Goal: Share content: Share content

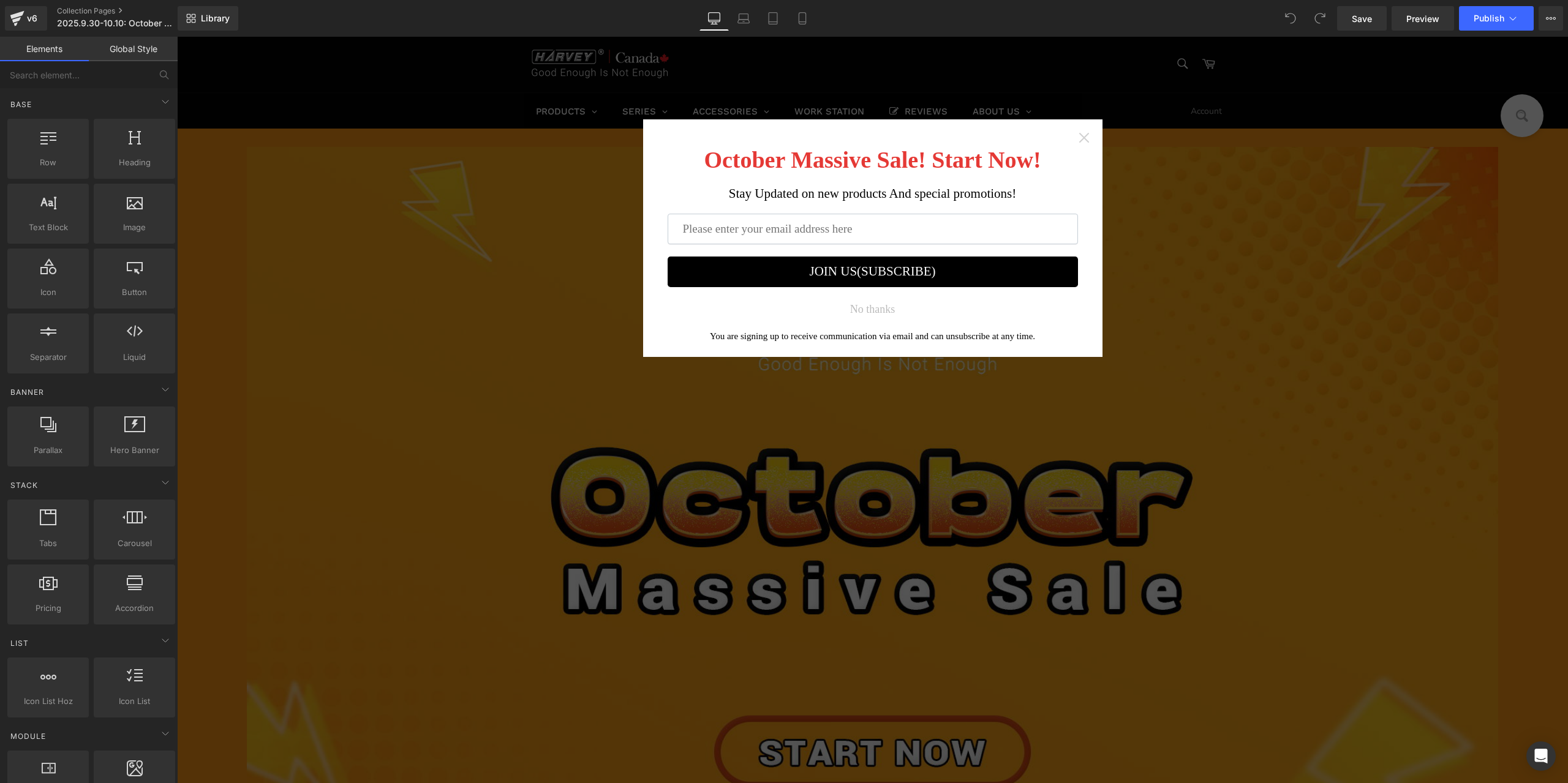
click at [1081, 136] on icon "Close widget" at bounding box center [1084, 137] width 10 height 10
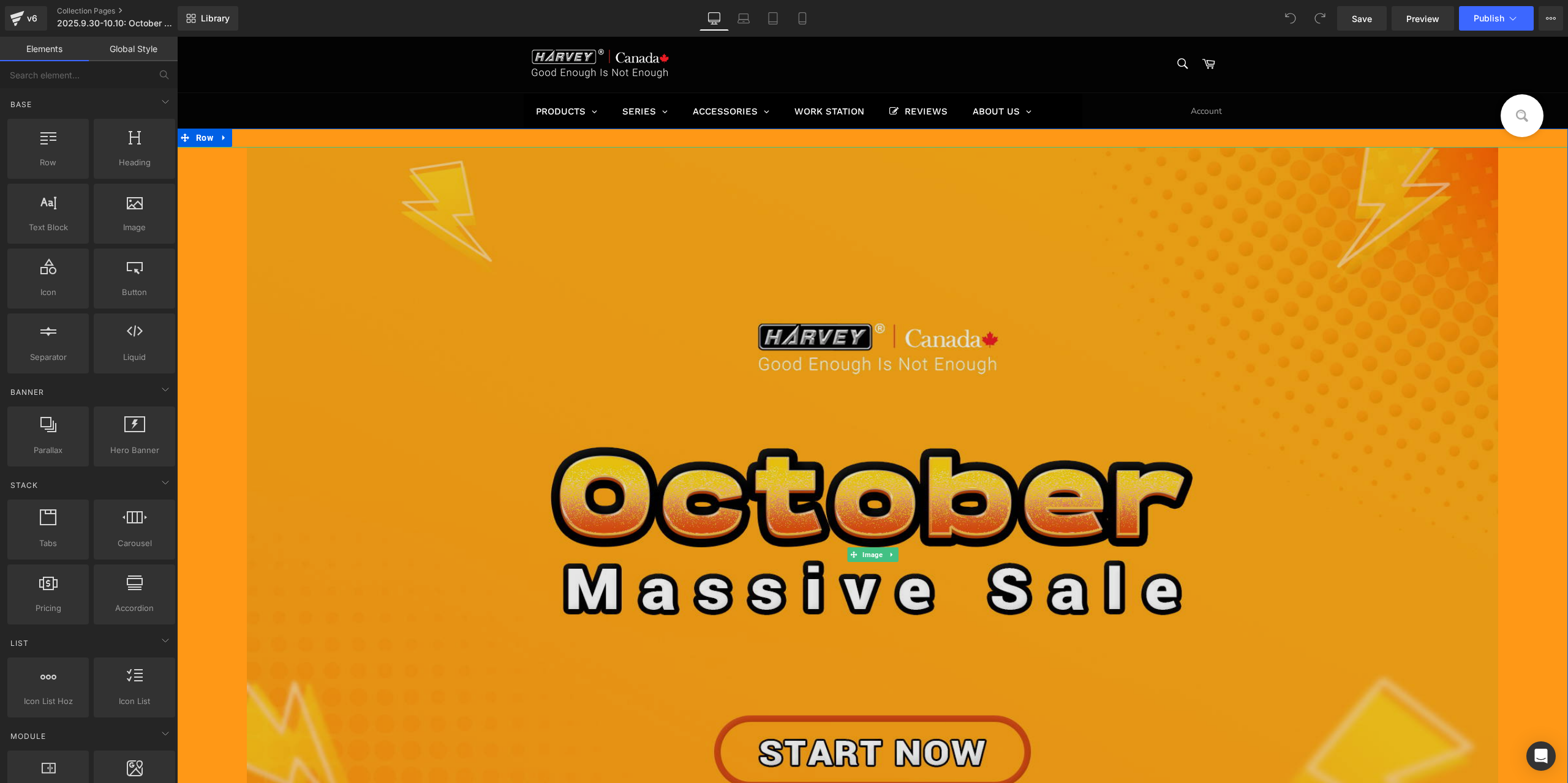
scroll to position [184, 0]
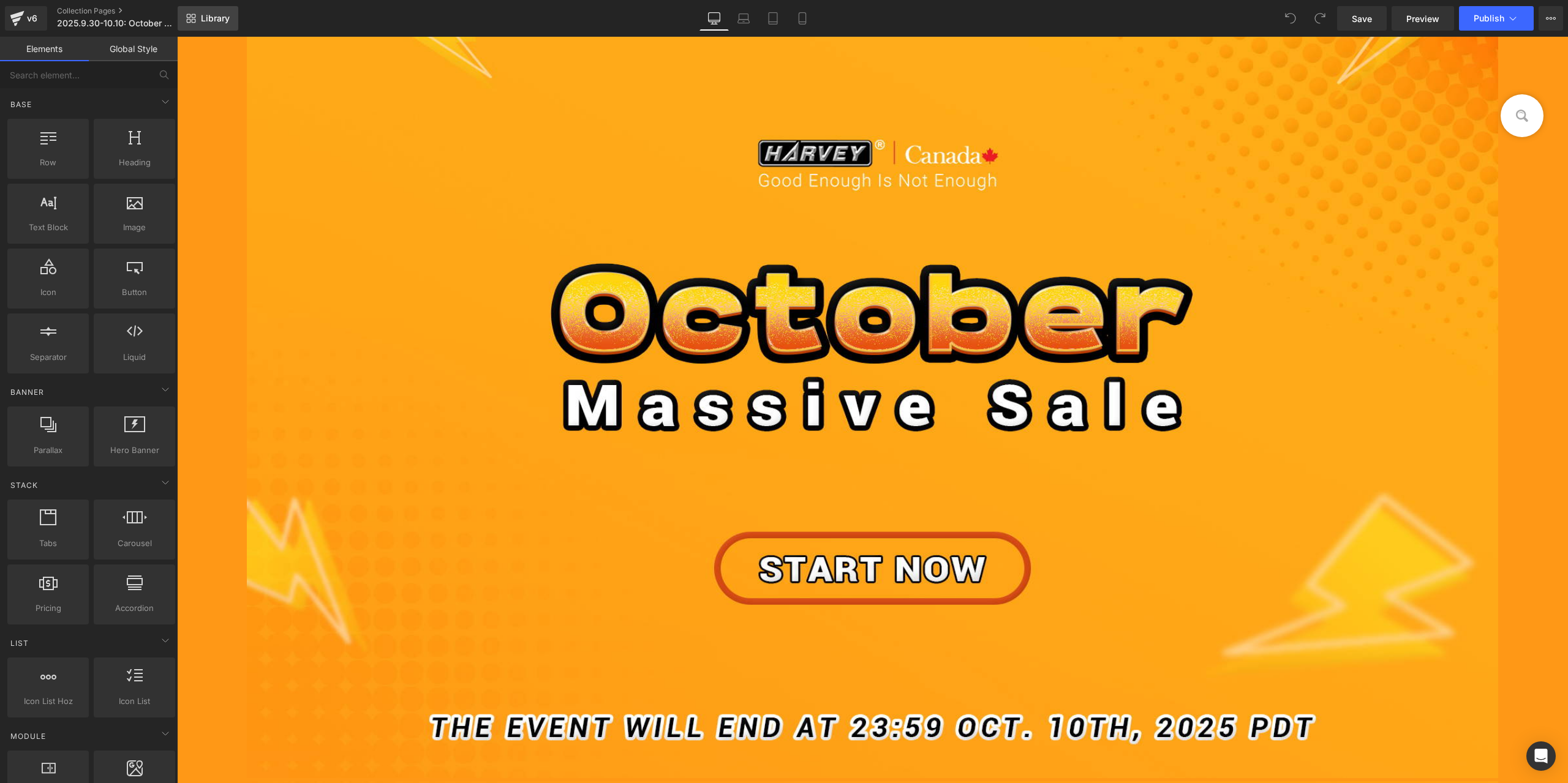
click at [191, 7] on link "Library" at bounding box center [208, 17] width 61 height 24
click at [225, 21] on span "Library" at bounding box center [216, 17] width 29 height 11
click at [214, 22] on span "Library" at bounding box center [216, 17] width 29 height 11
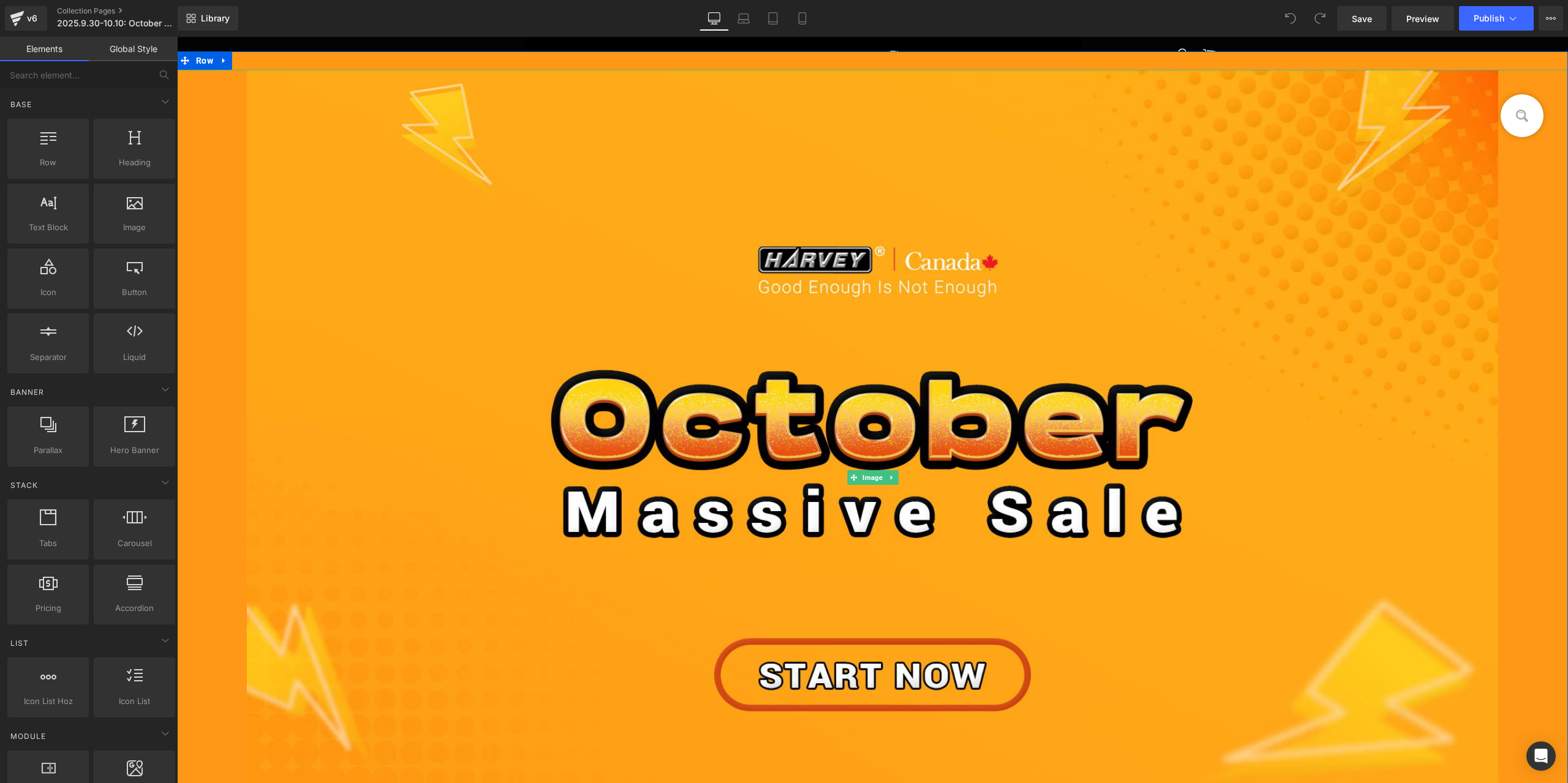
scroll to position [0, 0]
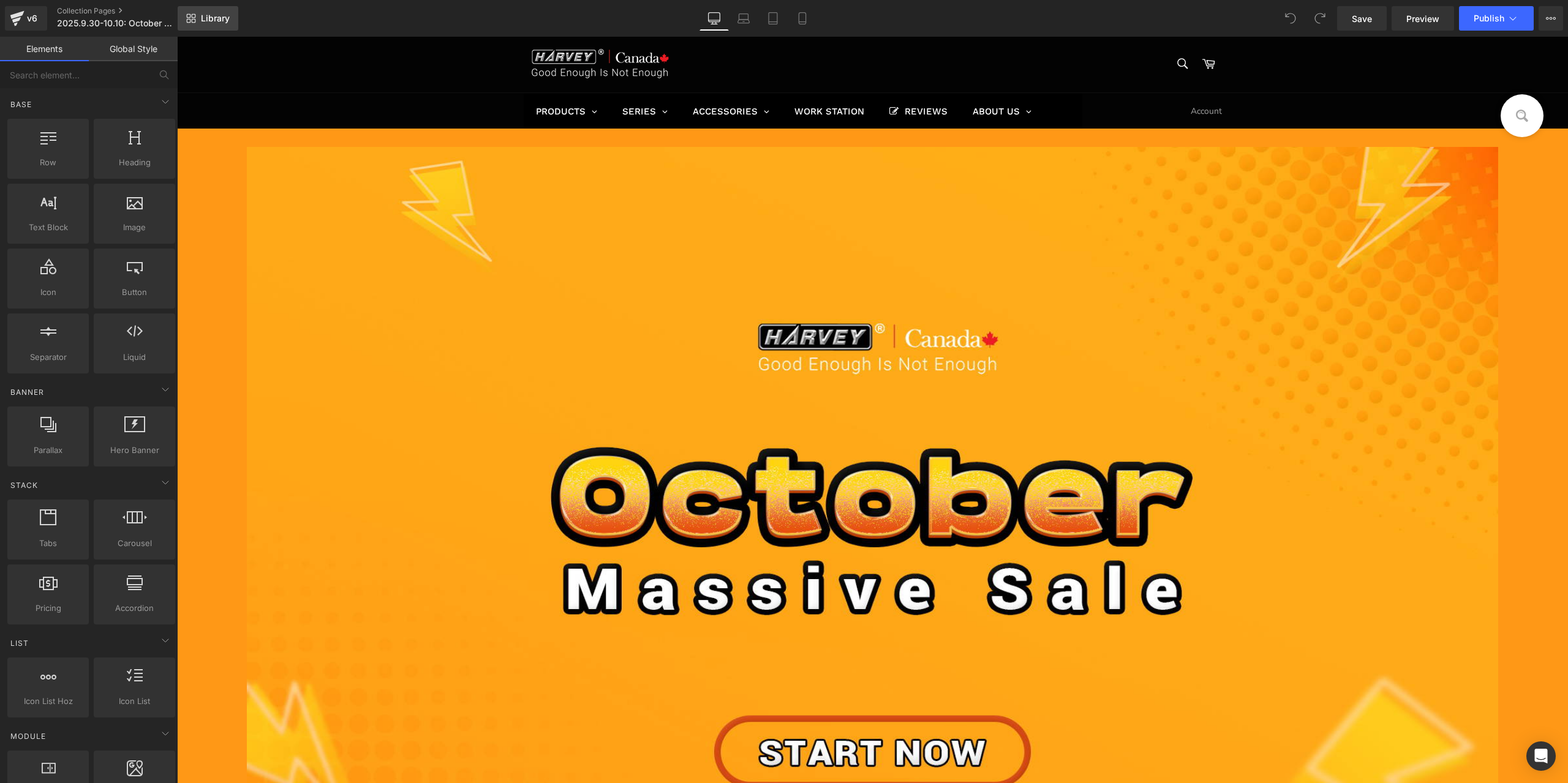
click at [221, 26] on link "Library" at bounding box center [208, 17] width 61 height 24
click at [229, 21] on span "Library" at bounding box center [216, 17] width 29 height 11
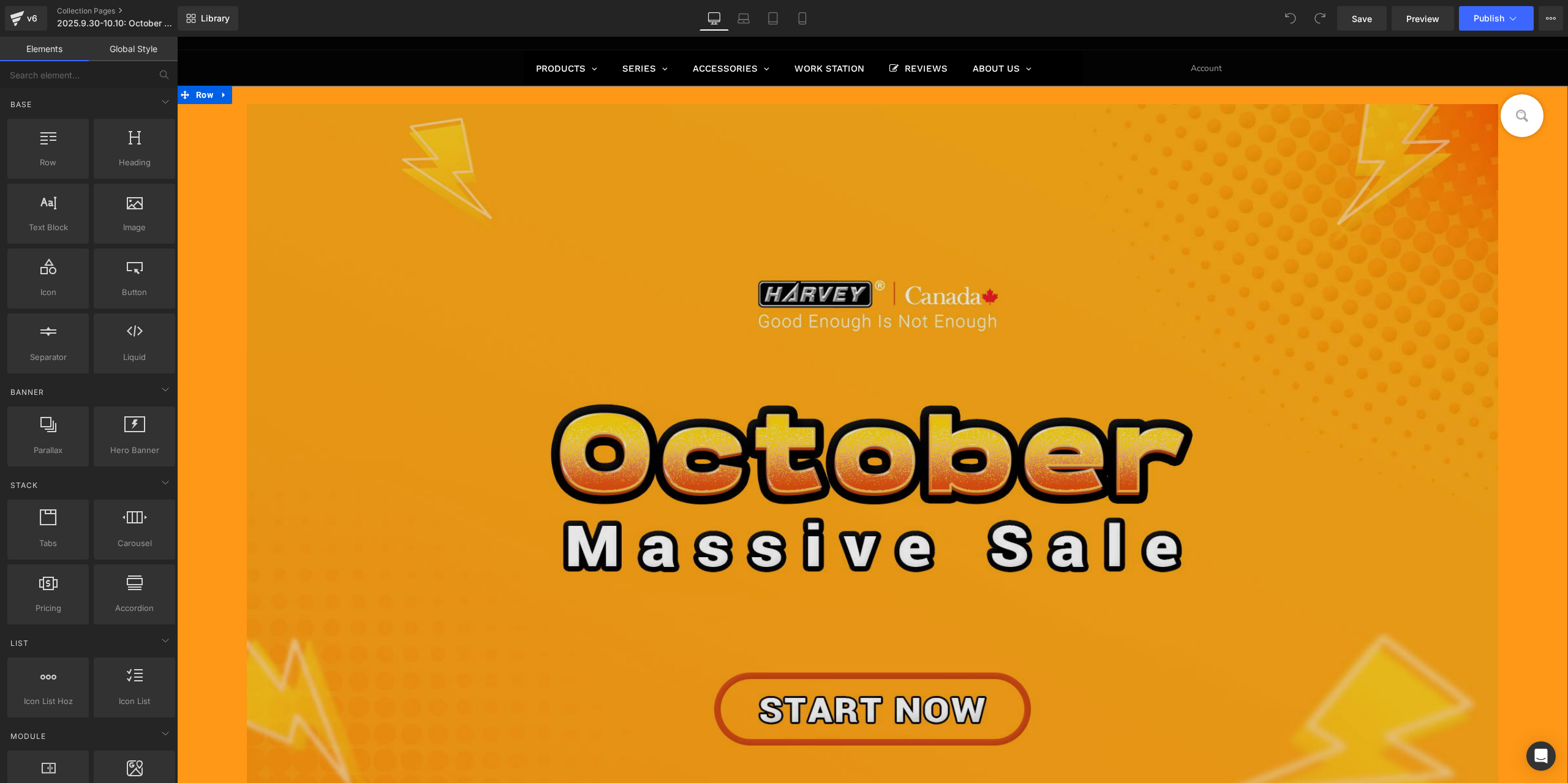
scroll to position [61, 0]
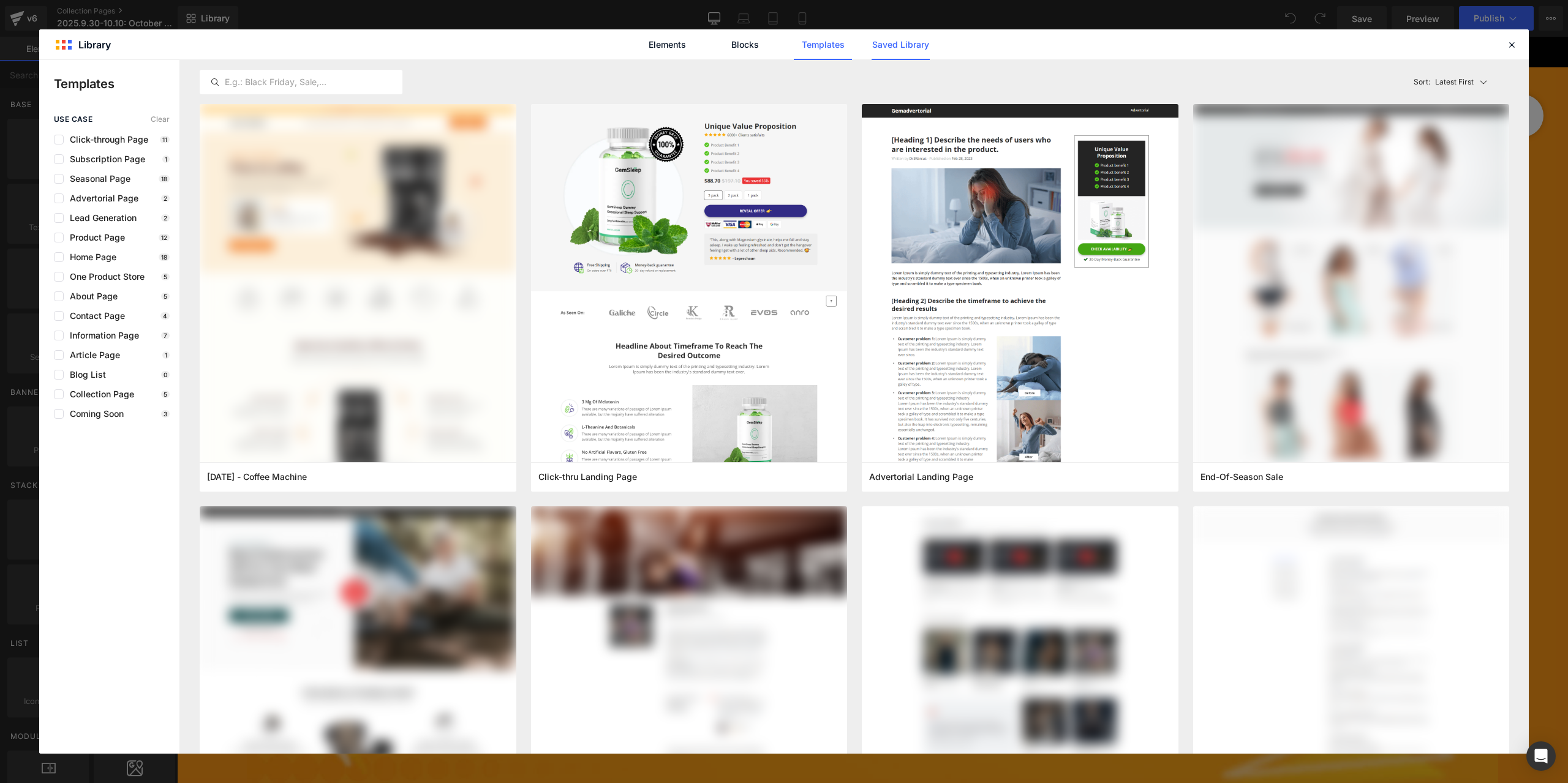
click at [915, 50] on link "Saved Library" at bounding box center [901, 44] width 58 height 31
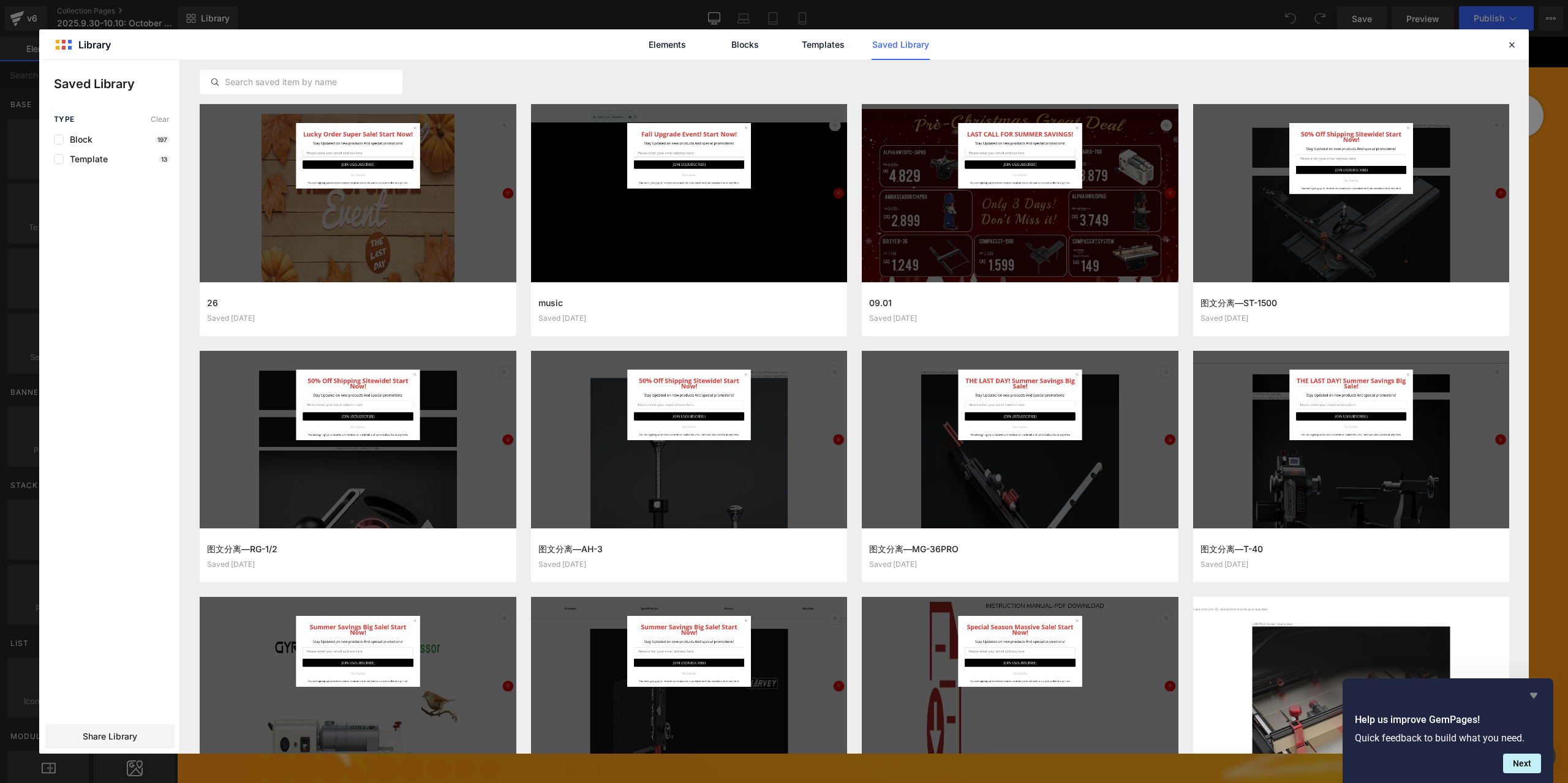
click at [1536, 691] on icon "Hide survey" at bounding box center [1533, 695] width 15 height 14
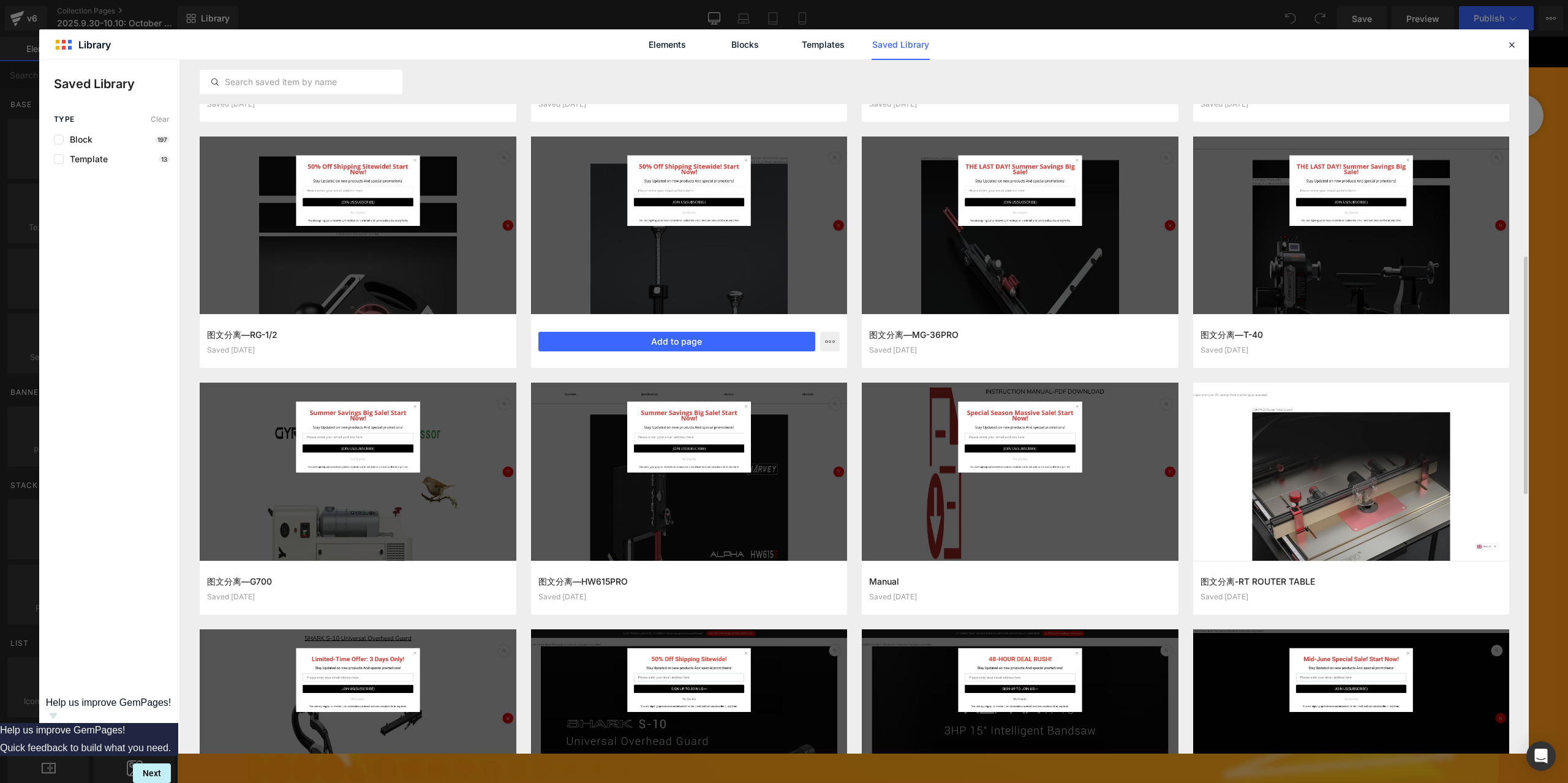
scroll to position [306, 0]
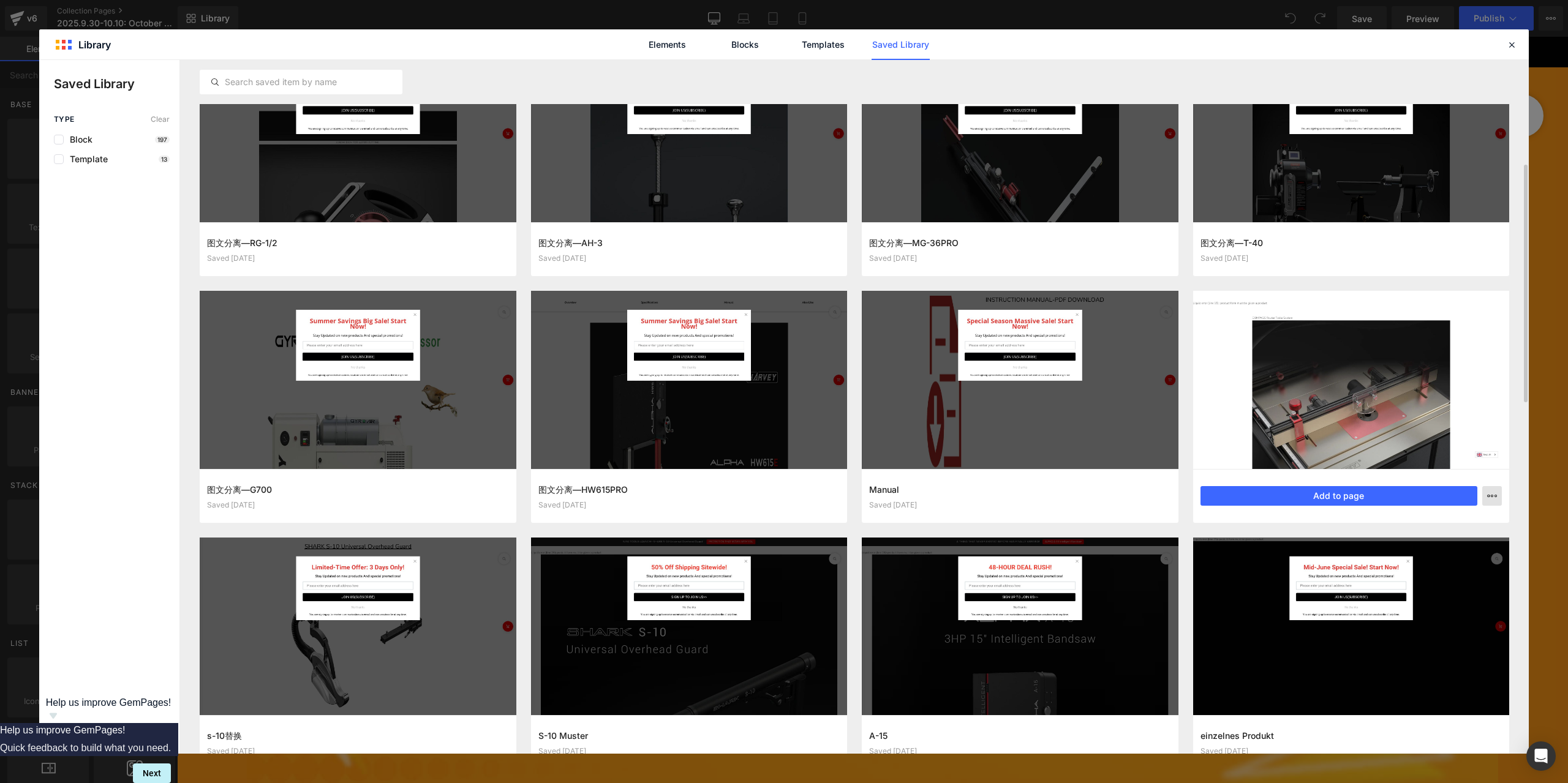
click at [1493, 493] on icon "button" at bounding box center [1492, 496] width 10 height 10
click at [132, 640] on div at bounding box center [784, 407] width 1490 height 694
click at [109, 736] on span "Share Library" at bounding box center [110, 737] width 54 height 13
click at [1233, 343] on div at bounding box center [1351, 380] width 317 height 178
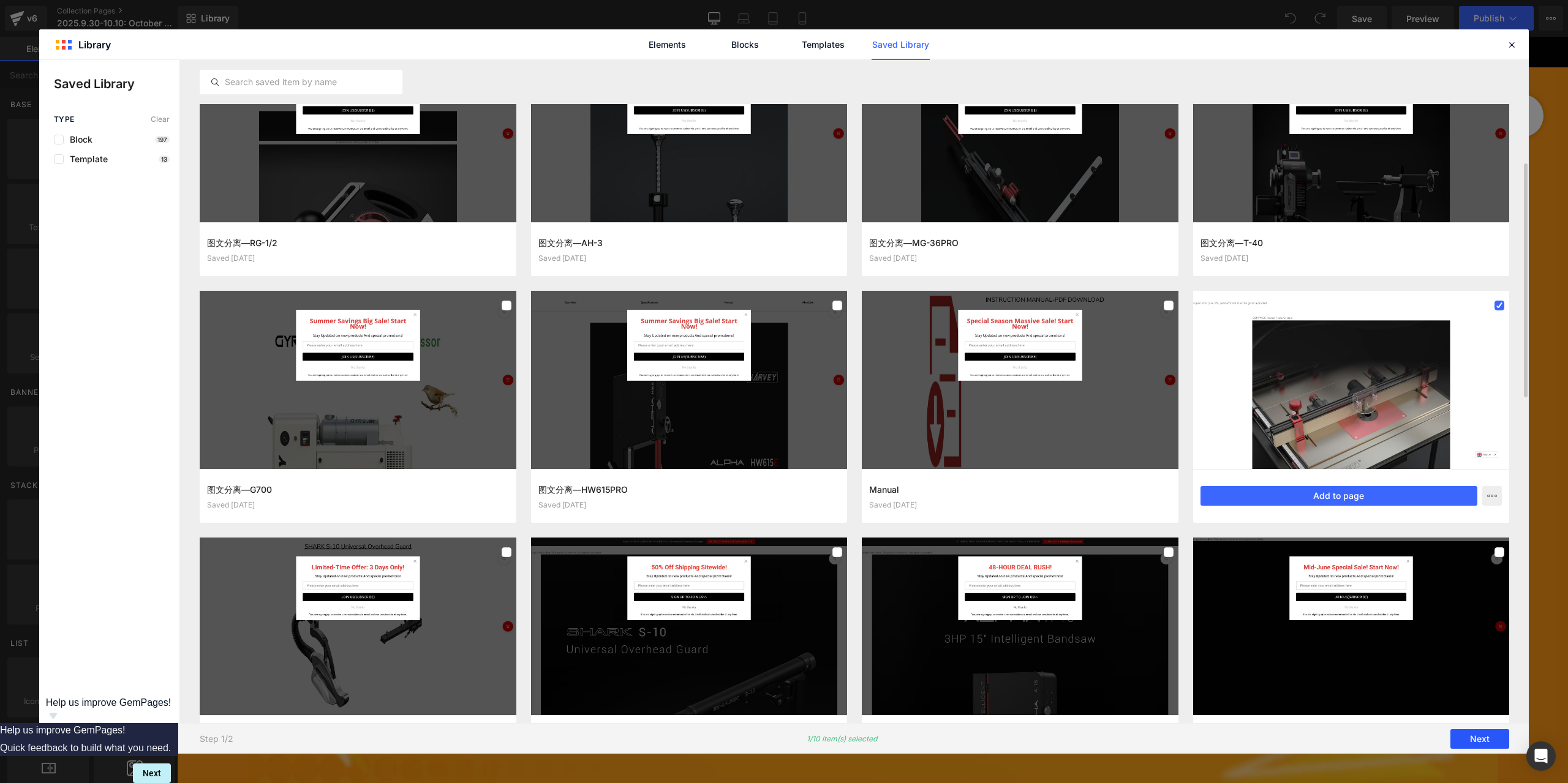
click at [1477, 739] on button "Next" at bounding box center [1479, 740] width 59 height 19
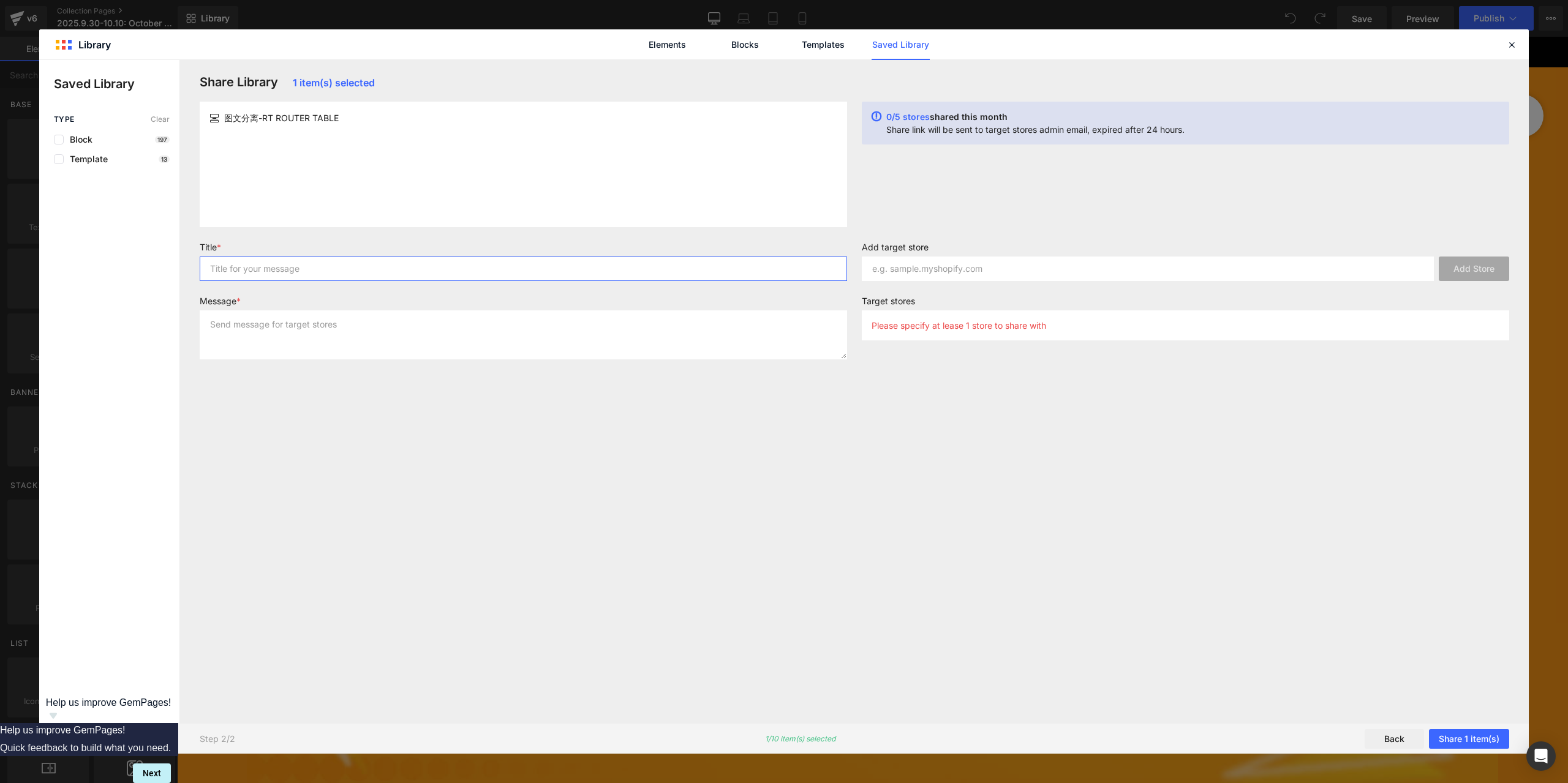
click at [361, 267] on input "text" at bounding box center [524, 268] width 648 height 24
type input "1234"
click at [271, 324] on textarea at bounding box center [524, 334] width 648 height 49
type textarea "11"
click at [989, 266] on input "text" at bounding box center [1148, 268] width 572 height 24
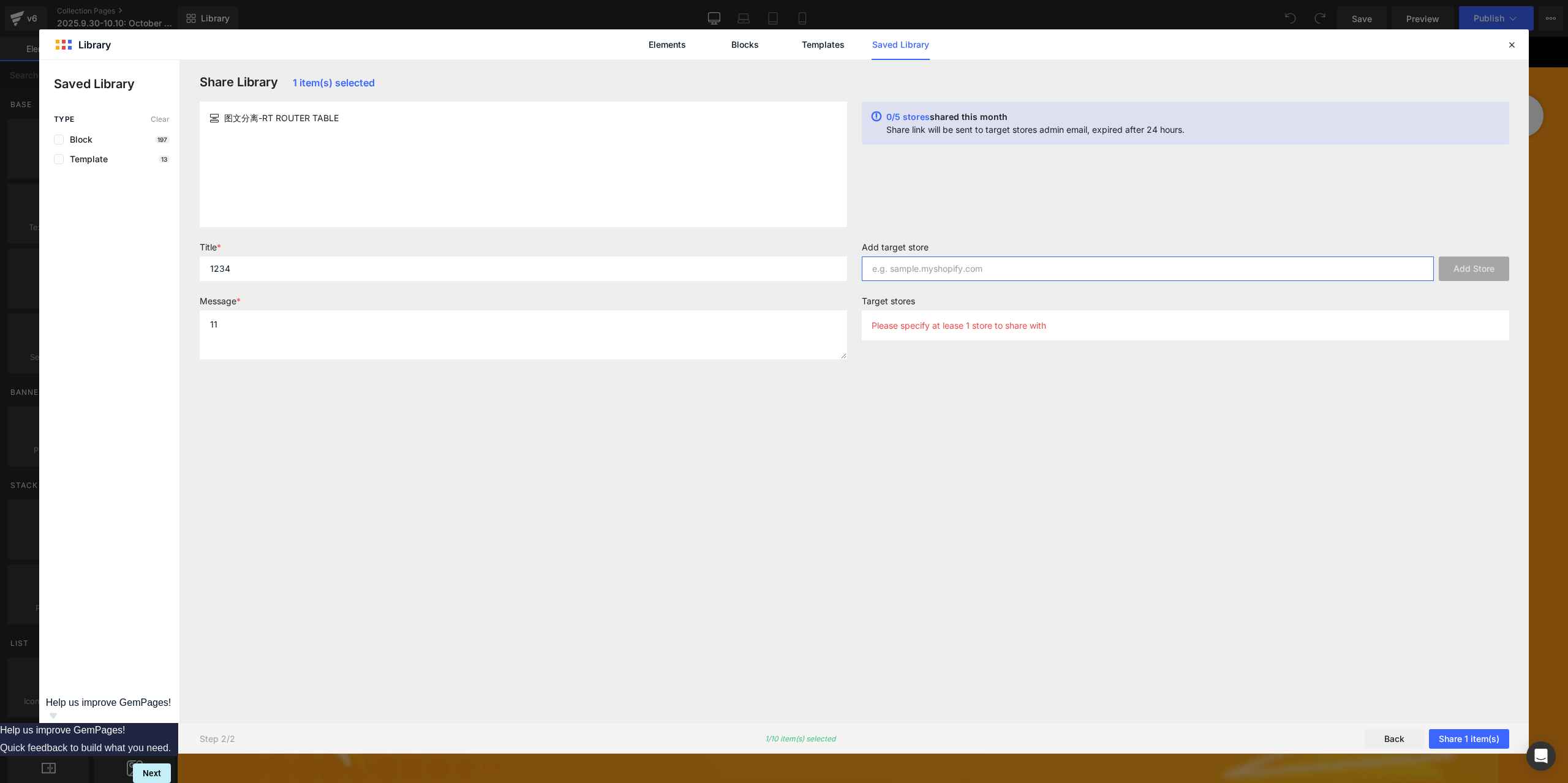
click at [1180, 262] on input "text" at bounding box center [1148, 268] width 572 height 24
paste input "[EMAIL_ADDRESS][DOMAIN_NAME]"
click at [1466, 276] on button "Add Store" at bounding box center [1473, 268] width 71 height 24
click at [995, 262] on input "[EMAIL_ADDRESS][DOMAIN_NAME]" at bounding box center [1148, 268] width 572 height 24
paste input "[URL][DOMAIN_NAME]"
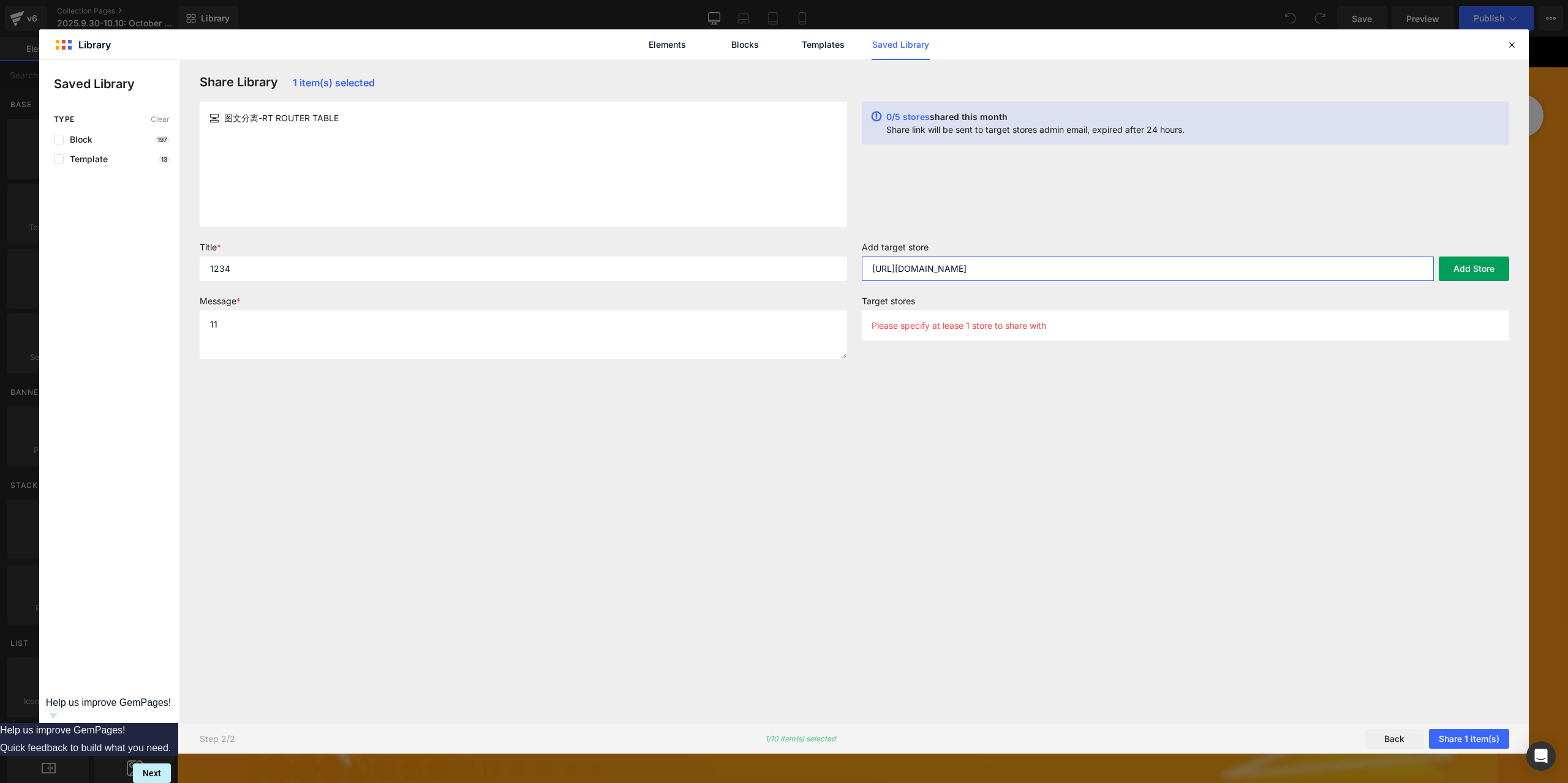
type input "[URL][DOMAIN_NAME]"
click at [1472, 266] on button "Add Store" at bounding box center [1473, 268] width 71 height 24
click at [1467, 737] on button "Share 1 item(s)" at bounding box center [1468, 740] width 80 height 19
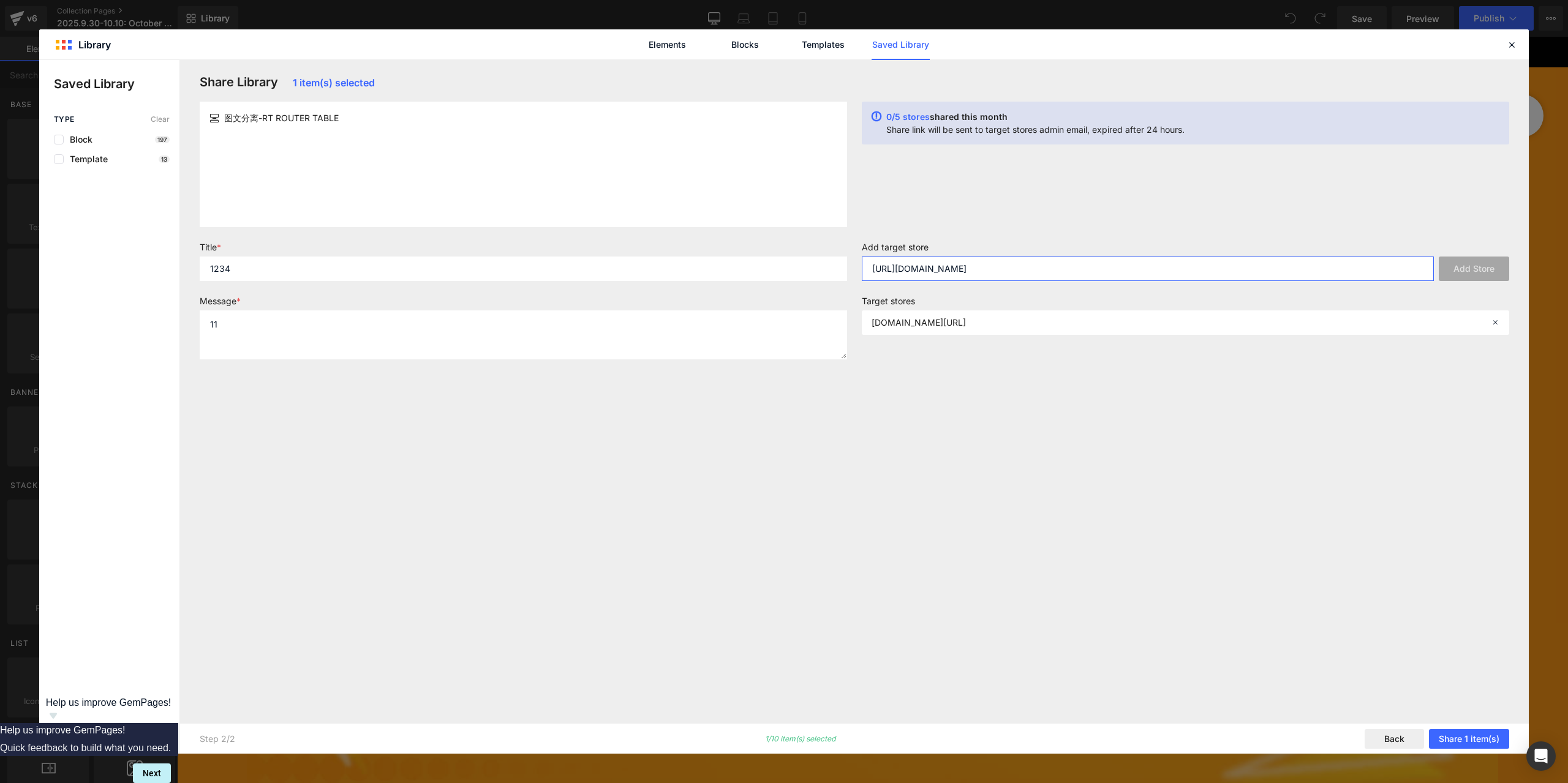
click at [965, 272] on input "[URL][DOMAIN_NAME]" at bounding box center [1148, 268] width 572 height 24
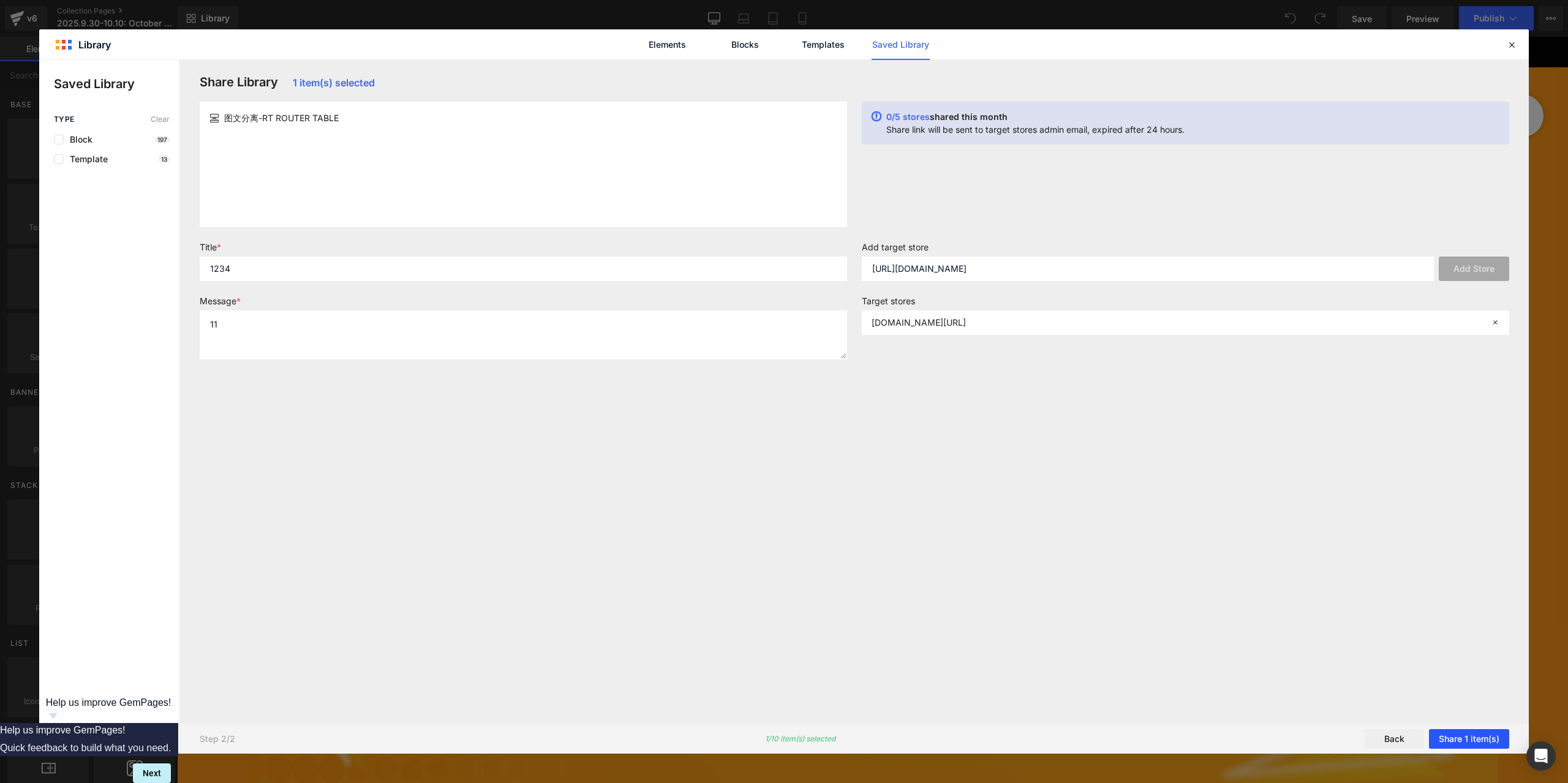
click at [1466, 740] on button "Share 1 item(s)" at bounding box center [1468, 740] width 80 height 19
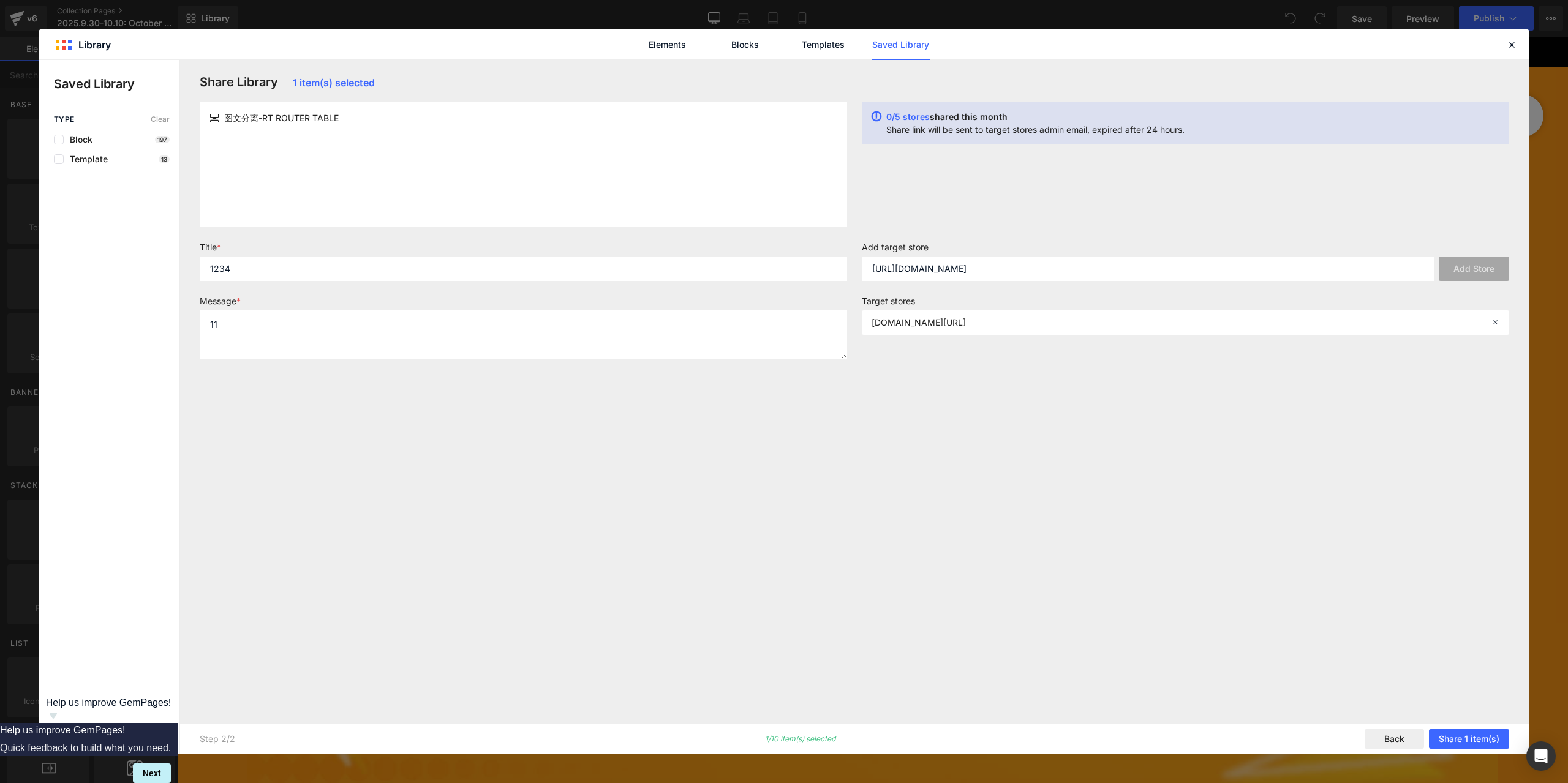
click at [1151, 234] on div "Share Library 1 item(s) selected 图文分离-RT ROUTER TABLE 0/5 stores shared this mo…" at bounding box center [855, 392] width 1324 height 634
click at [1031, 268] on input "[URL][DOMAIN_NAME]" at bounding box center [1148, 268] width 572 height 24
paste input "[EMAIL_ADDRESS][DOMAIN_NAME]"
click at [1454, 275] on button "Add Store" at bounding box center [1473, 268] width 71 height 24
click at [1062, 268] on input "[EMAIL_ADDRESS][DOMAIN_NAME]" at bounding box center [1148, 268] width 572 height 24
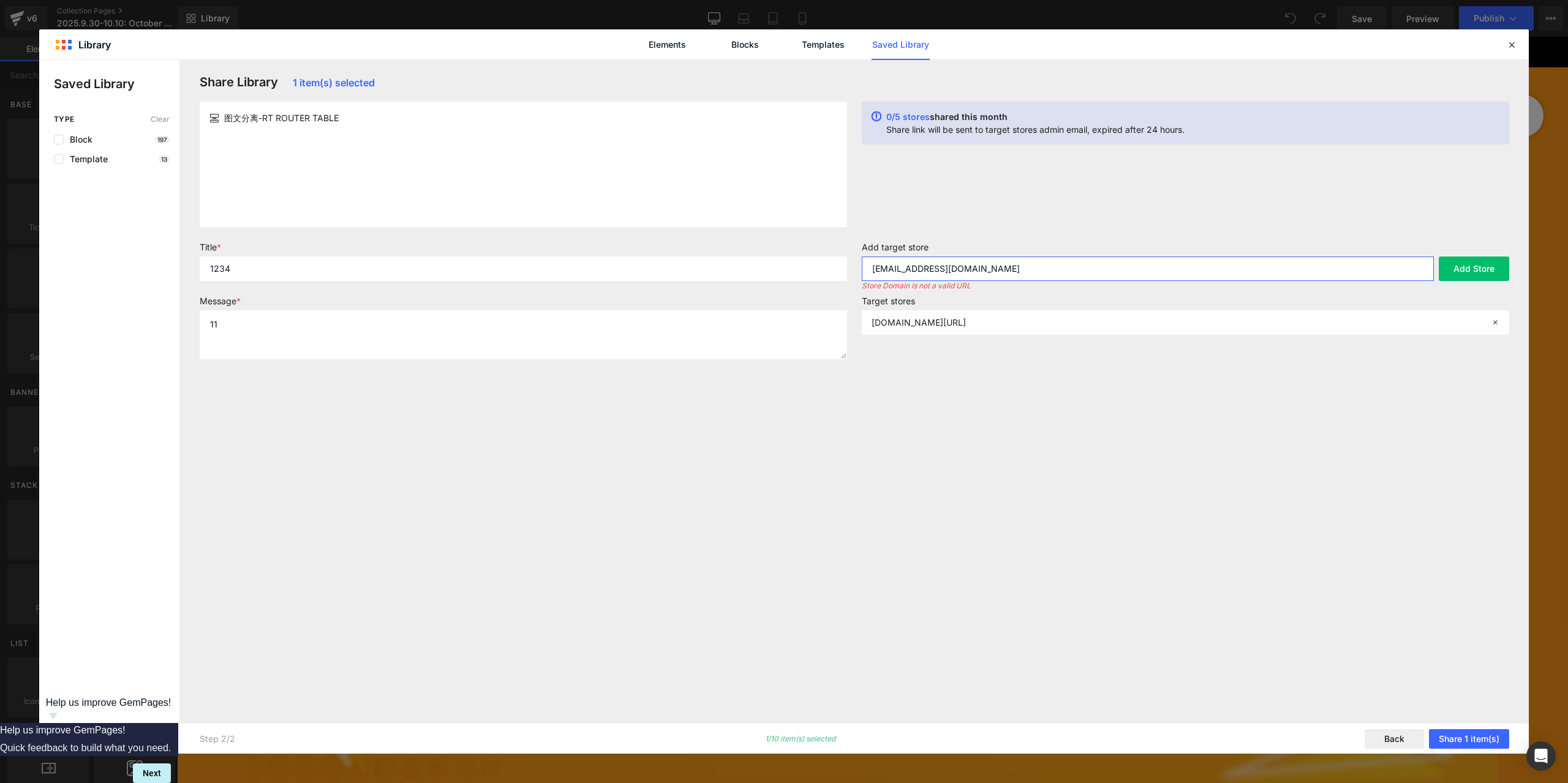
paste input "[URL][DOMAIN_NAME]"
click at [1062, 268] on input "[URL][DOMAIN_NAME]" at bounding box center [1148, 268] width 572 height 24
type input "[URL][DOMAIN_NAME]"
click at [1461, 275] on button "Add Store" at bounding box center [1473, 268] width 71 height 24
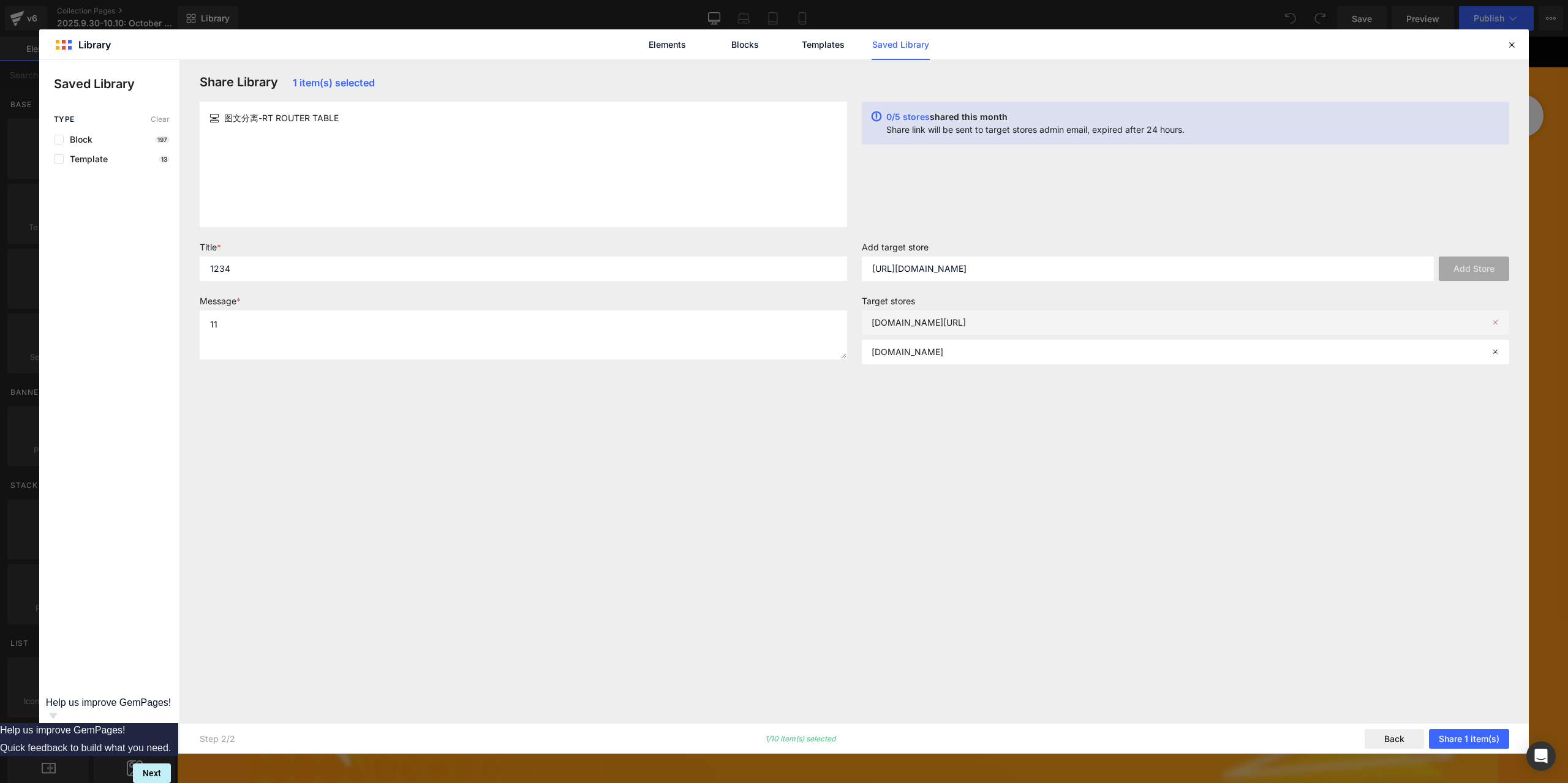
click at [1493, 320] on icon at bounding box center [1495, 322] width 9 height 9
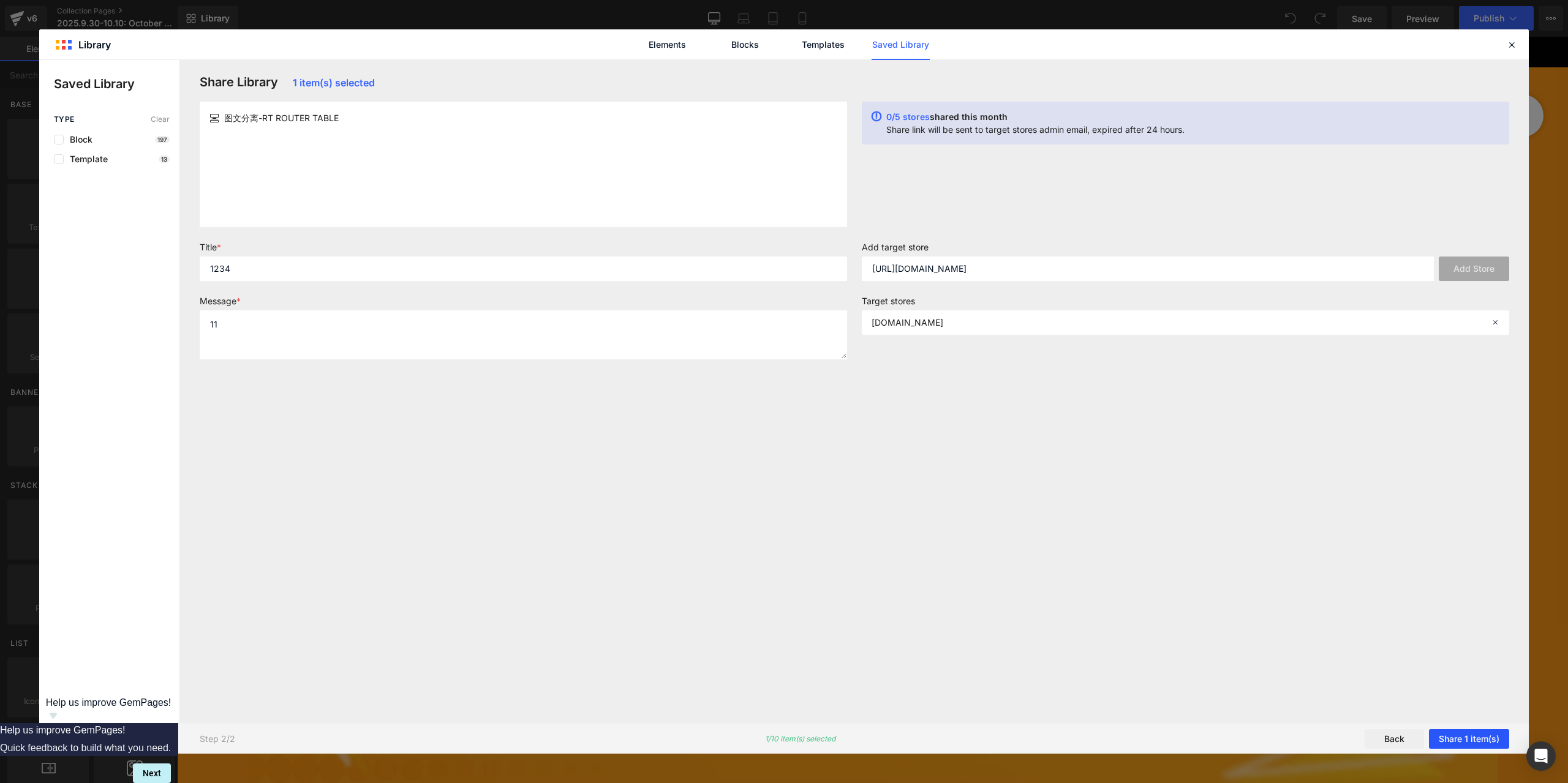
click at [1467, 730] on button "Share 1 item(s)" at bounding box center [1468, 740] width 80 height 19
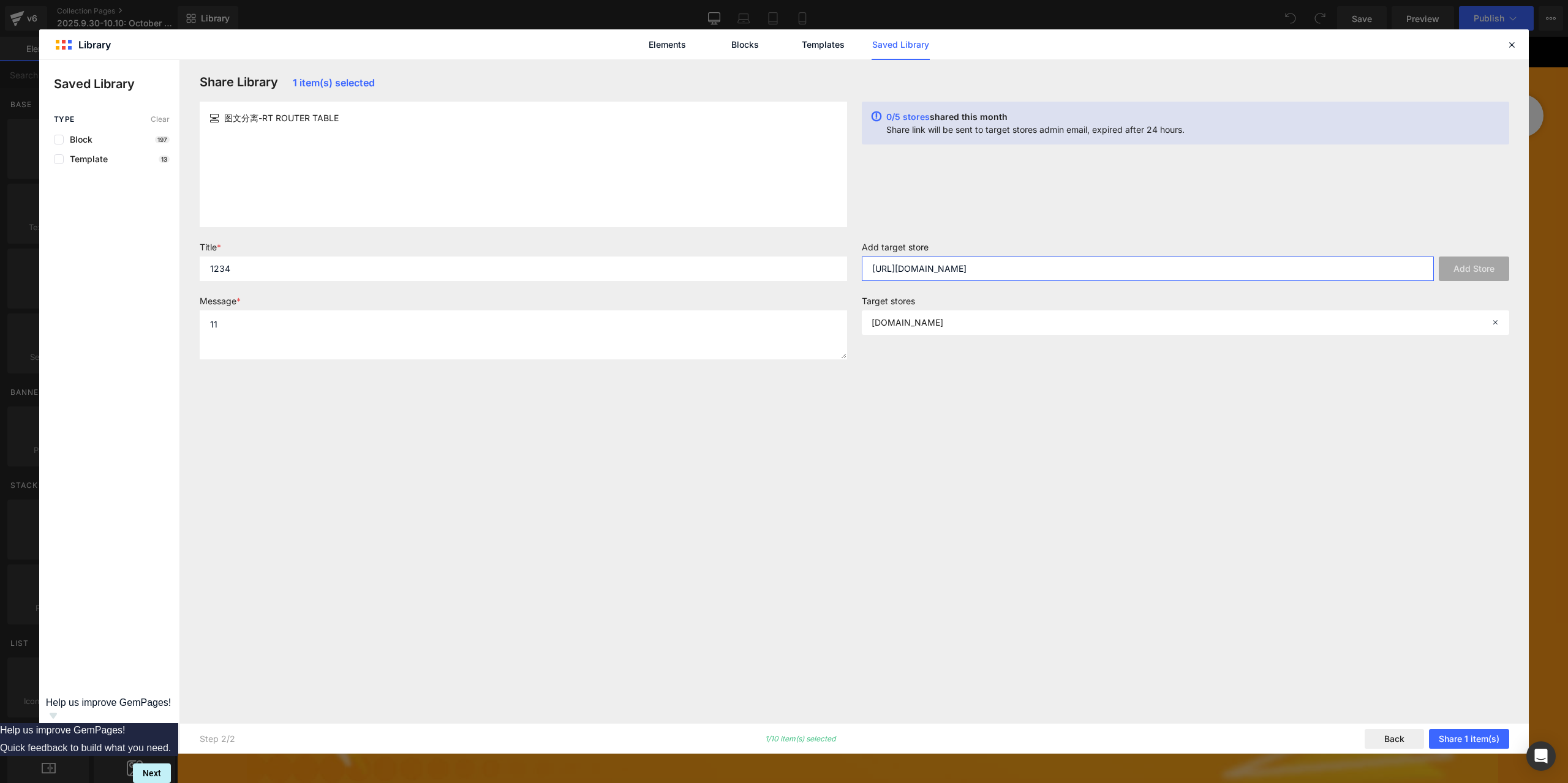
click at [939, 267] on input "[URL][DOMAIN_NAME]" at bounding box center [1148, 268] width 572 height 24
click at [996, 270] on input "[URL][DOMAIN_NAME]" at bounding box center [1148, 268] width 572 height 24
click at [900, 269] on input "[URL][DOMAIN_NAME]" at bounding box center [1148, 268] width 572 height 24
click at [1094, 269] on input "[URL][DOMAIN_NAME]" at bounding box center [1148, 268] width 572 height 24
paste input "[URL][DOMAIN_NAME]"
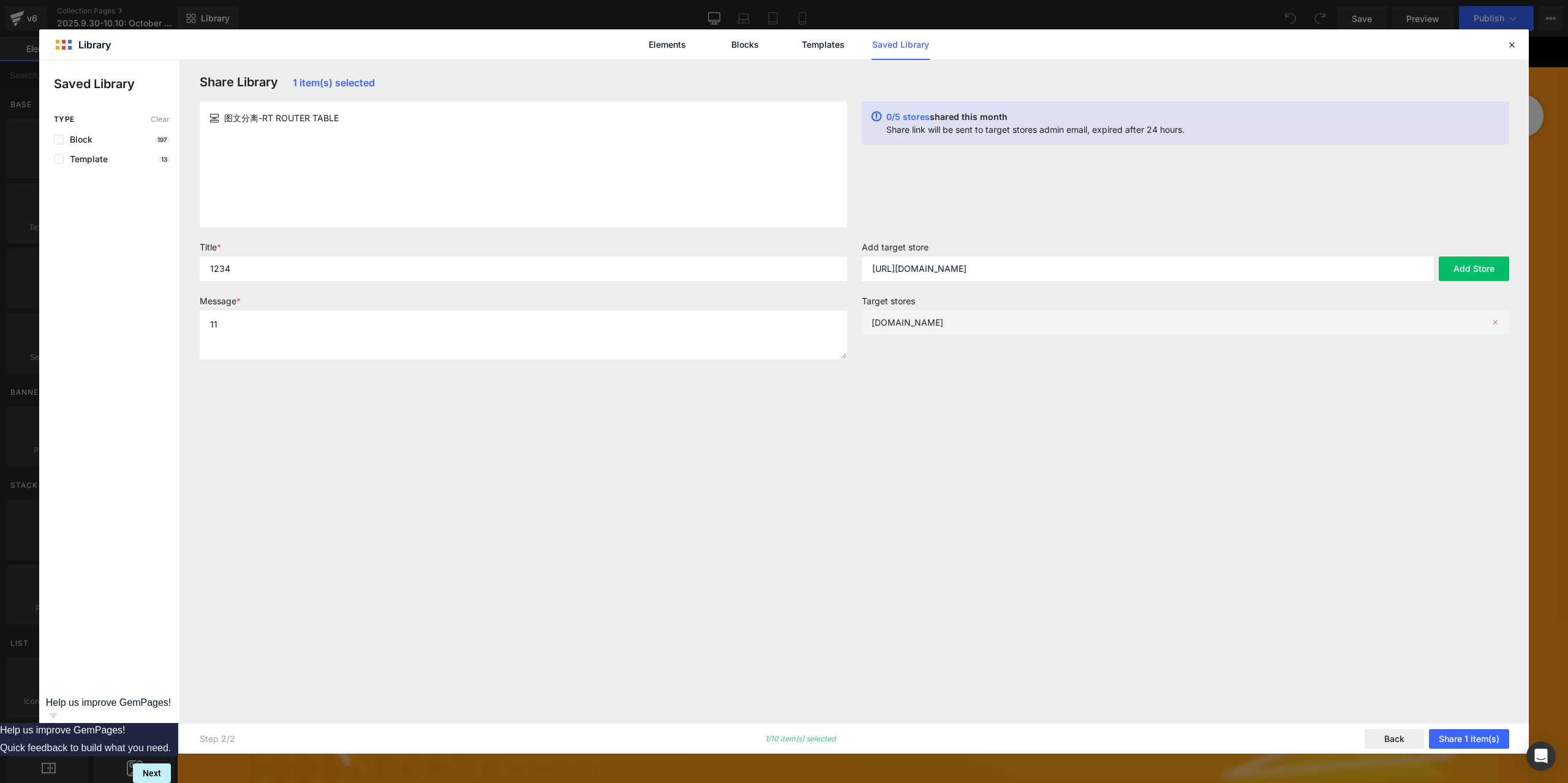
click at [1494, 324] on icon at bounding box center [1495, 322] width 9 height 9
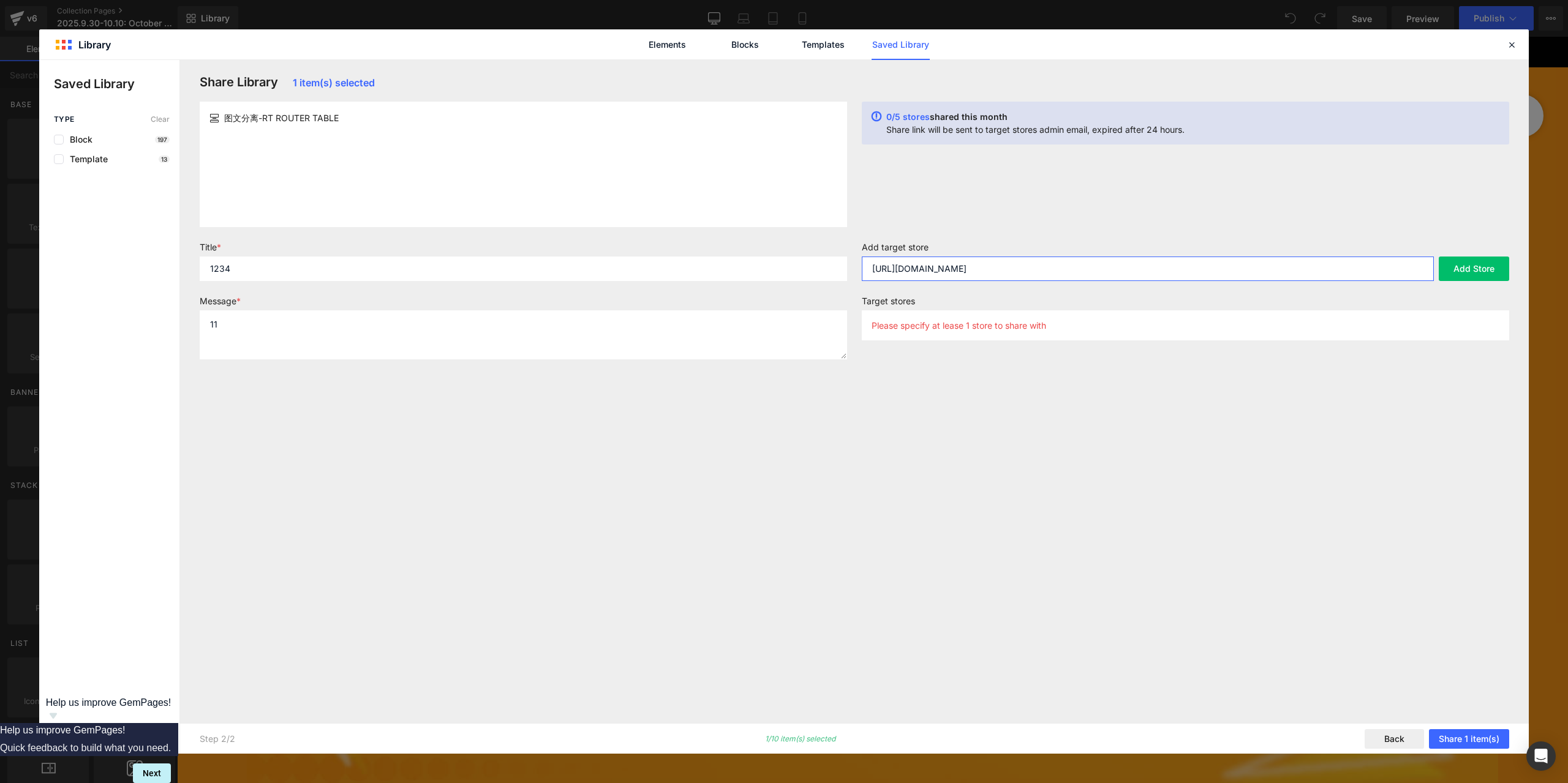
click at [1089, 265] on input "[URL][DOMAIN_NAME]" at bounding box center [1148, 268] width 572 height 24
paste input "[PERSON_NAME][DOMAIN_NAME]"
type input "[PERSON_NAME][DOMAIN_NAME]"
click at [1466, 267] on button "Add Store" at bounding box center [1473, 268] width 71 height 24
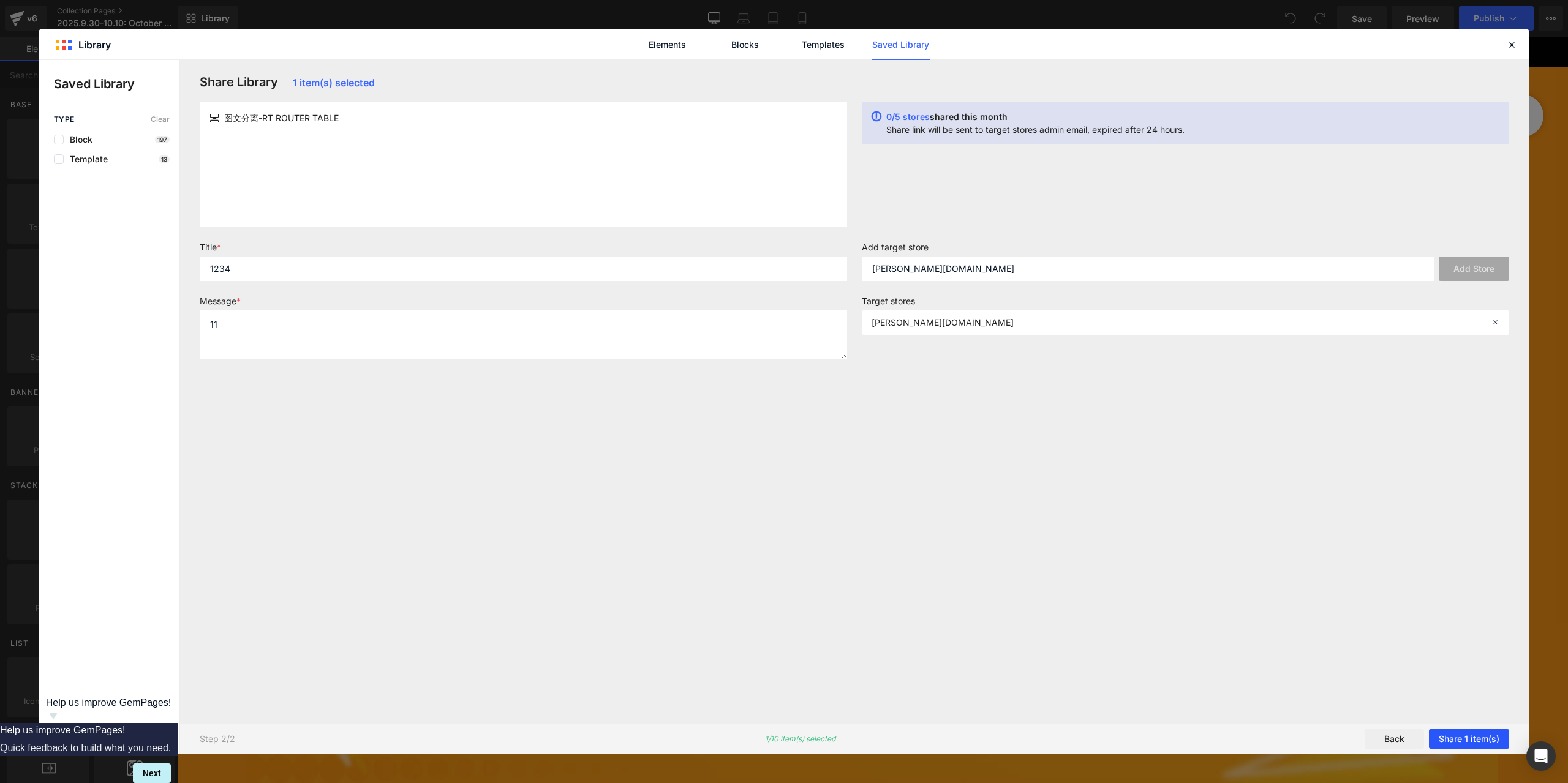
click at [1494, 740] on button "Share 1 item(s)" at bounding box center [1468, 740] width 80 height 19
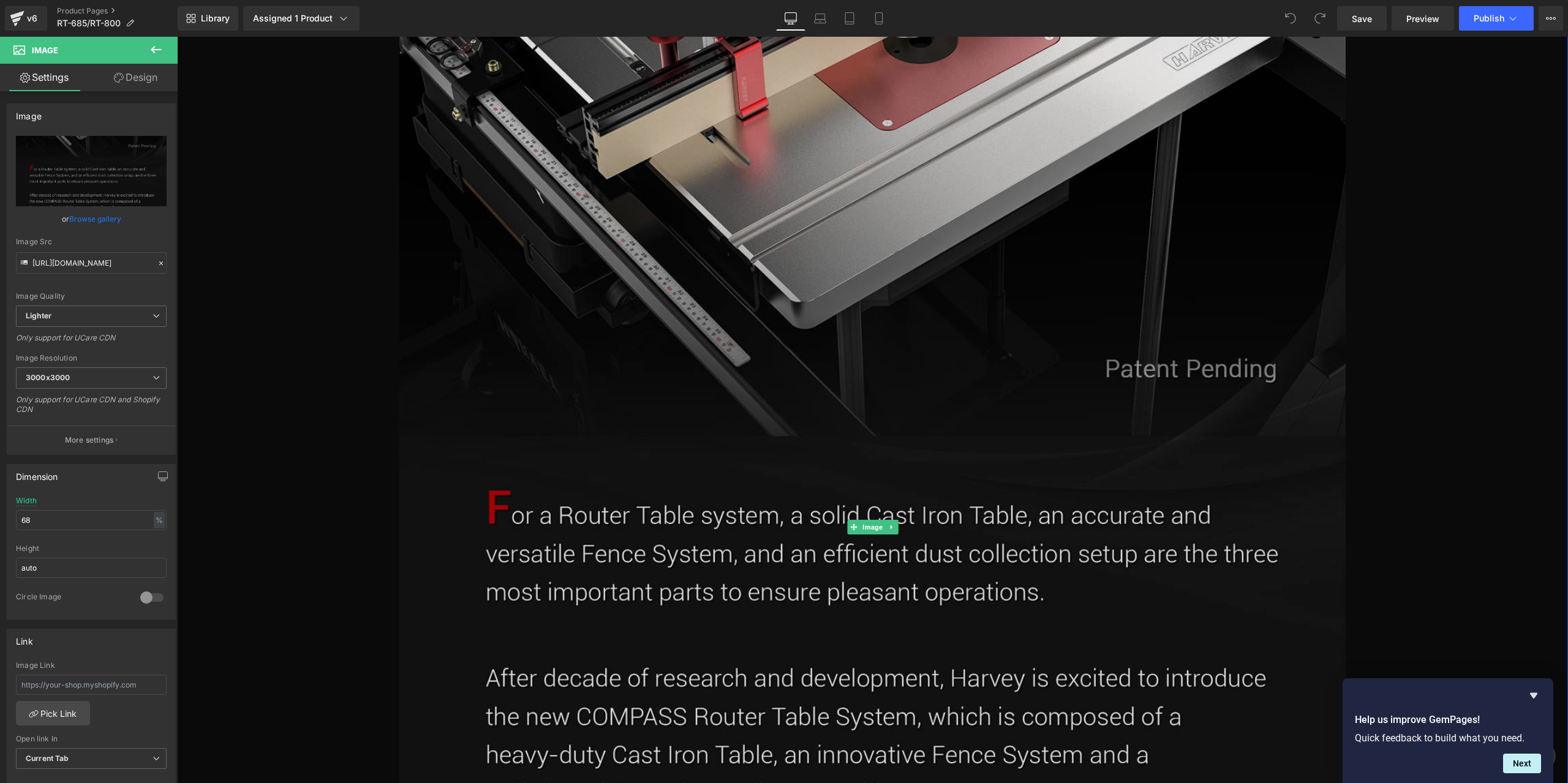
scroll to position [1402, 0]
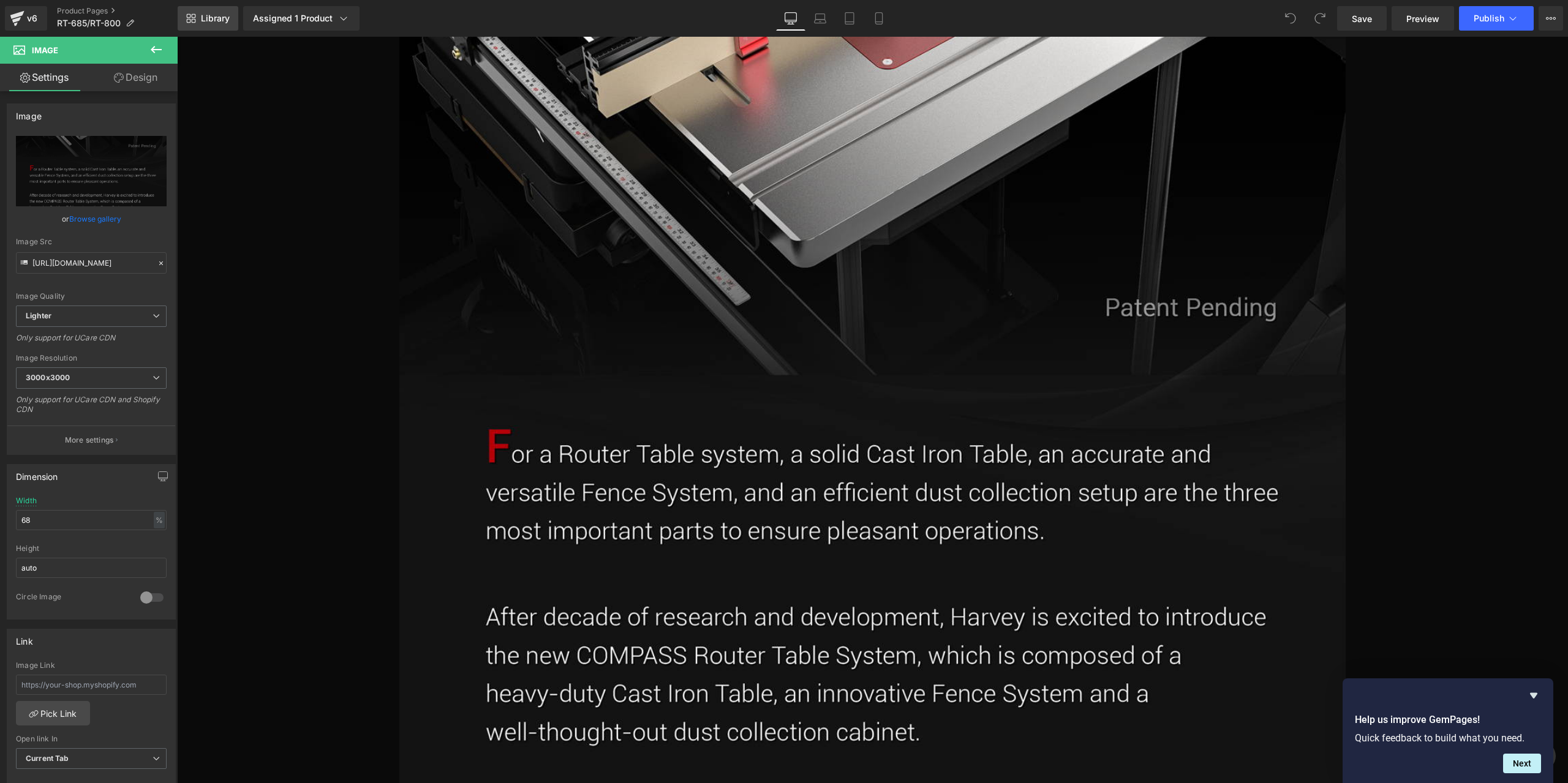
click at [194, 16] on icon at bounding box center [191, 18] width 10 height 10
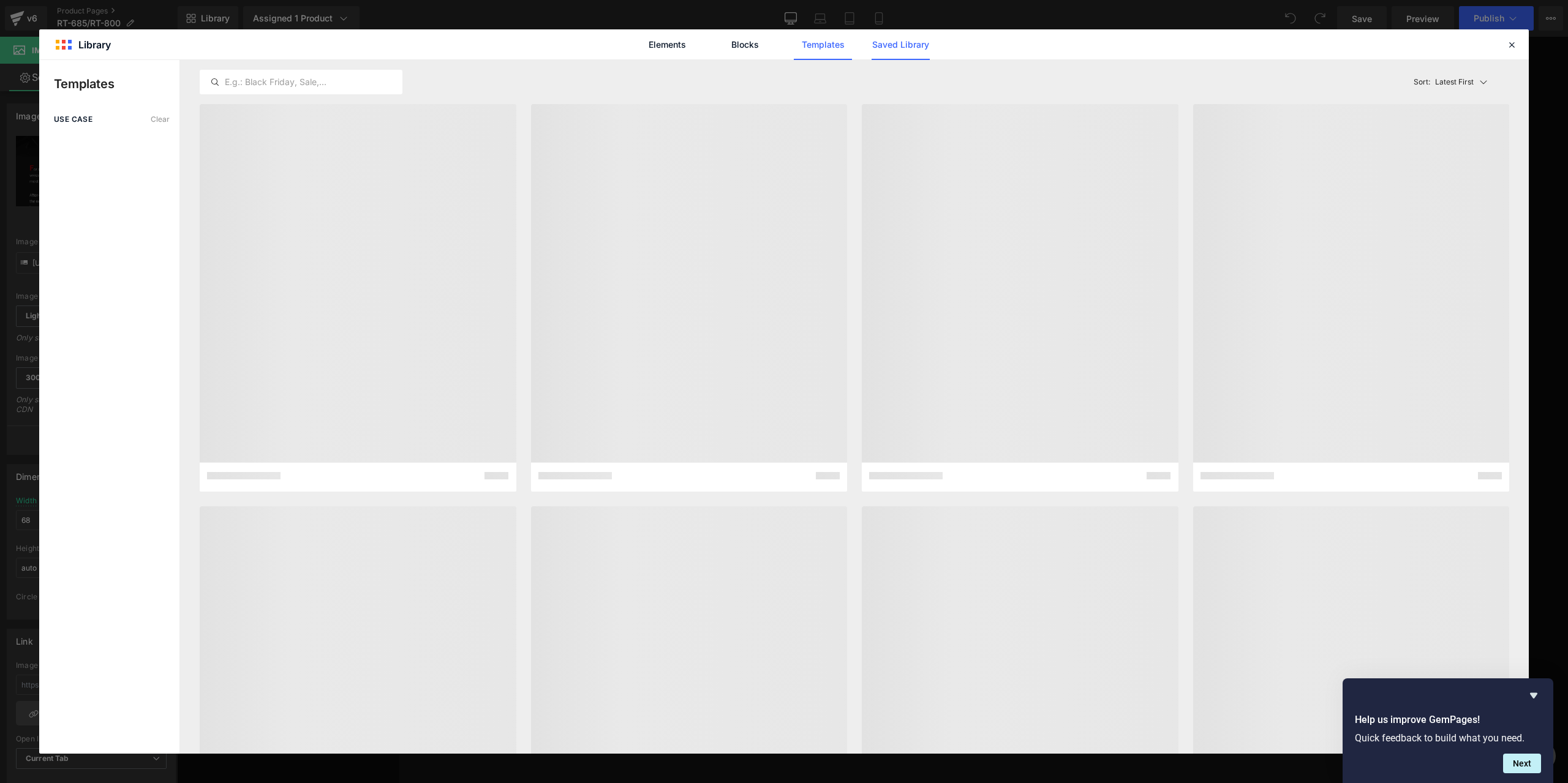
click at [888, 46] on link "Saved Library" at bounding box center [901, 44] width 58 height 31
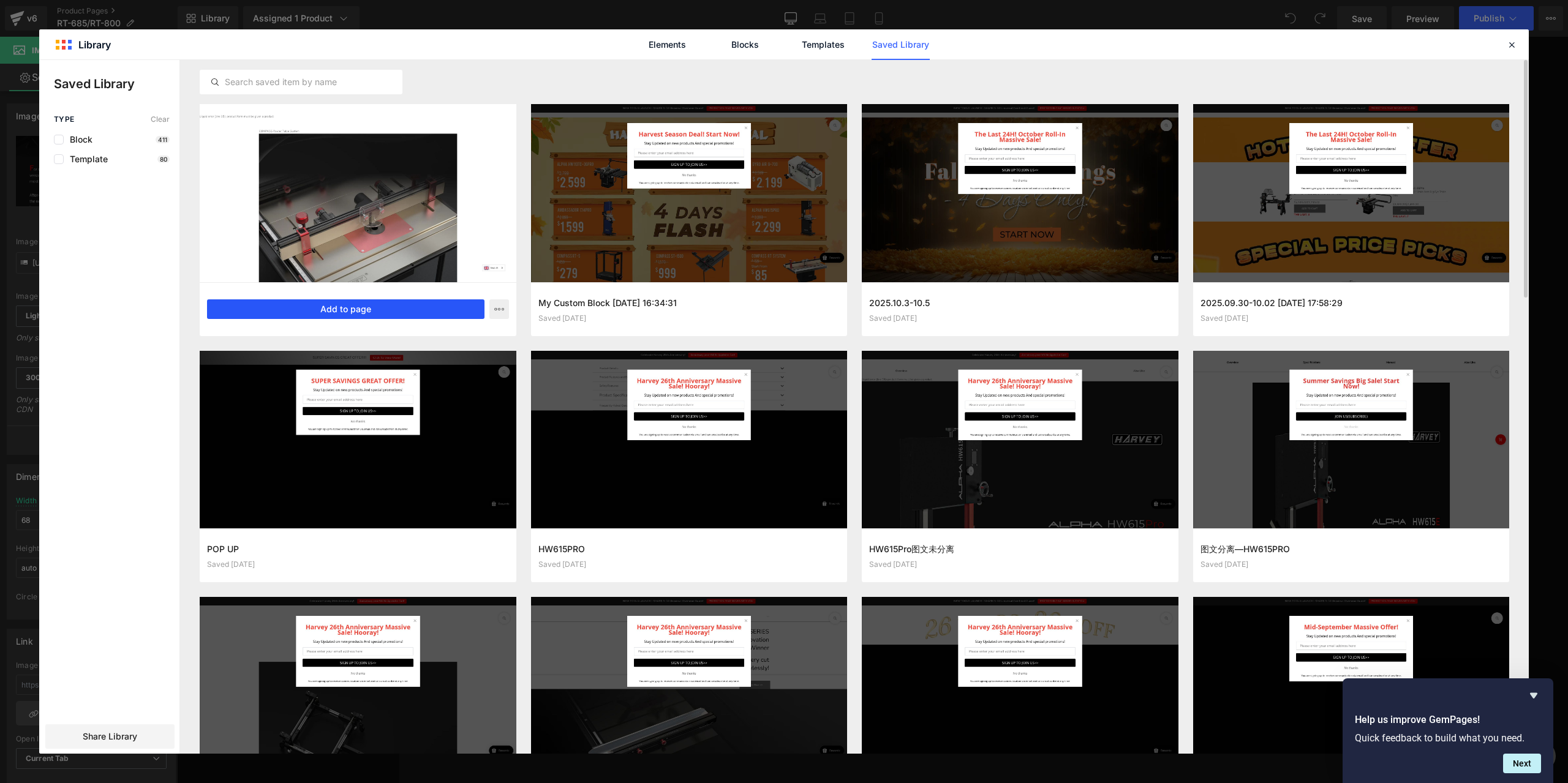
click at [361, 313] on button "Add to page" at bounding box center [345, 309] width 277 height 19
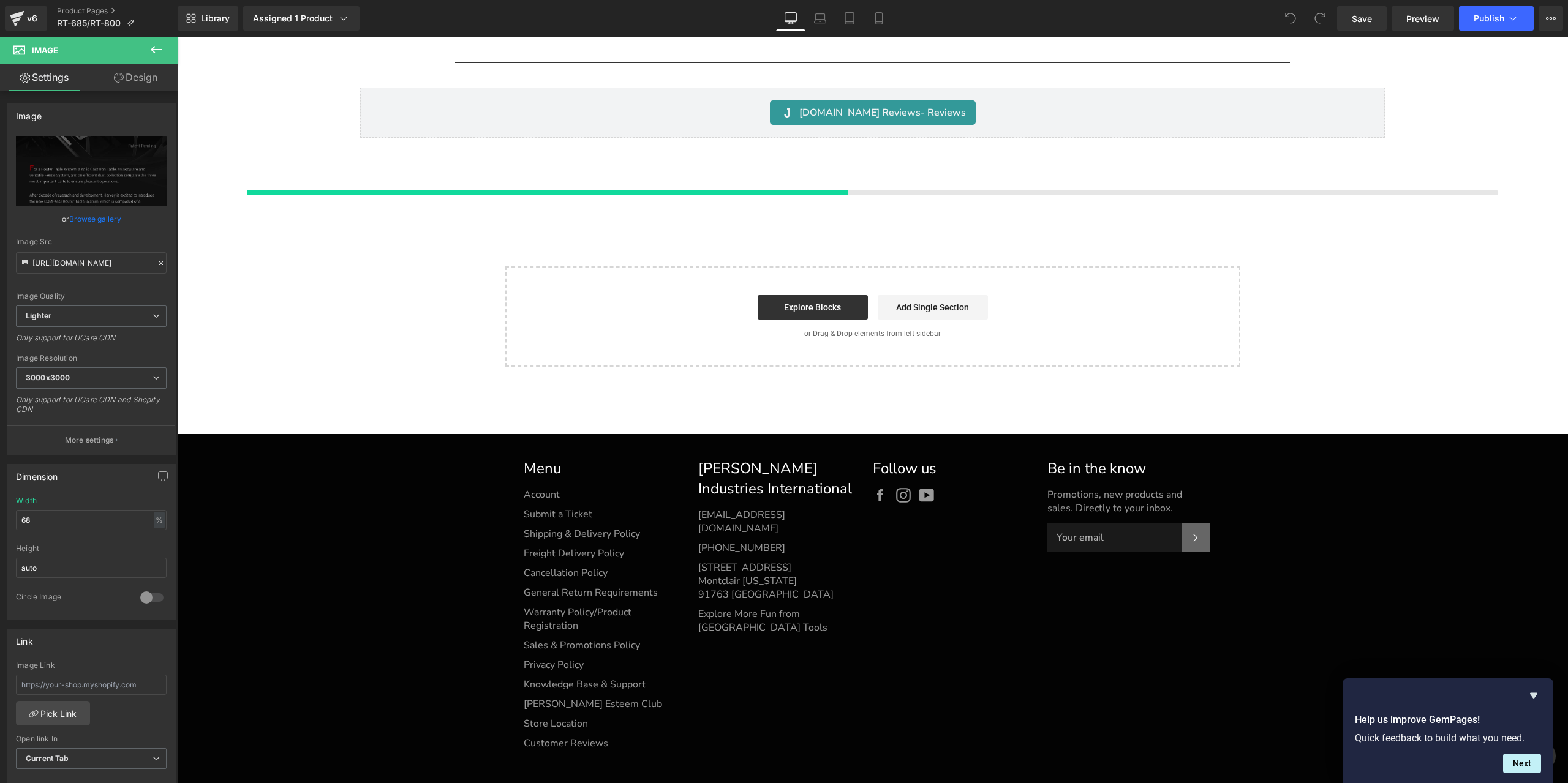
scroll to position [26304, 0]
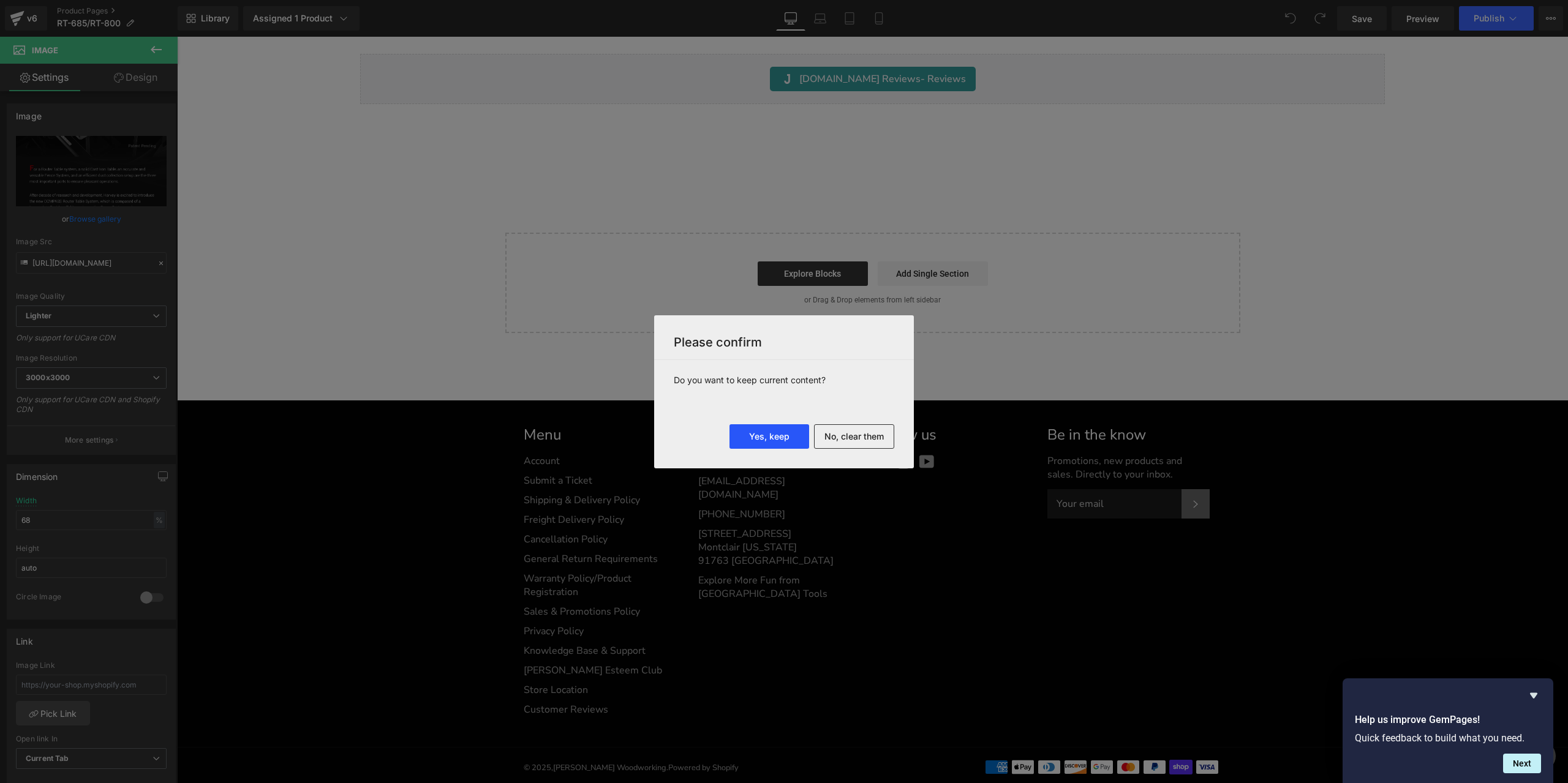
click at [798, 430] on button "Yes, keep" at bounding box center [769, 436] width 79 height 24
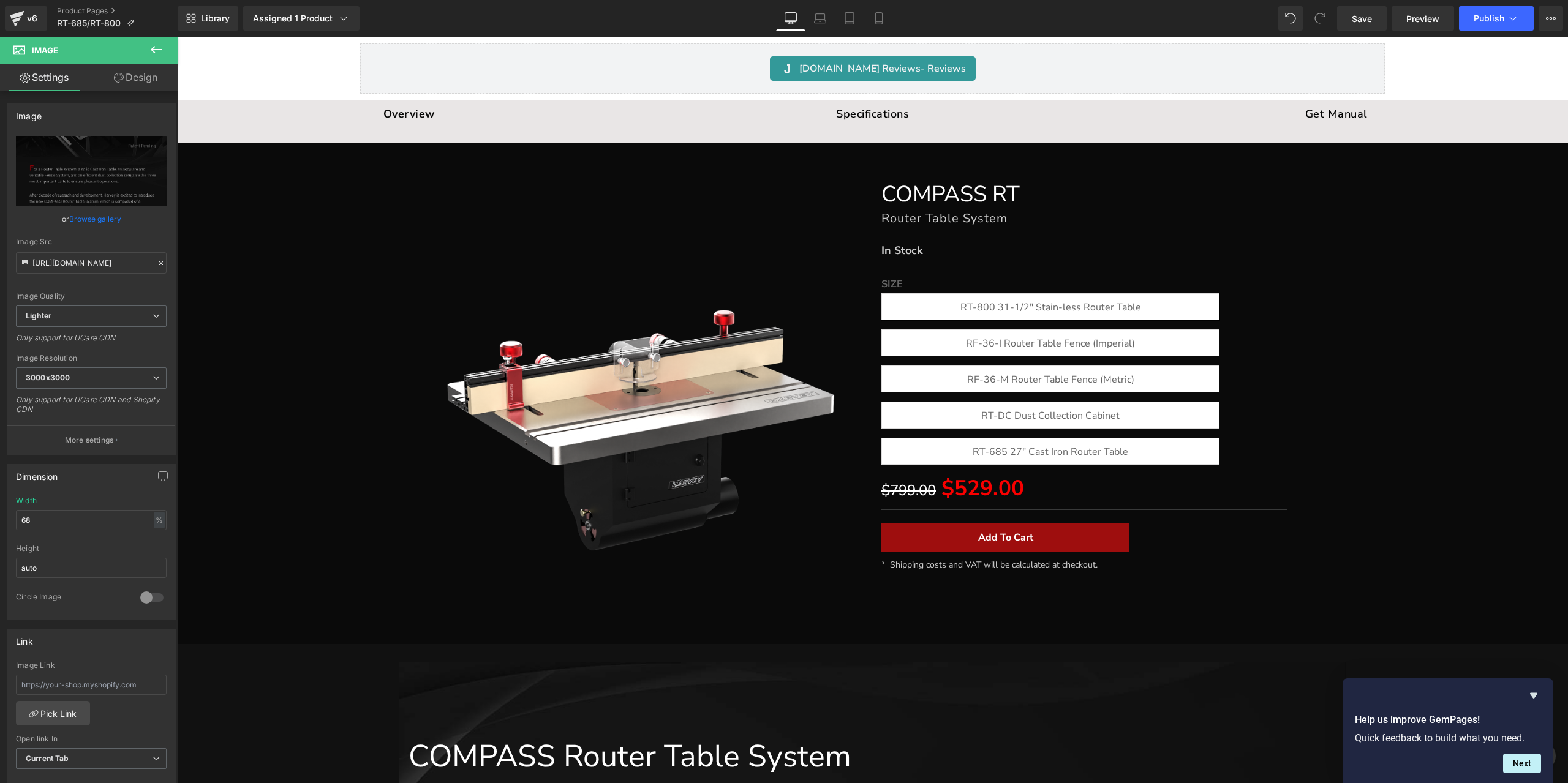
scroll to position [26365, 0]
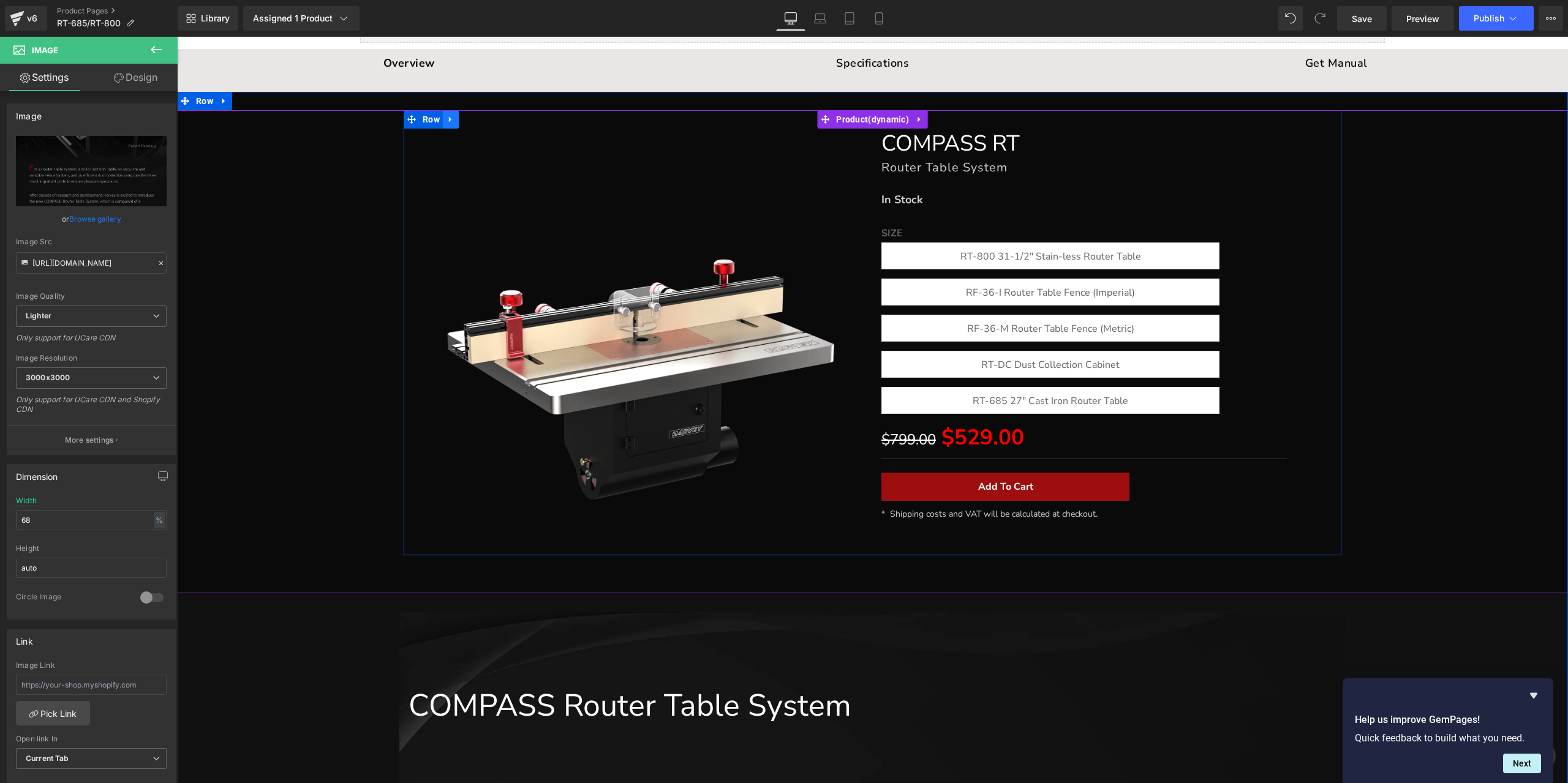
click at [450, 120] on icon at bounding box center [450, 119] width 9 height 10
click at [915, 120] on icon at bounding box center [919, 119] width 9 height 10
click at [926, 118] on icon at bounding box center [928, 119] width 9 height 9
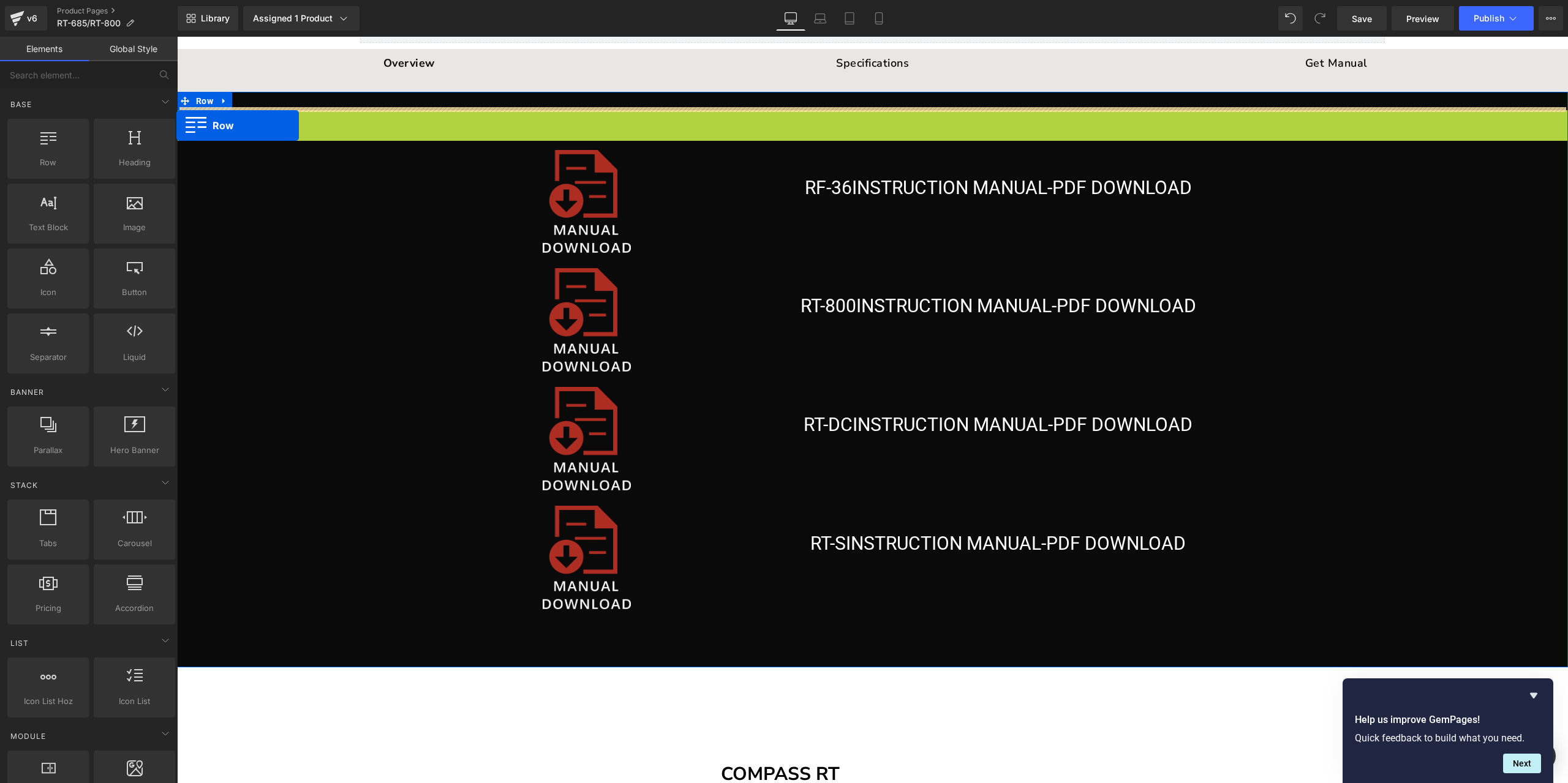
drag, startPoint x: 6, startPoint y: 80, endPoint x: 176, endPoint y: 126, distance: 176.1
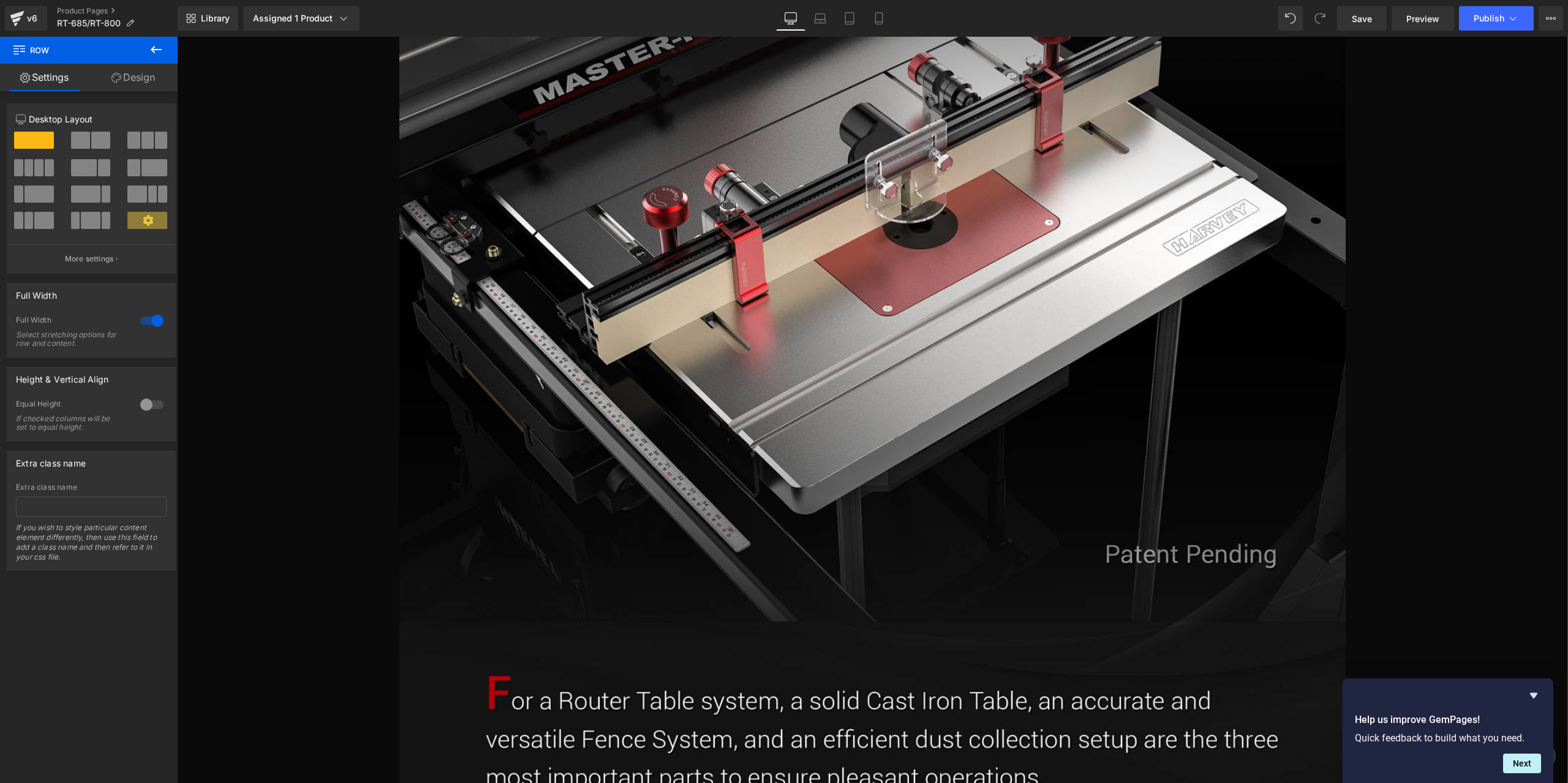
scroll to position [664, 0]
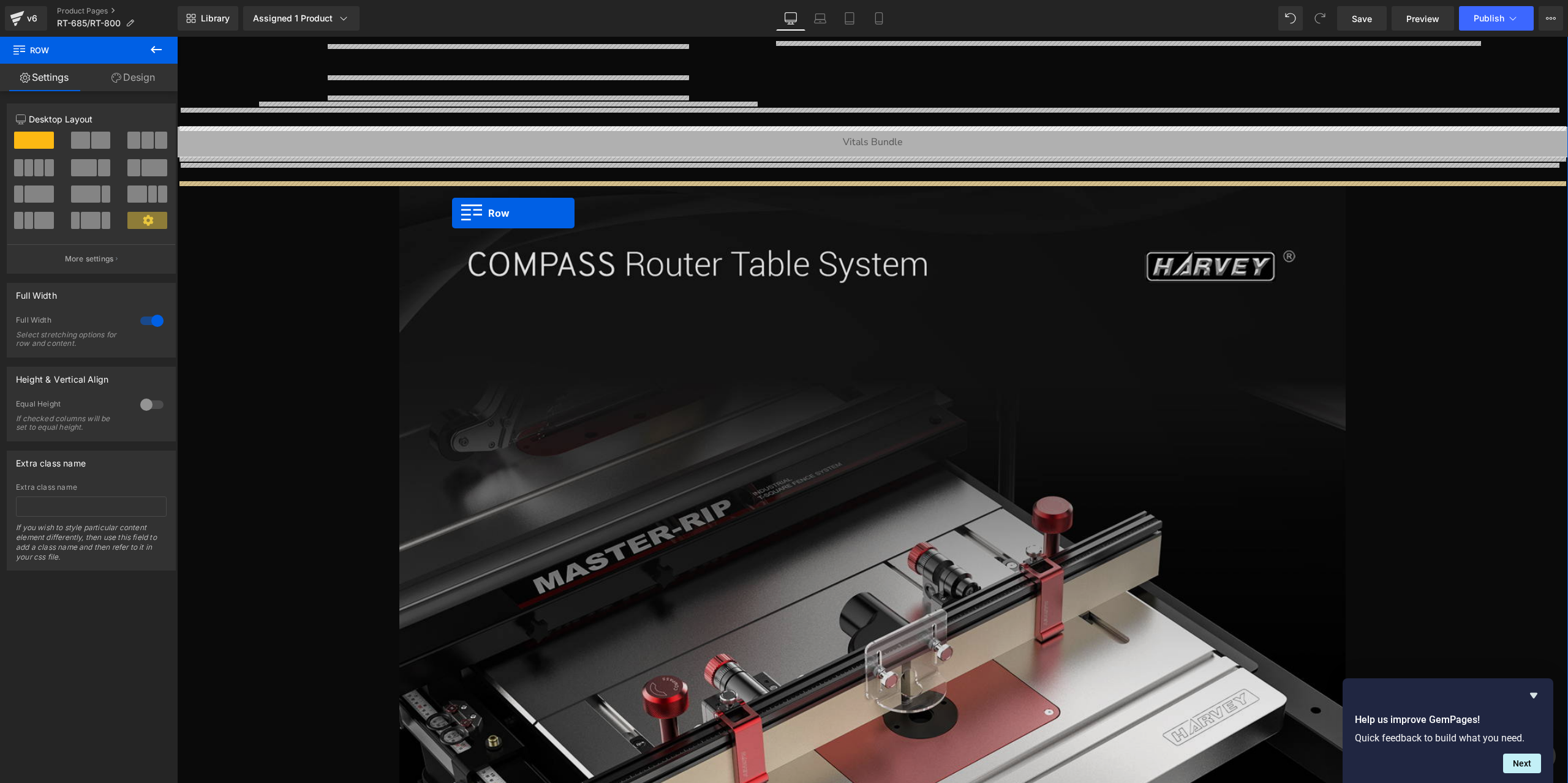
drag, startPoint x: 183, startPoint y: 102, endPoint x: 452, endPoint y: 213, distance: 291.0
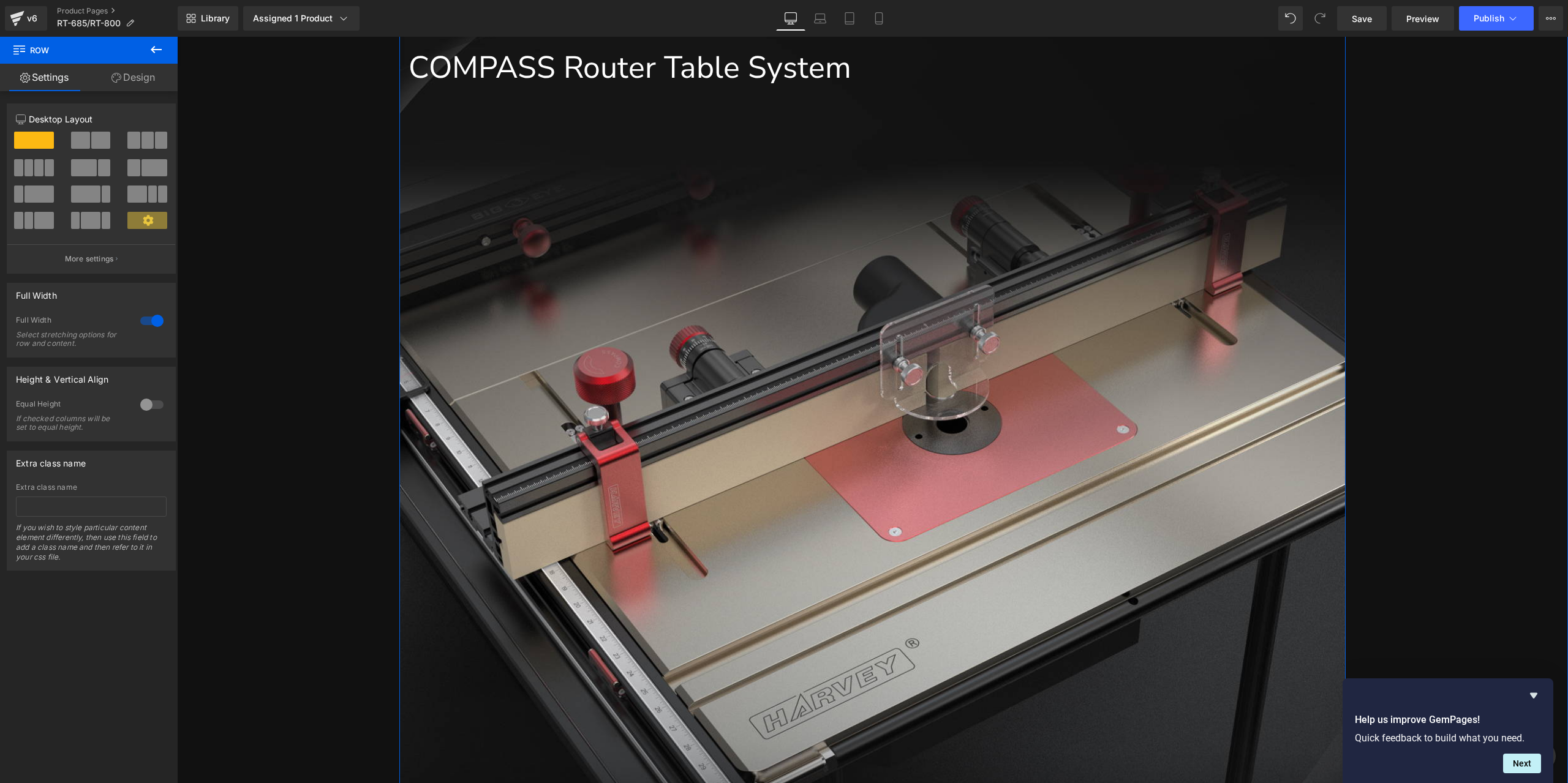
scroll to position [971, 0]
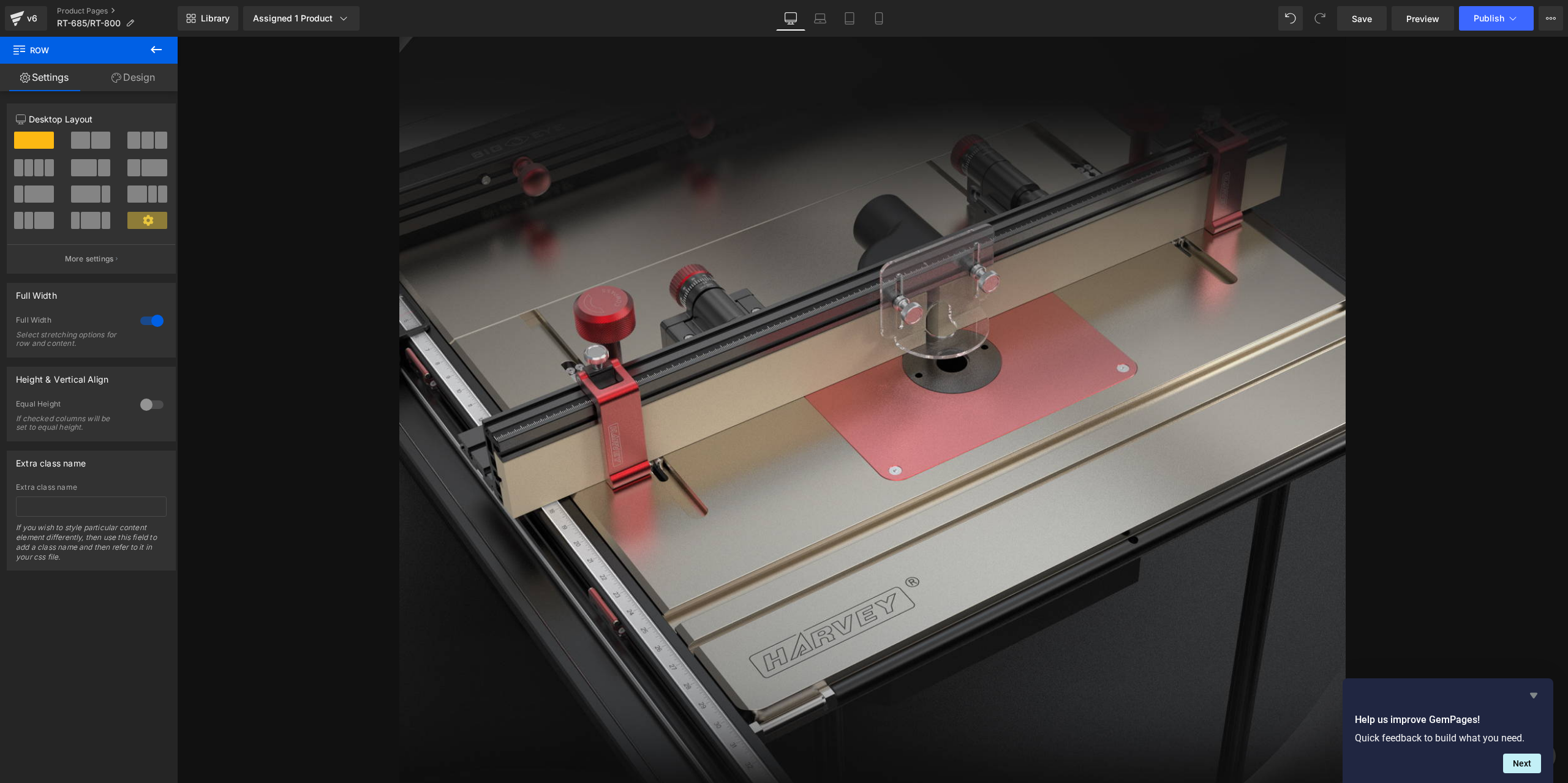
click at [1532, 694] on icon "Hide survey" at bounding box center [1534, 696] width 8 height 6
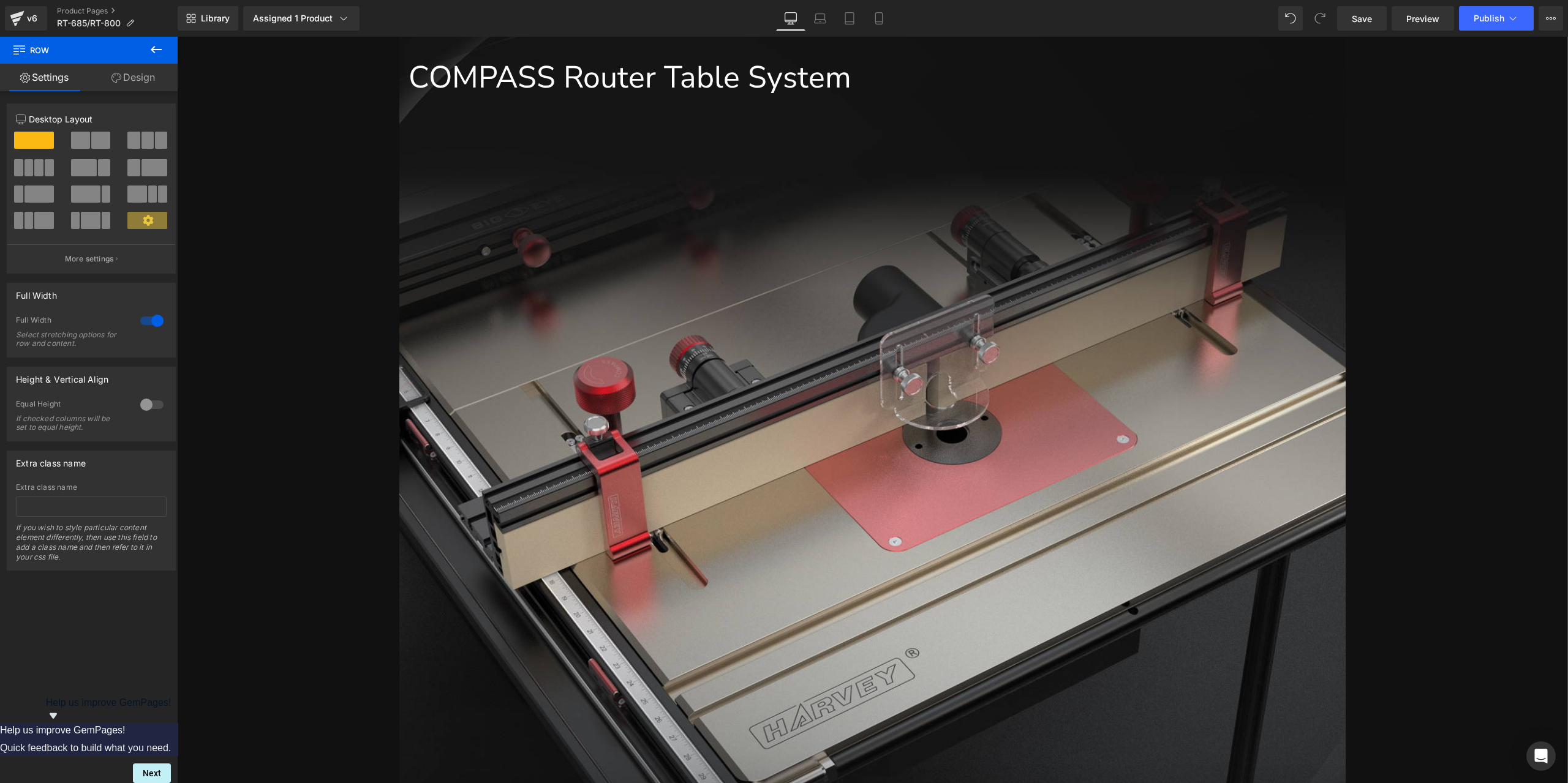
scroll to position [918, 0]
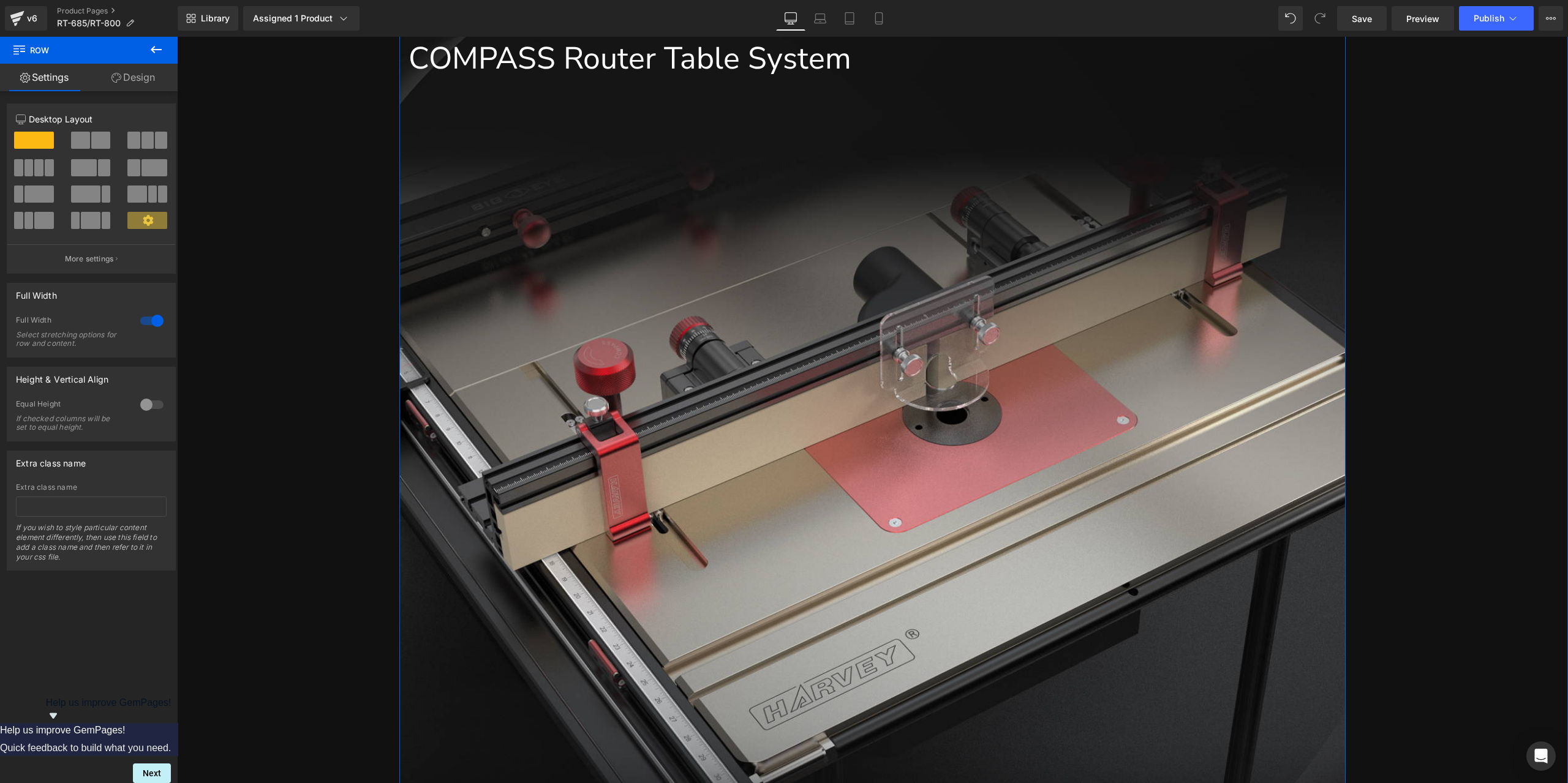
click at [861, 414] on div "COMPASS Router Table System Text Block" at bounding box center [872, 452] width 945 height 977
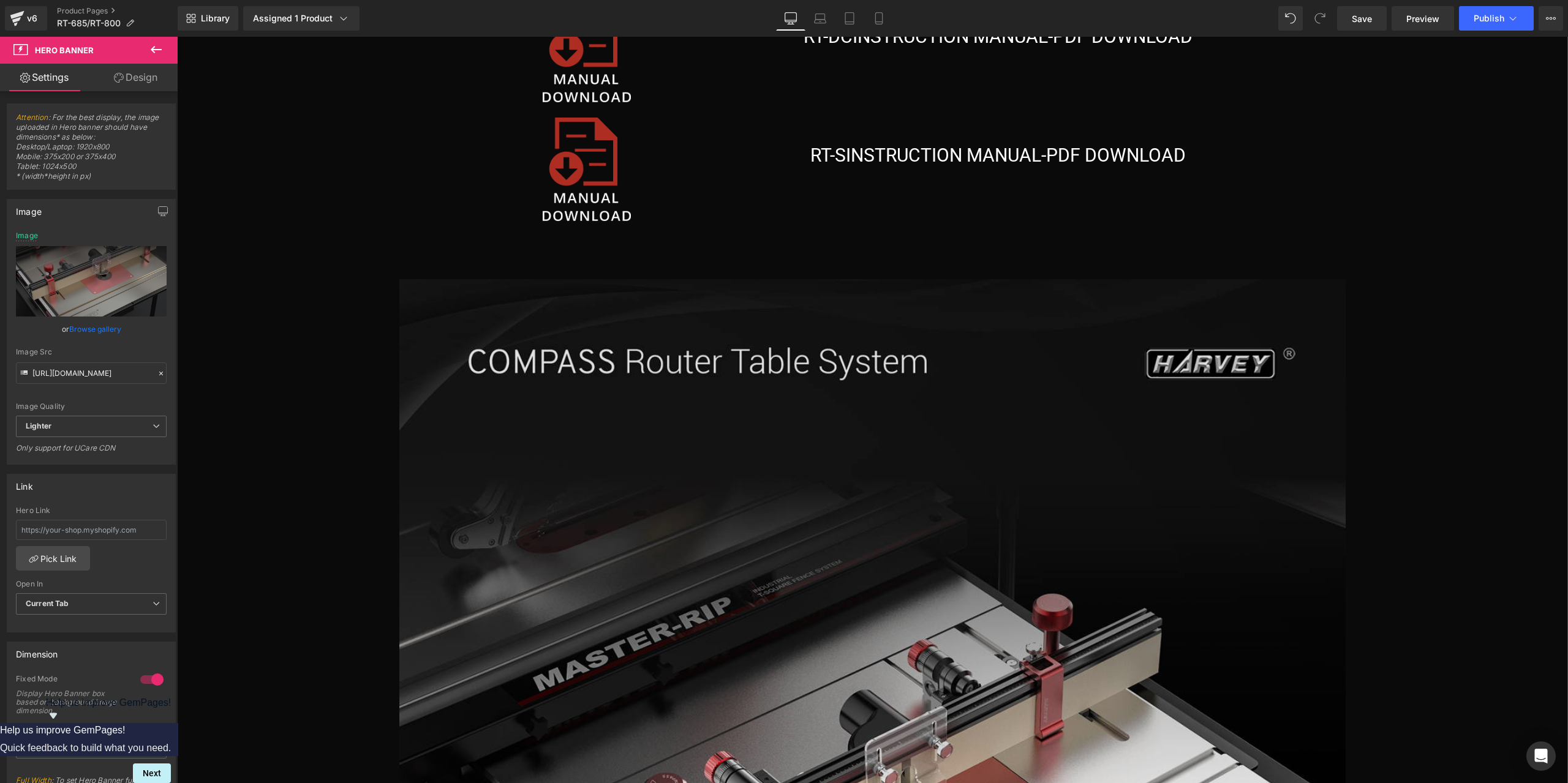
scroll to position [25427, 0]
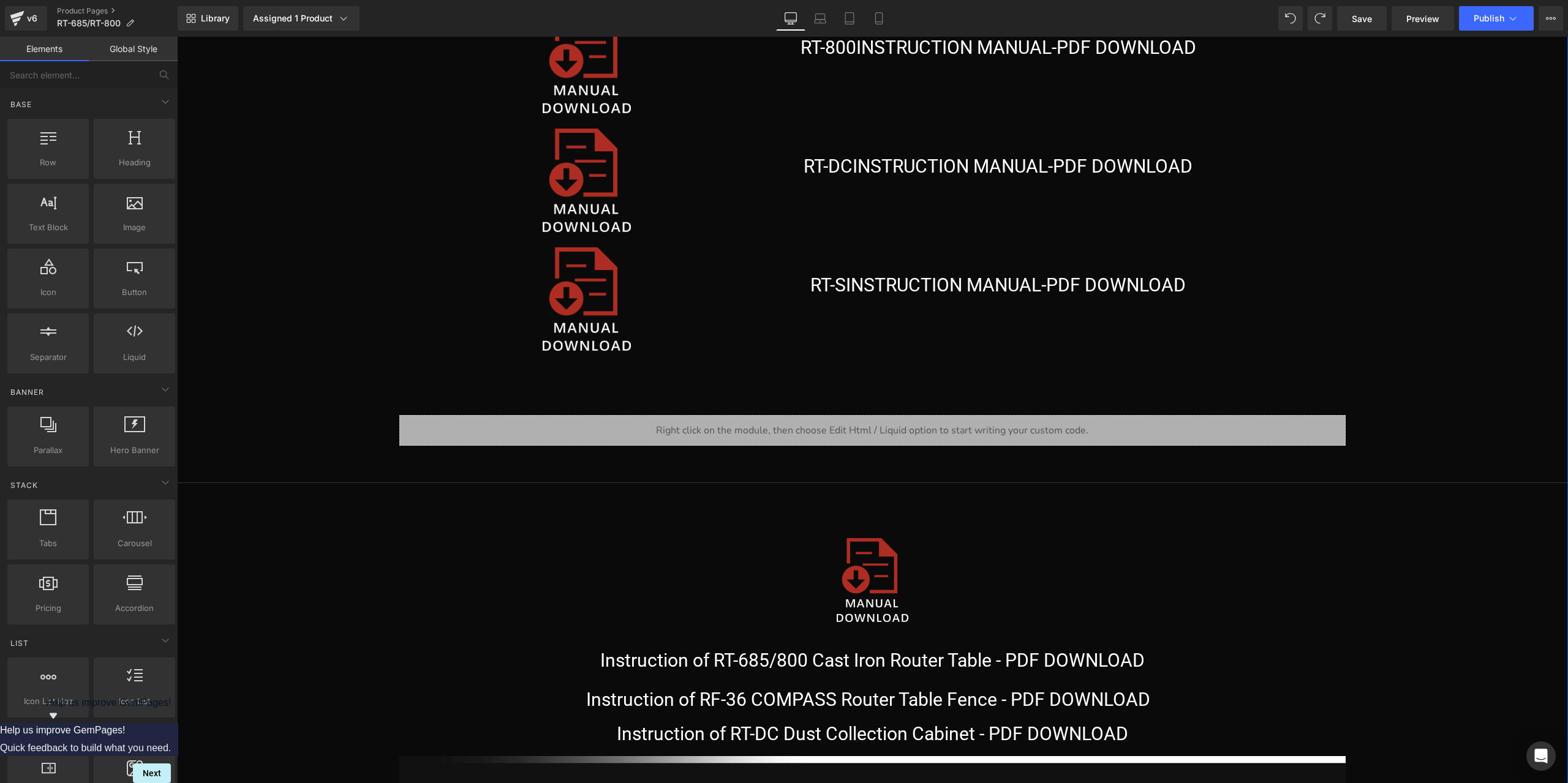
scroll to position [25183, 0]
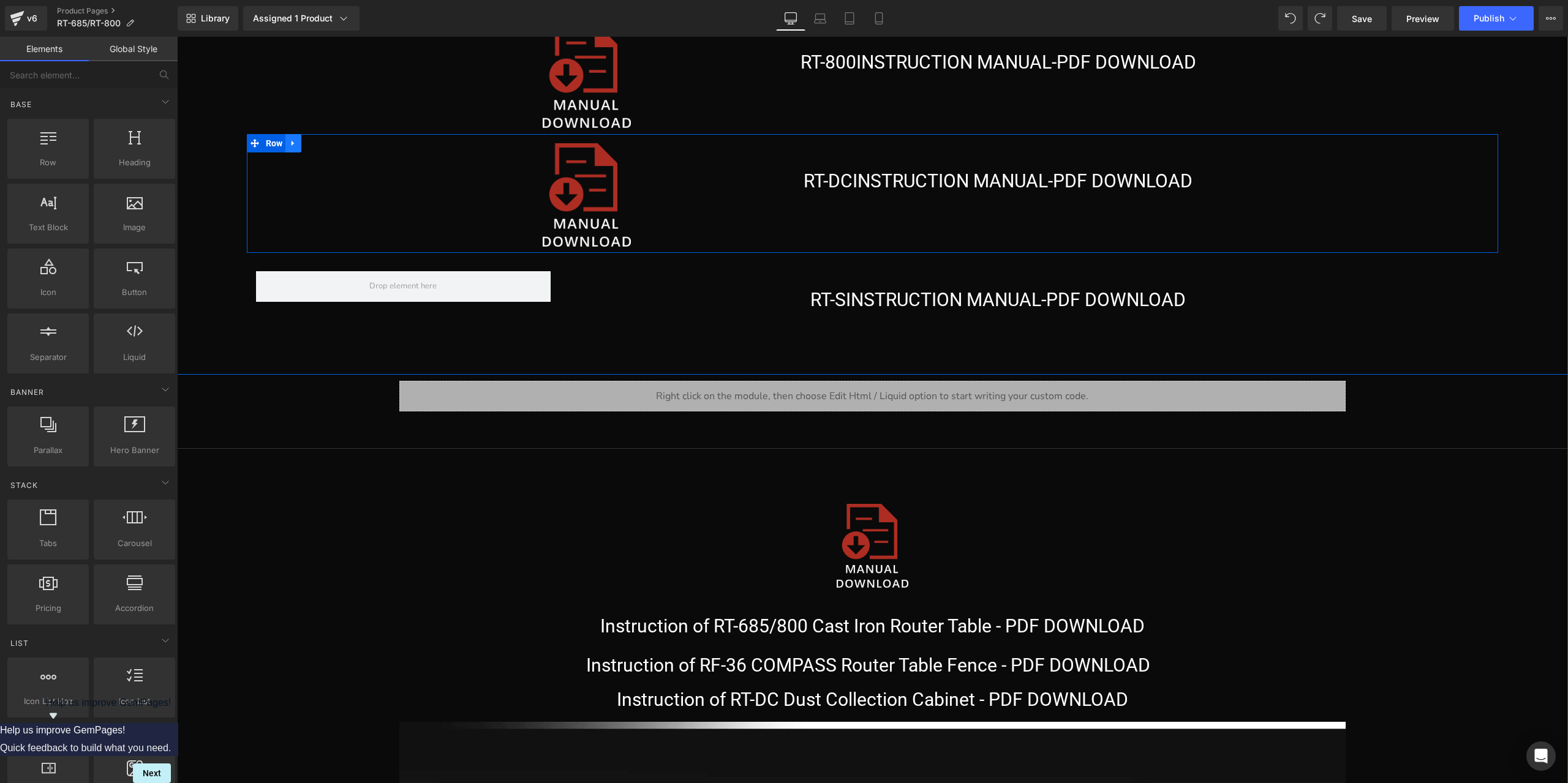
click at [290, 148] on icon at bounding box center [293, 144] width 9 height 10
click at [317, 146] on link at bounding box center [325, 143] width 15 height 18
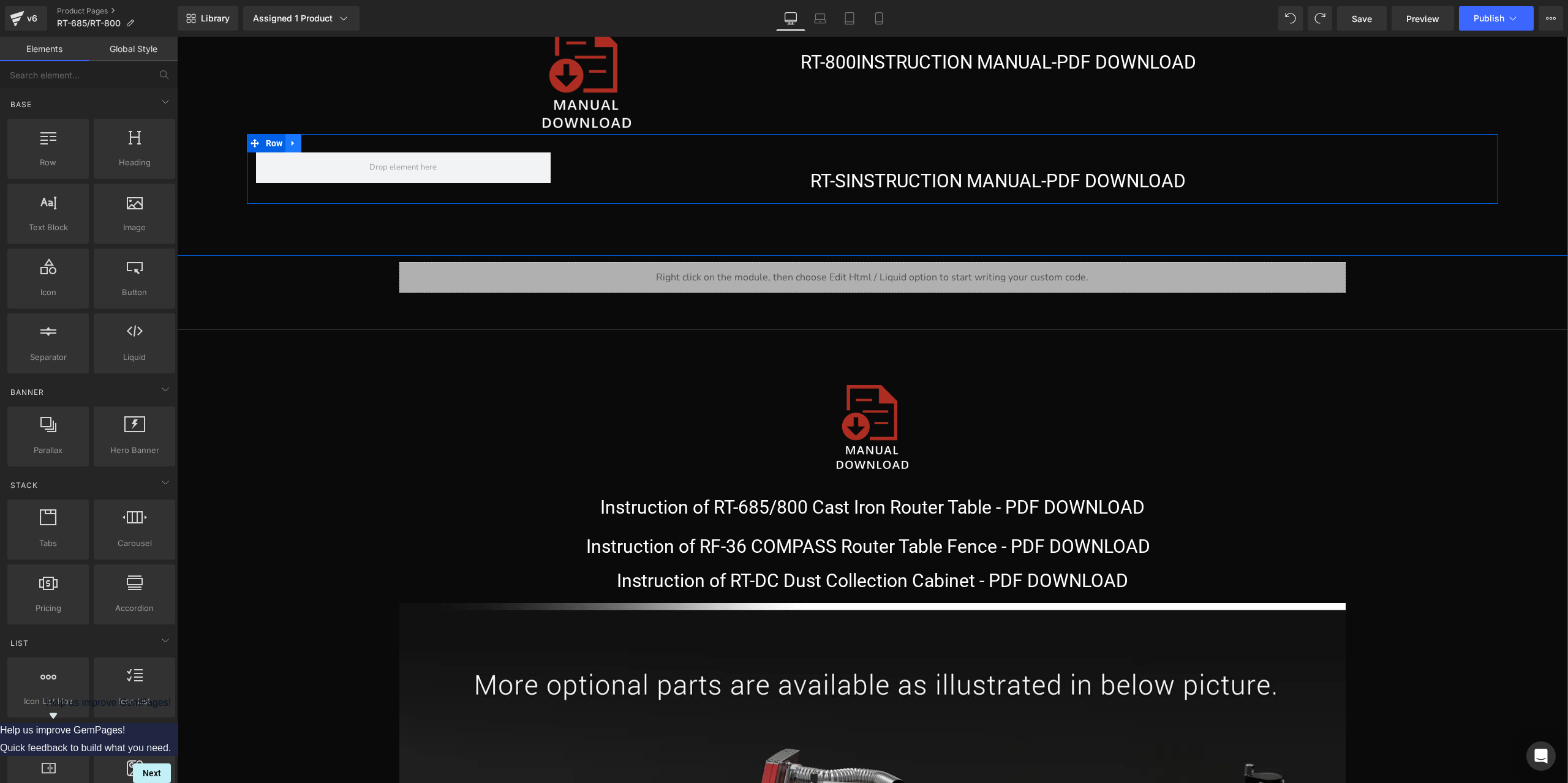
click at [293, 148] on icon at bounding box center [293, 144] width 9 height 10
click at [321, 148] on icon at bounding box center [325, 143] width 9 height 9
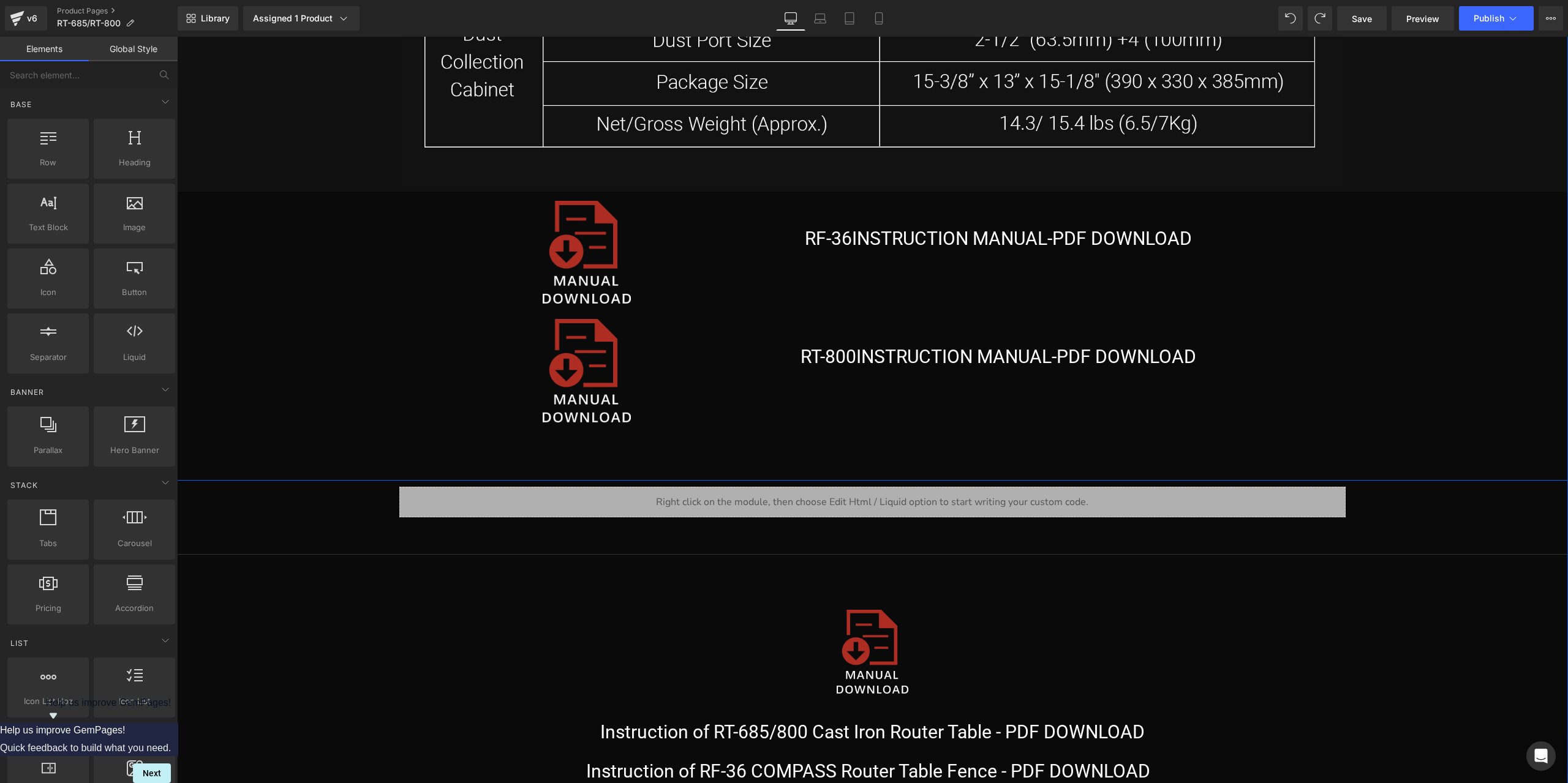
scroll to position [24815, 0]
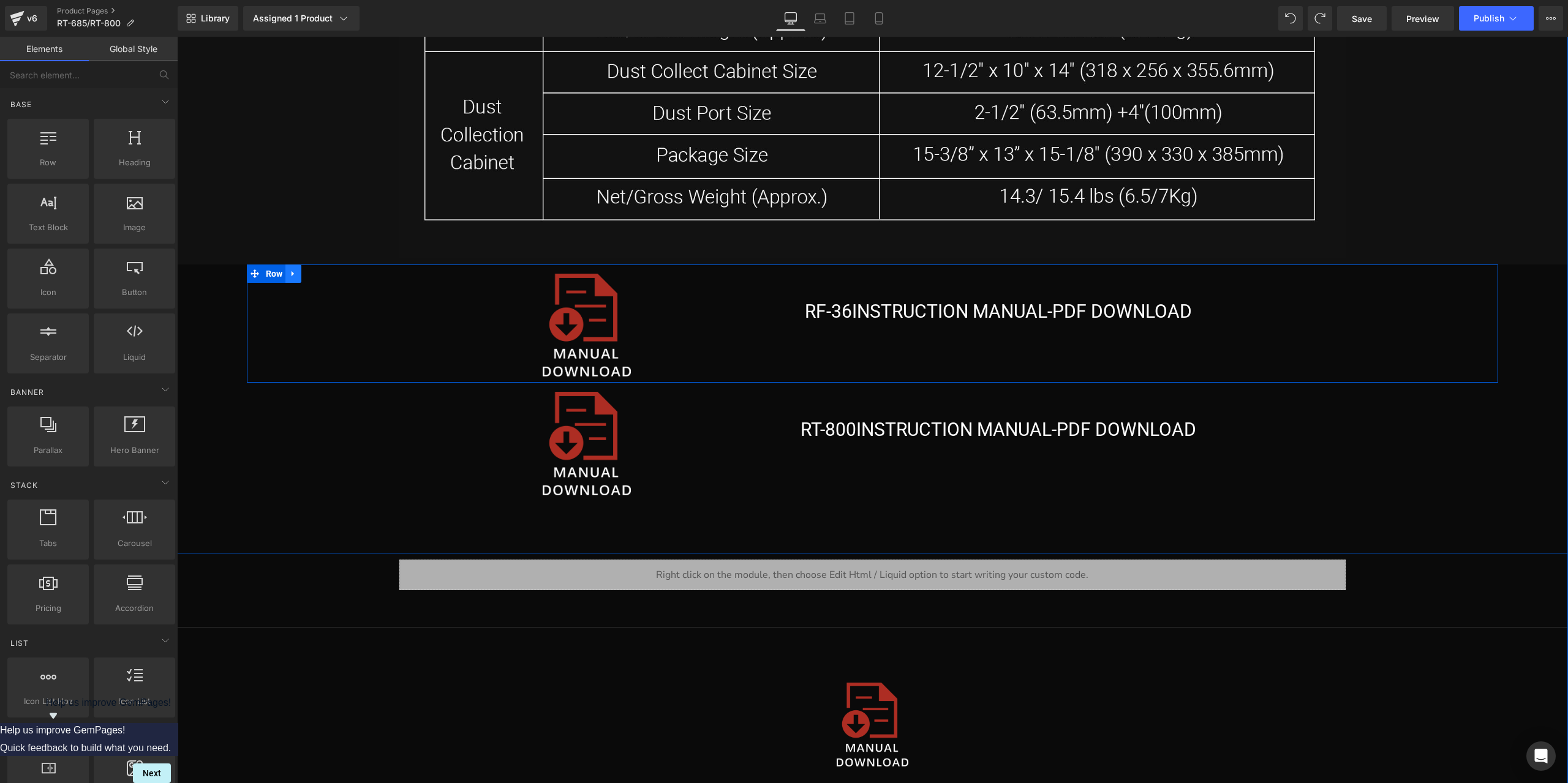
click at [290, 275] on icon at bounding box center [293, 274] width 9 height 10
click at [321, 276] on icon at bounding box center [325, 274] width 9 height 10
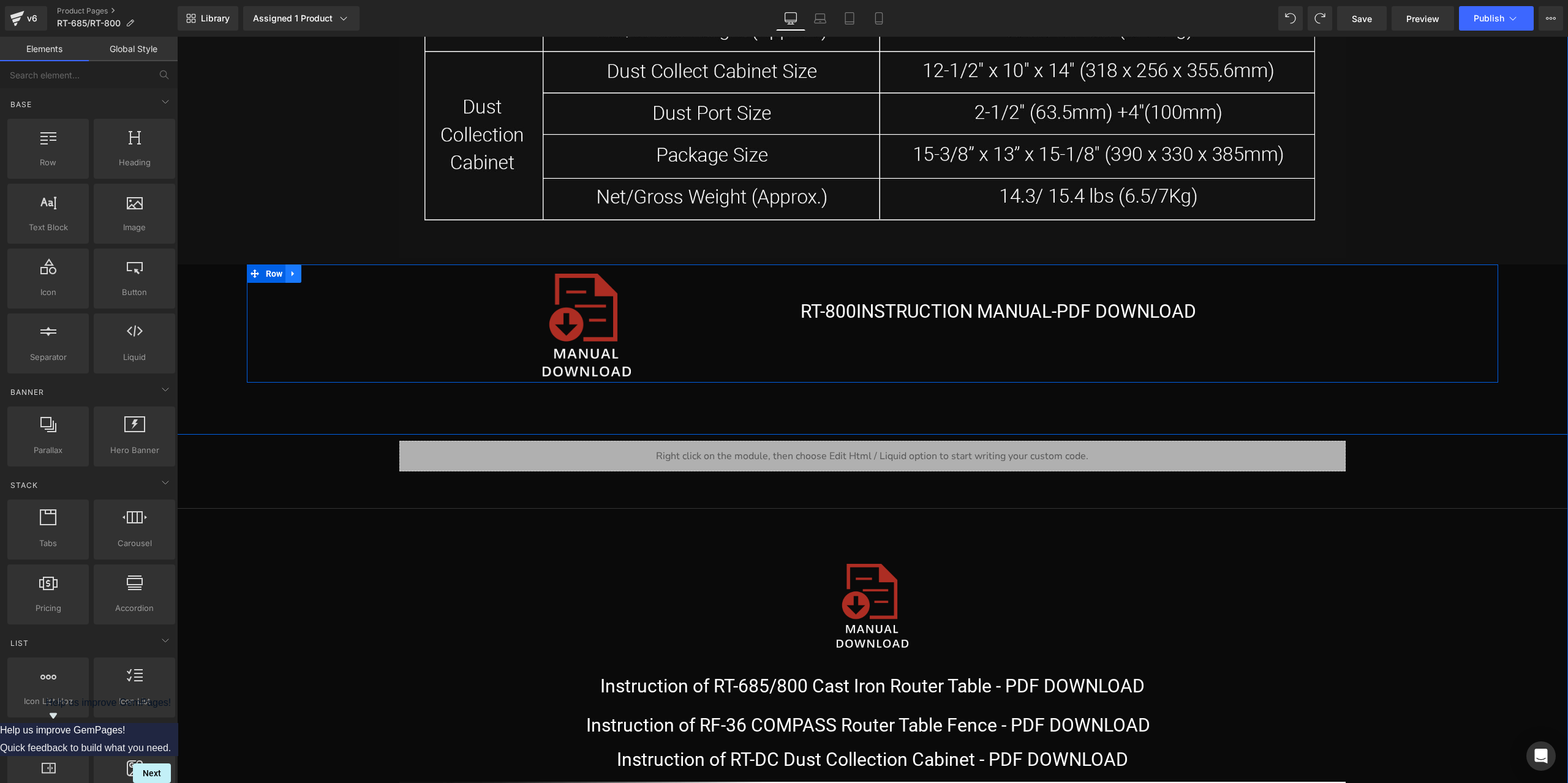
click at [289, 278] on icon at bounding box center [293, 274] width 9 height 10
click at [321, 276] on icon at bounding box center [325, 274] width 9 height 9
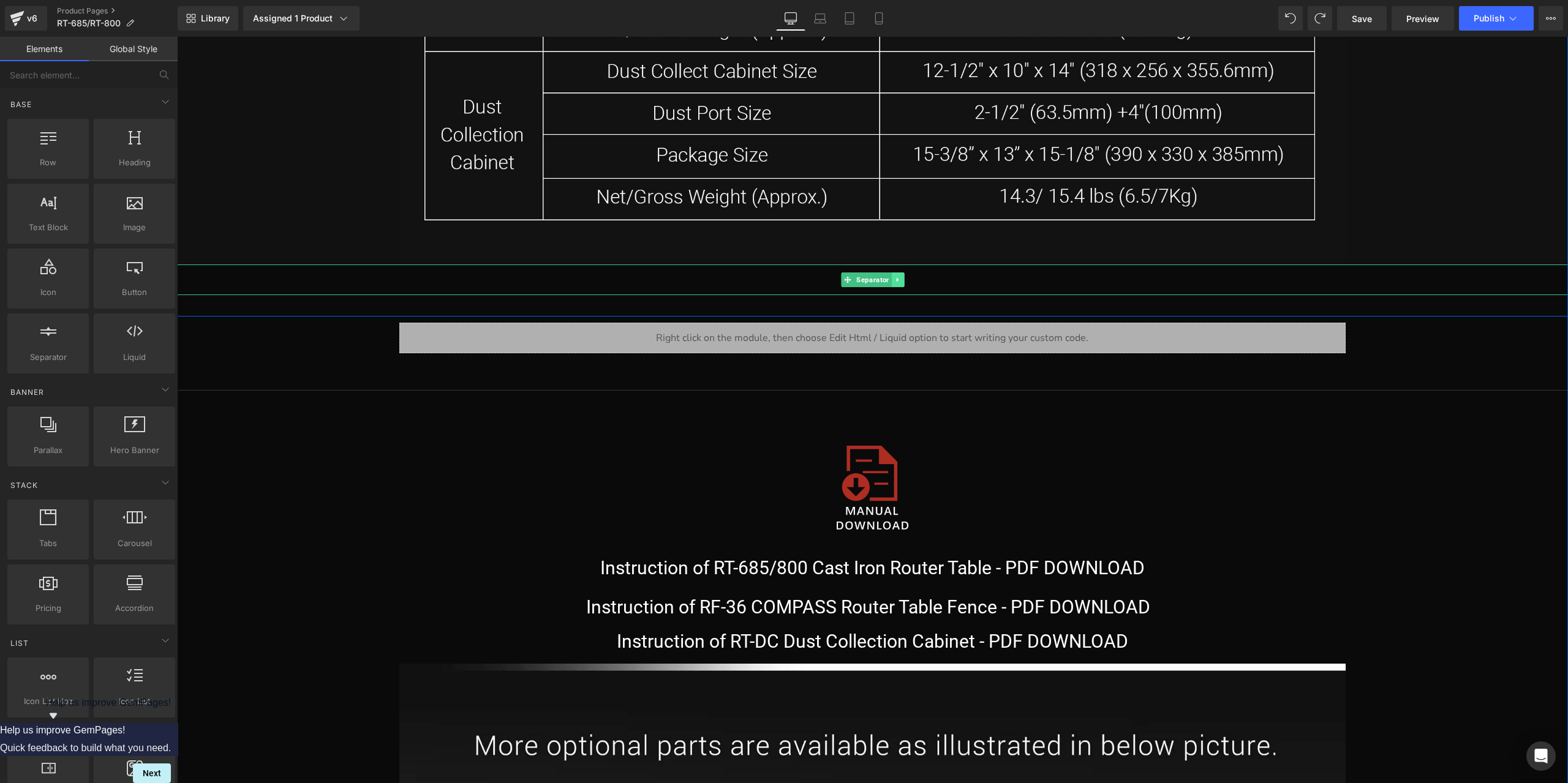
click at [891, 287] on link at bounding box center [897, 279] width 13 height 14
click at [901, 283] on icon at bounding box center [904, 279] width 7 height 7
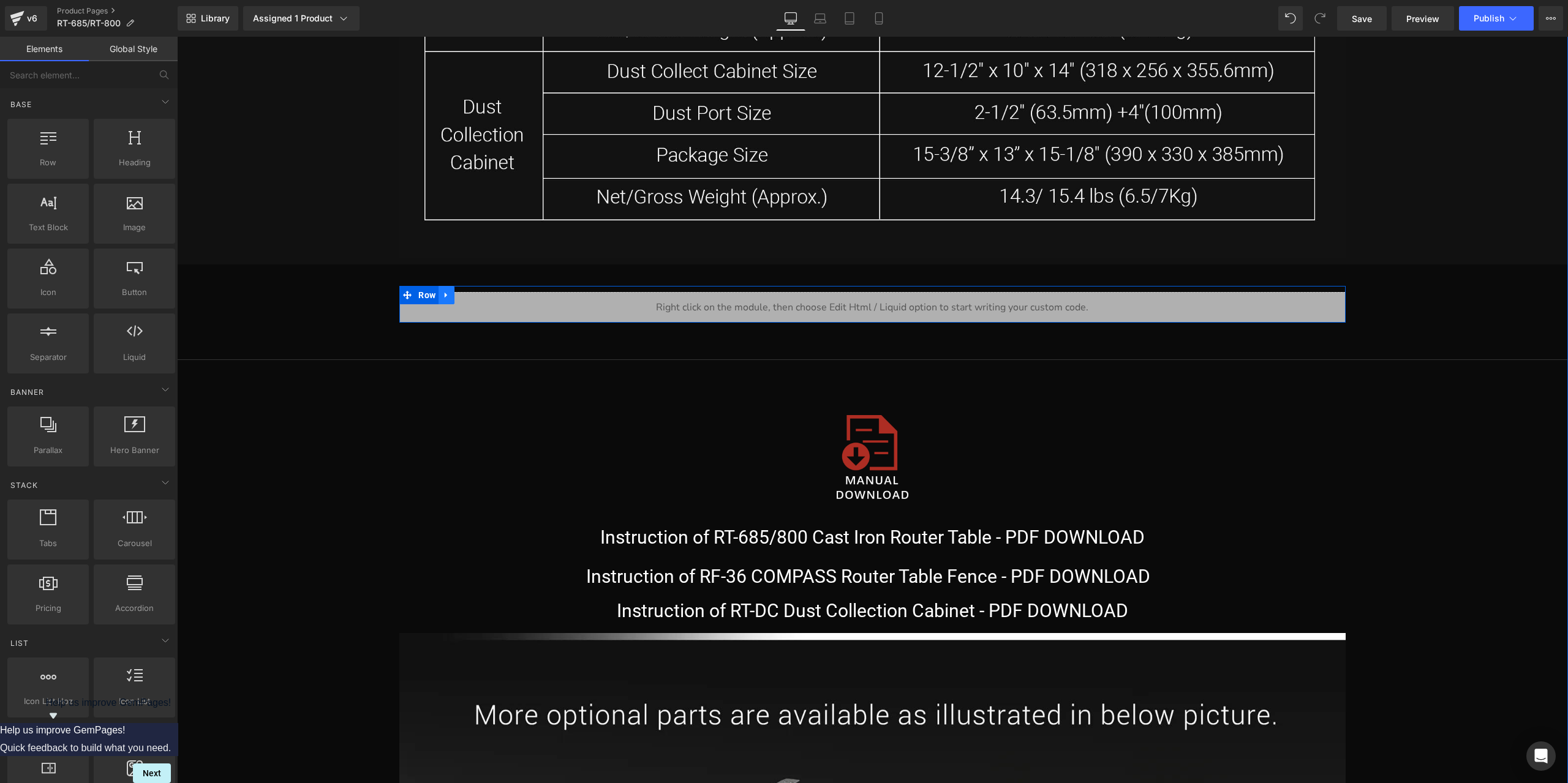
click at [442, 297] on icon at bounding box center [446, 295] width 9 height 10
click at [478, 298] on icon at bounding box center [478, 295] width 9 height 9
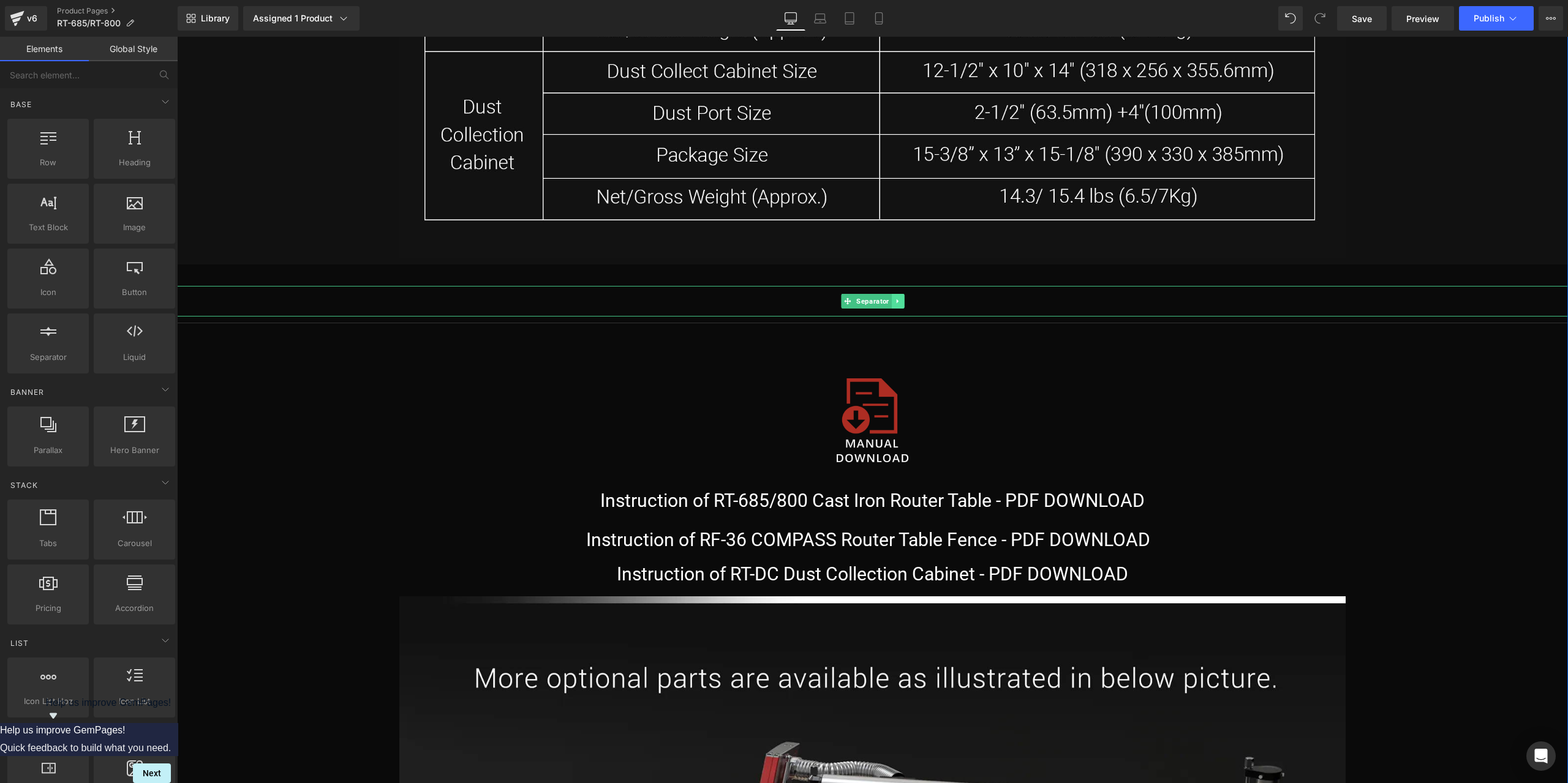
click at [894, 304] on icon at bounding box center [897, 302] width 7 height 8
click at [898, 304] on link at bounding box center [904, 301] width 13 height 14
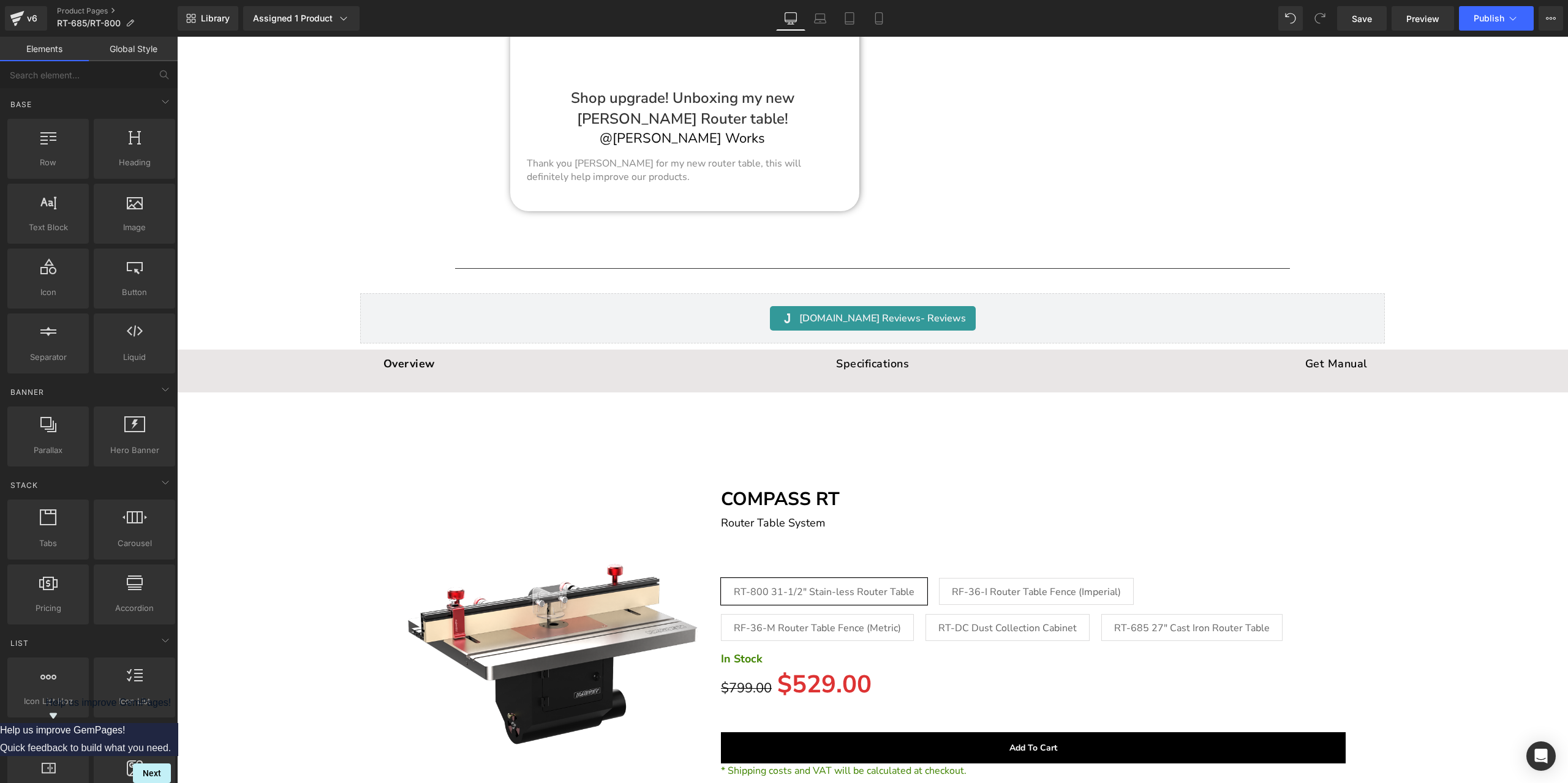
scroll to position [27755, 0]
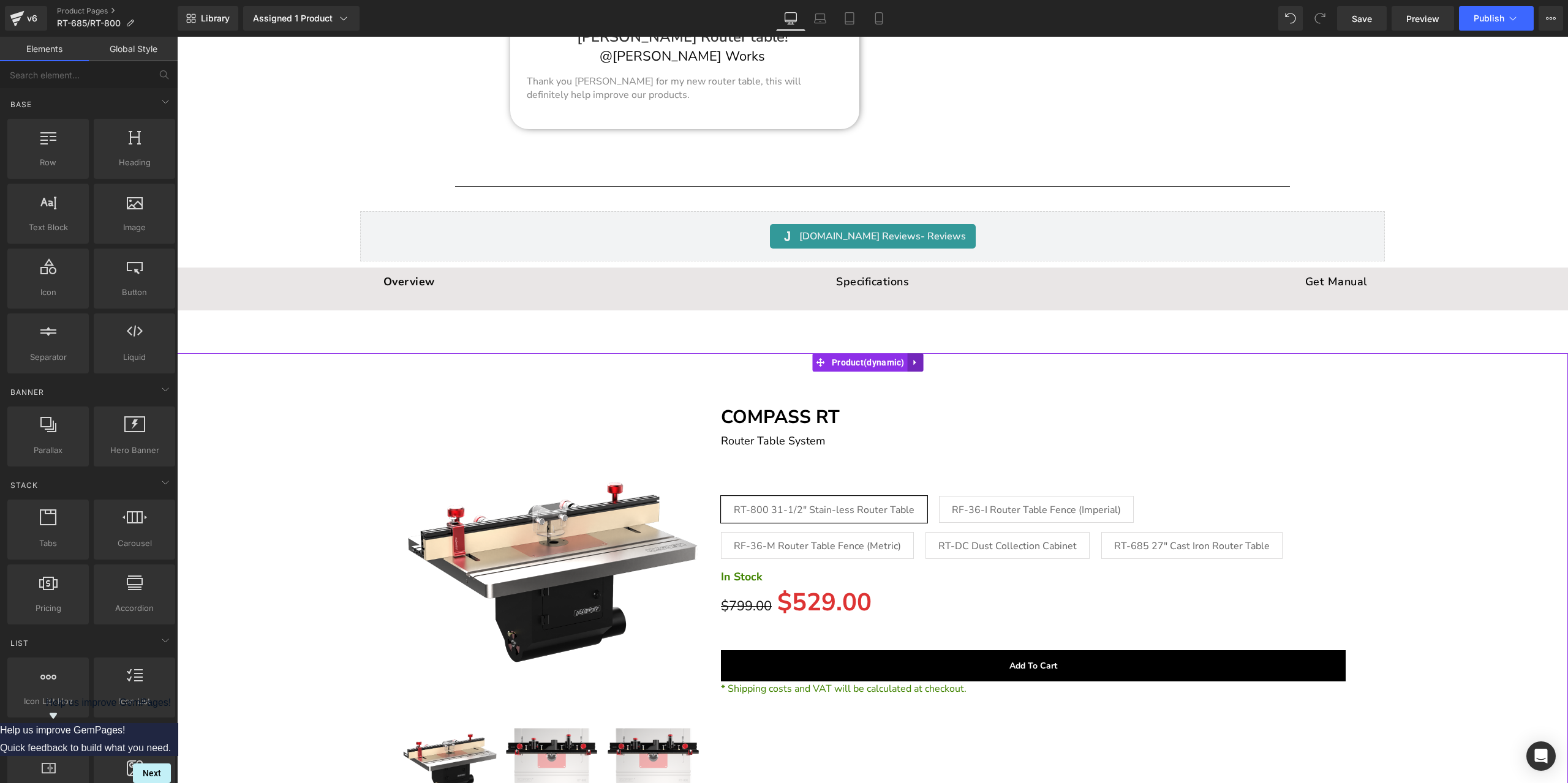
click at [914, 361] on icon at bounding box center [915, 363] width 3 height 6
click at [921, 360] on icon at bounding box center [923, 362] width 9 height 9
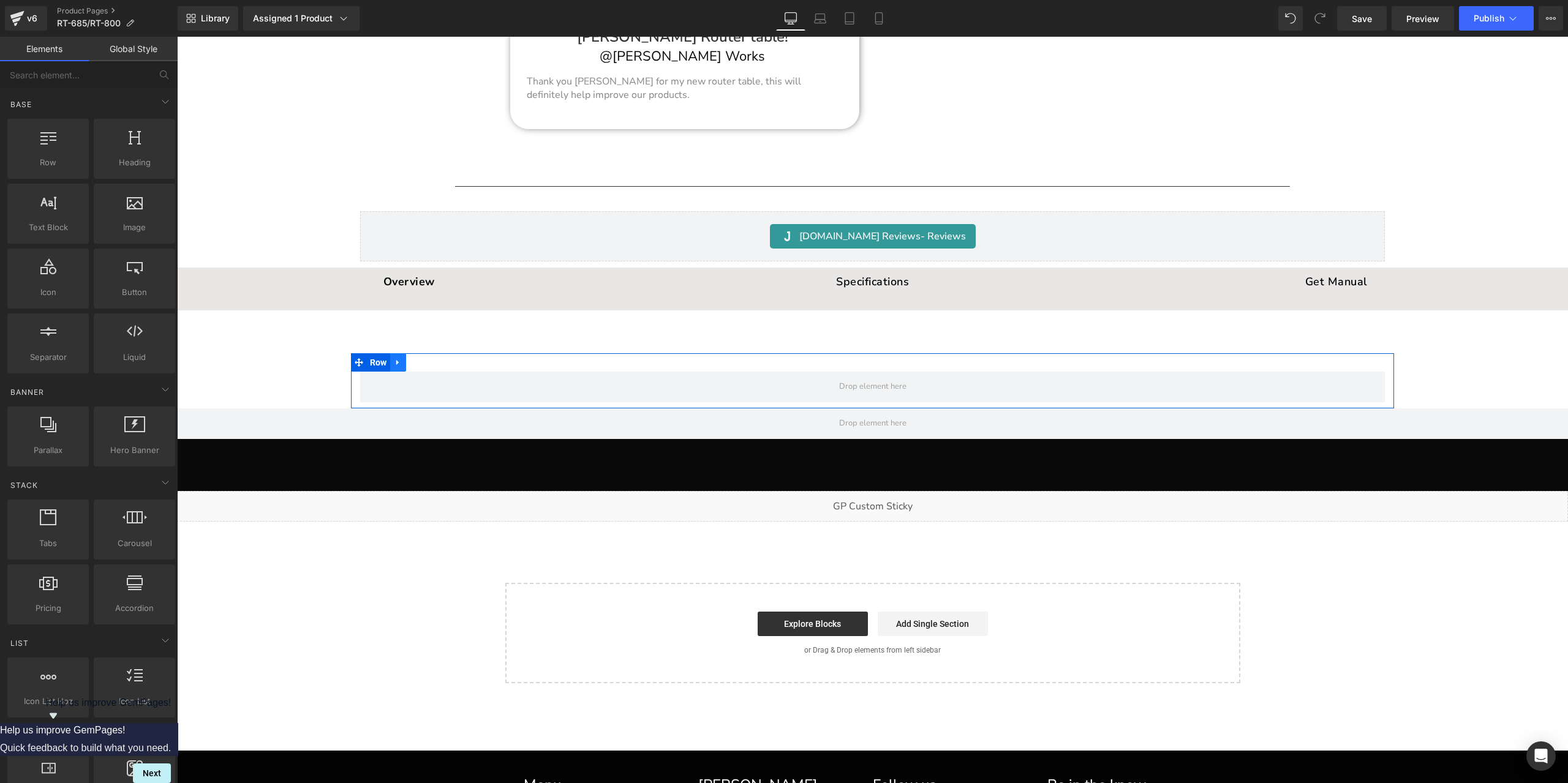
click at [403, 357] on link at bounding box center [398, 362] width 15 height 18
click at [426, 359] on icon at bounding box center [429, 362] width 9 height 9
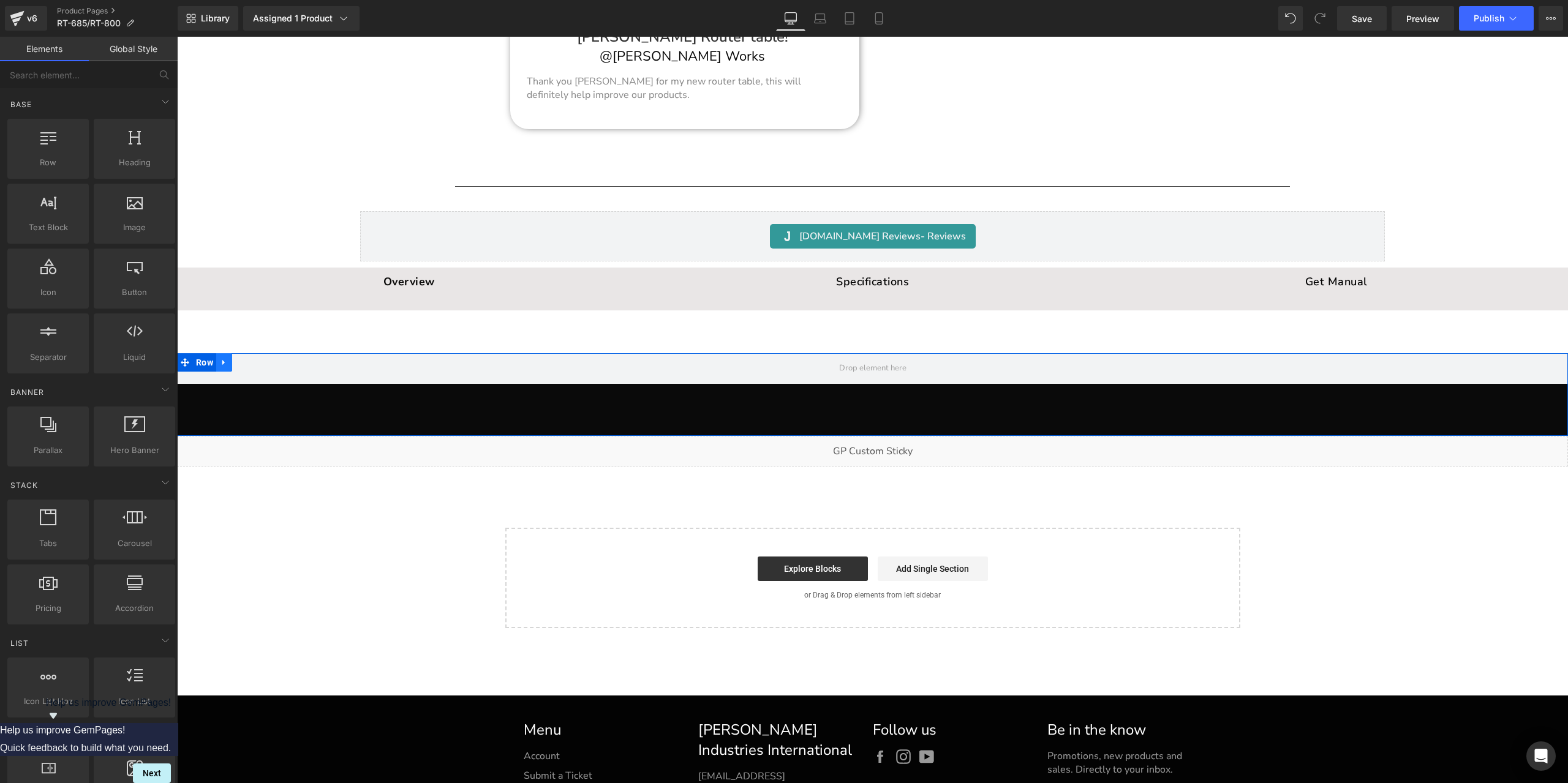
click at [220, 361] on icon at bounding box center [223, 363] width 9 height 10
click at [251, 359] on icon at bounding box center [255, 362] width 9 height 9
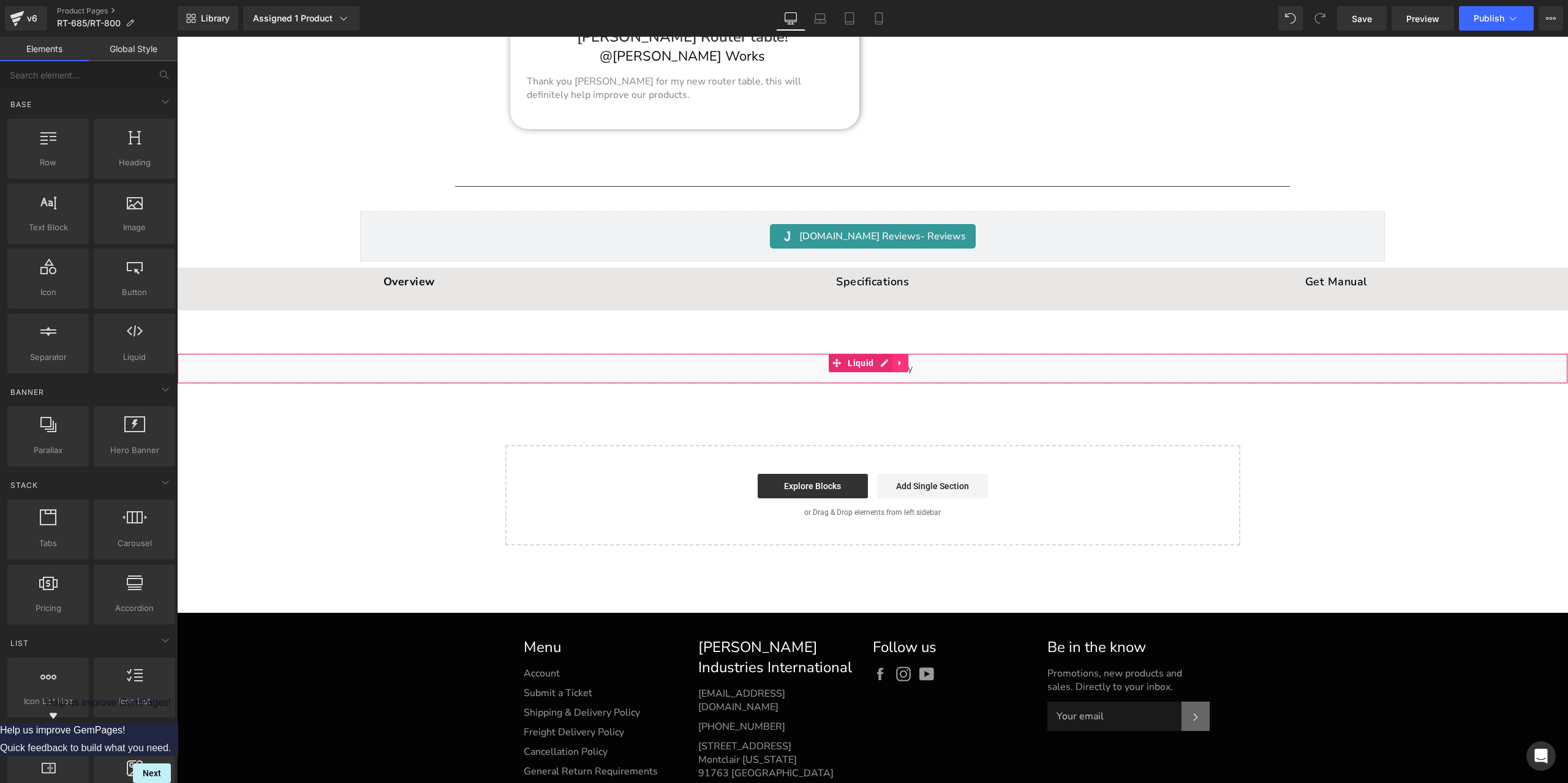
click at [906, 361] on link at bounding box center [900, 362] width 15 height 18
click at [913, 365] on link at bounding box center [908, 362] width 15 height 18
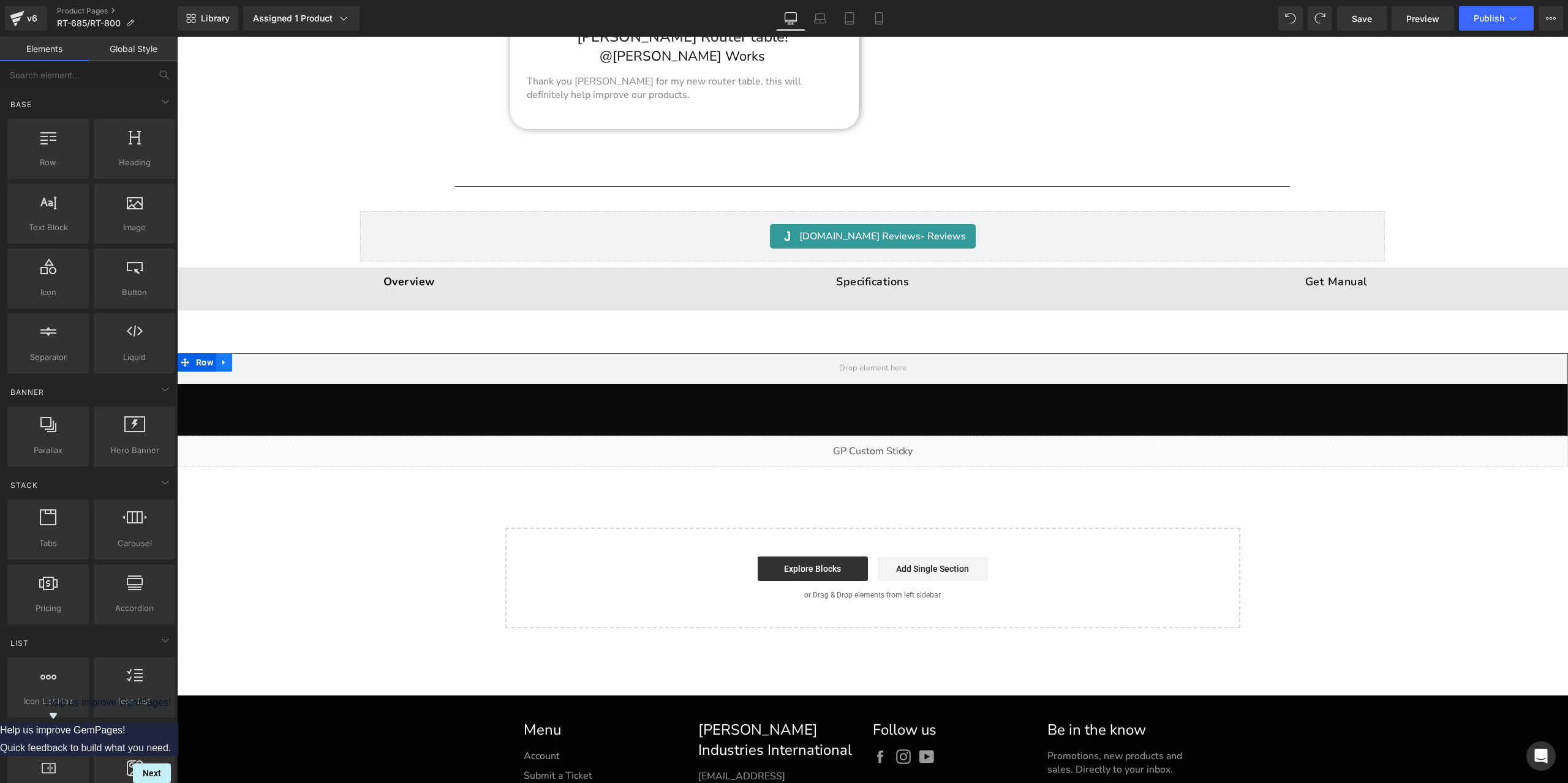
click at [219, 362] on icon at bounding box center [223, 363] width 9 height 10
click at [248, 360] on link at bounding box center [256, 362] width 15 height 18
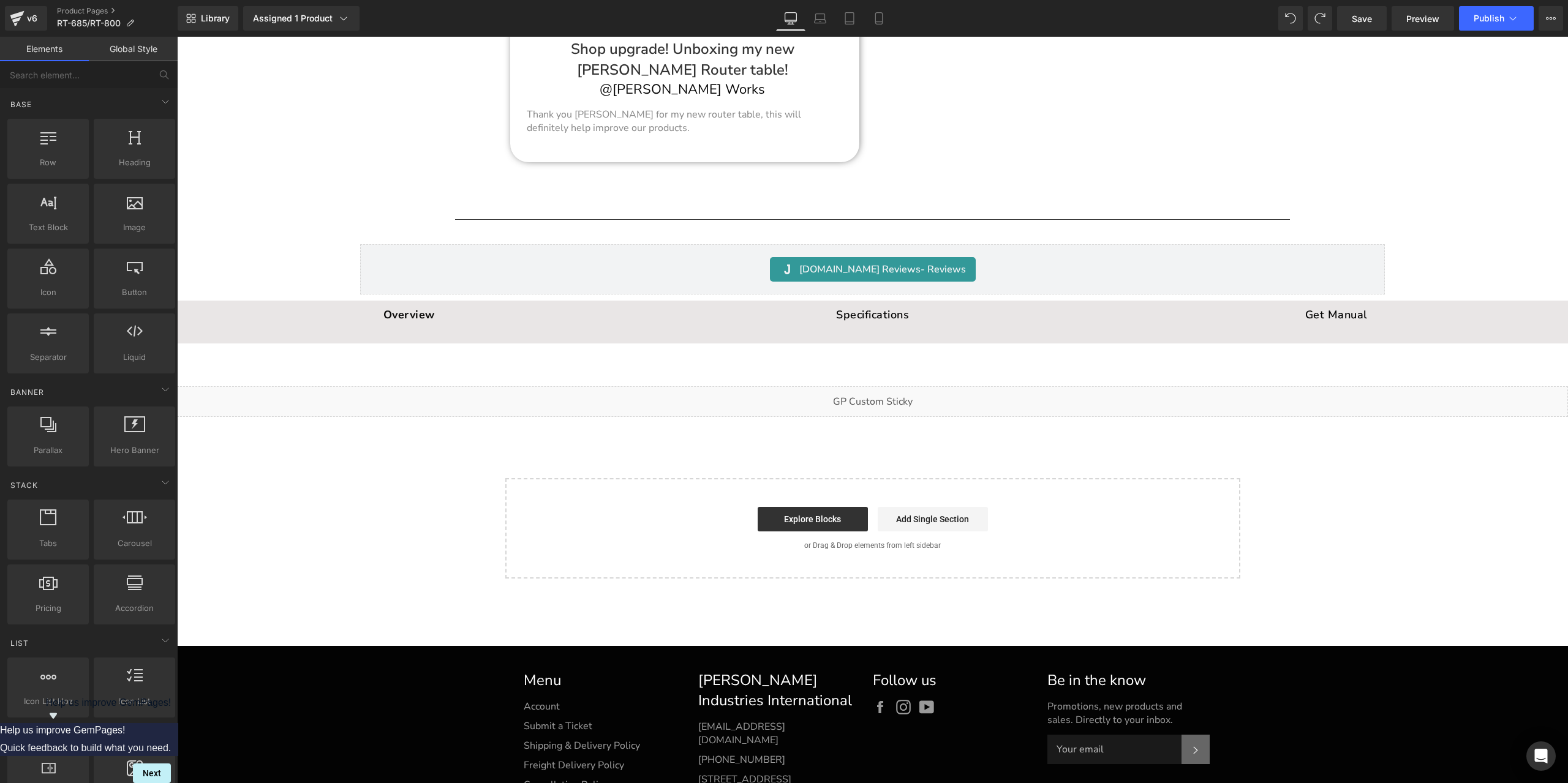
scroll to position [27538, 0]
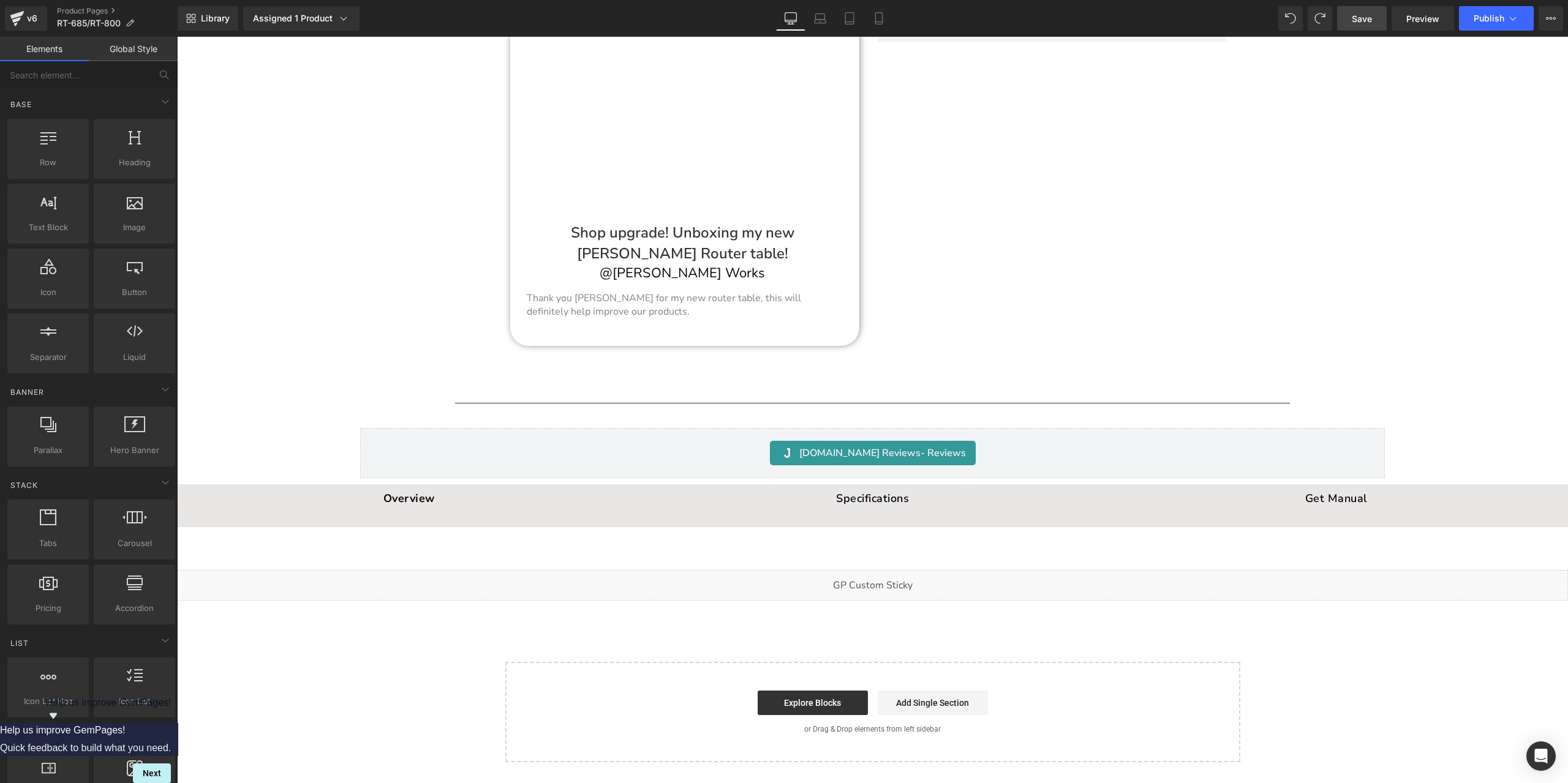
click at [1362, 22] on span "Save" at bounding box center [1361, 18] width 20 height 13
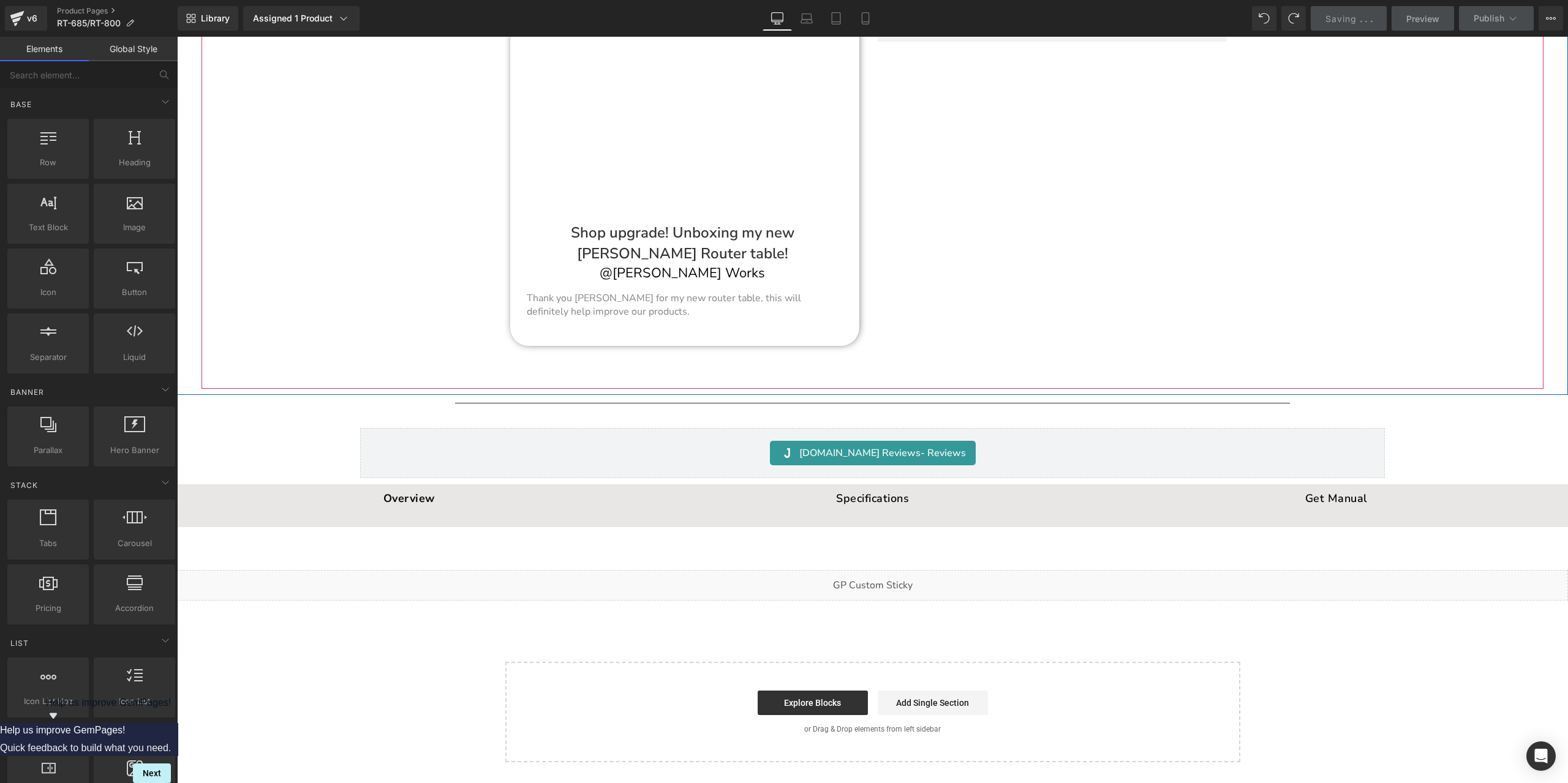
click at [1351, 101] on div "CUSTOMER TESTIMONIALS Heading Row Separator Youtube Shop upgrade! Unboxing my n…" at bounding box center [867, 139] width 1333 height 500
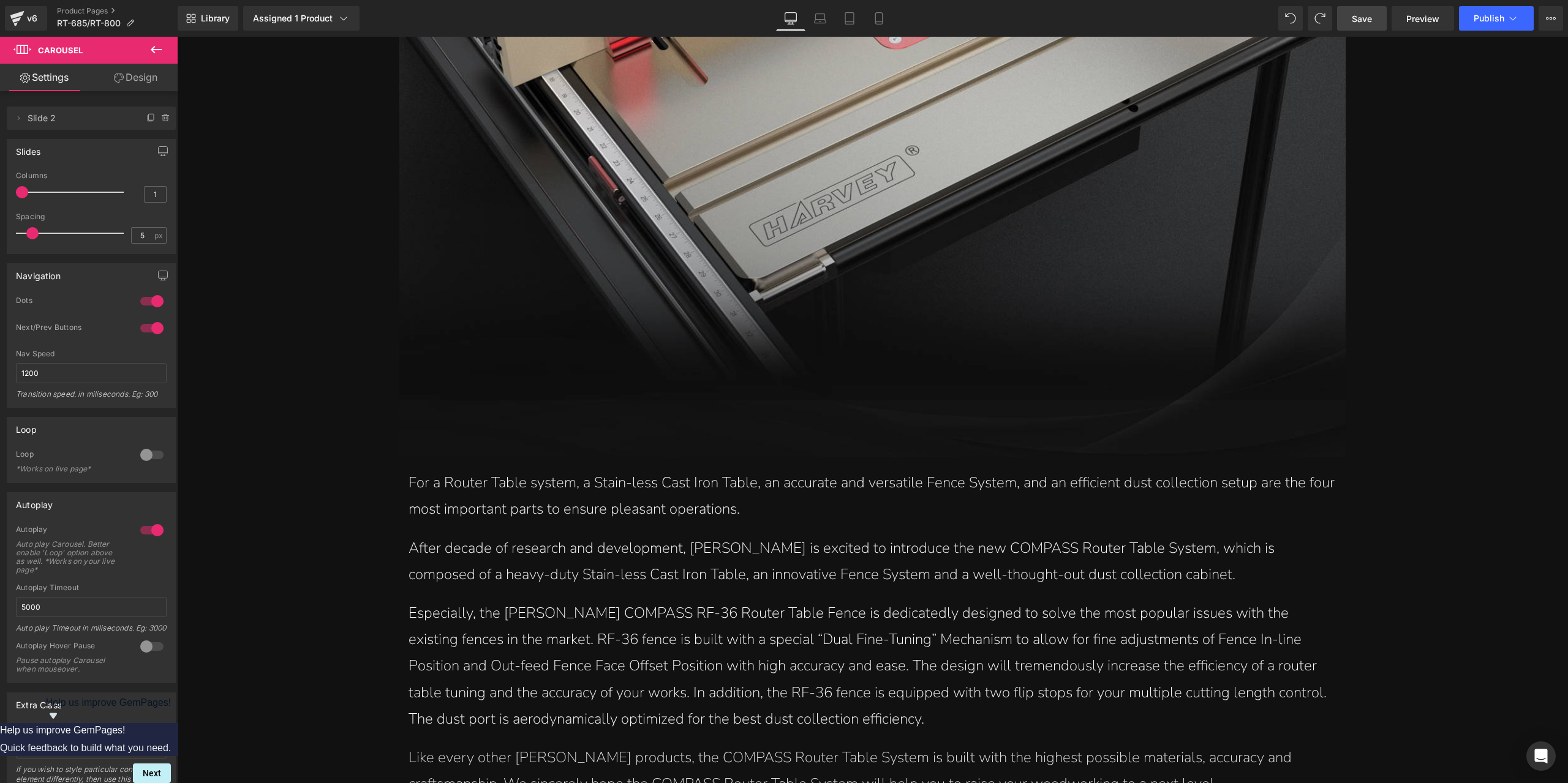
scroll to position [1464, 0]
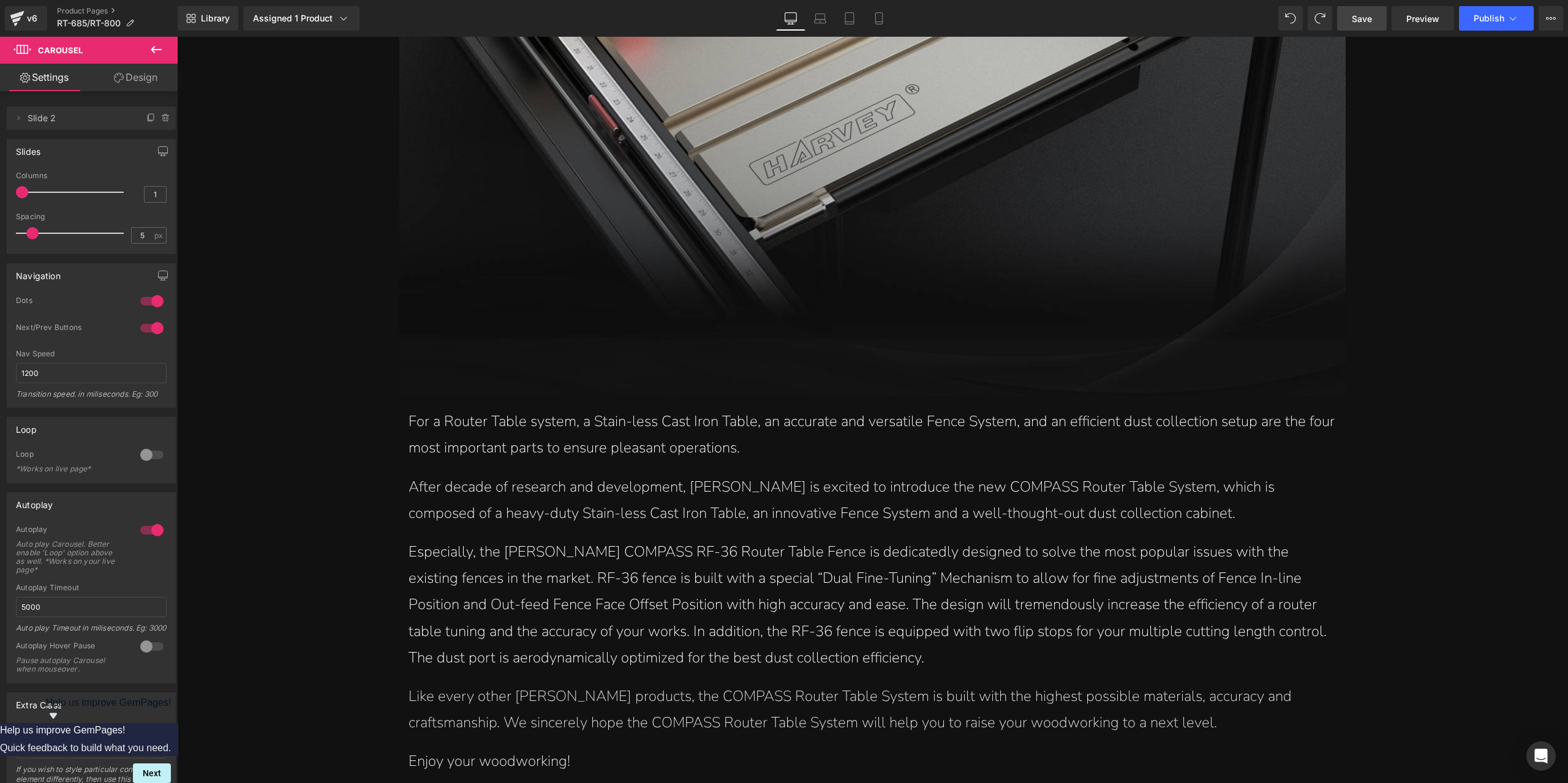
click at [835, 422] on div "For a Router Table system, a Stain-less Cast Iron Table, an accurate and versat…" at bounding box center [872, 428] width 945 height 65
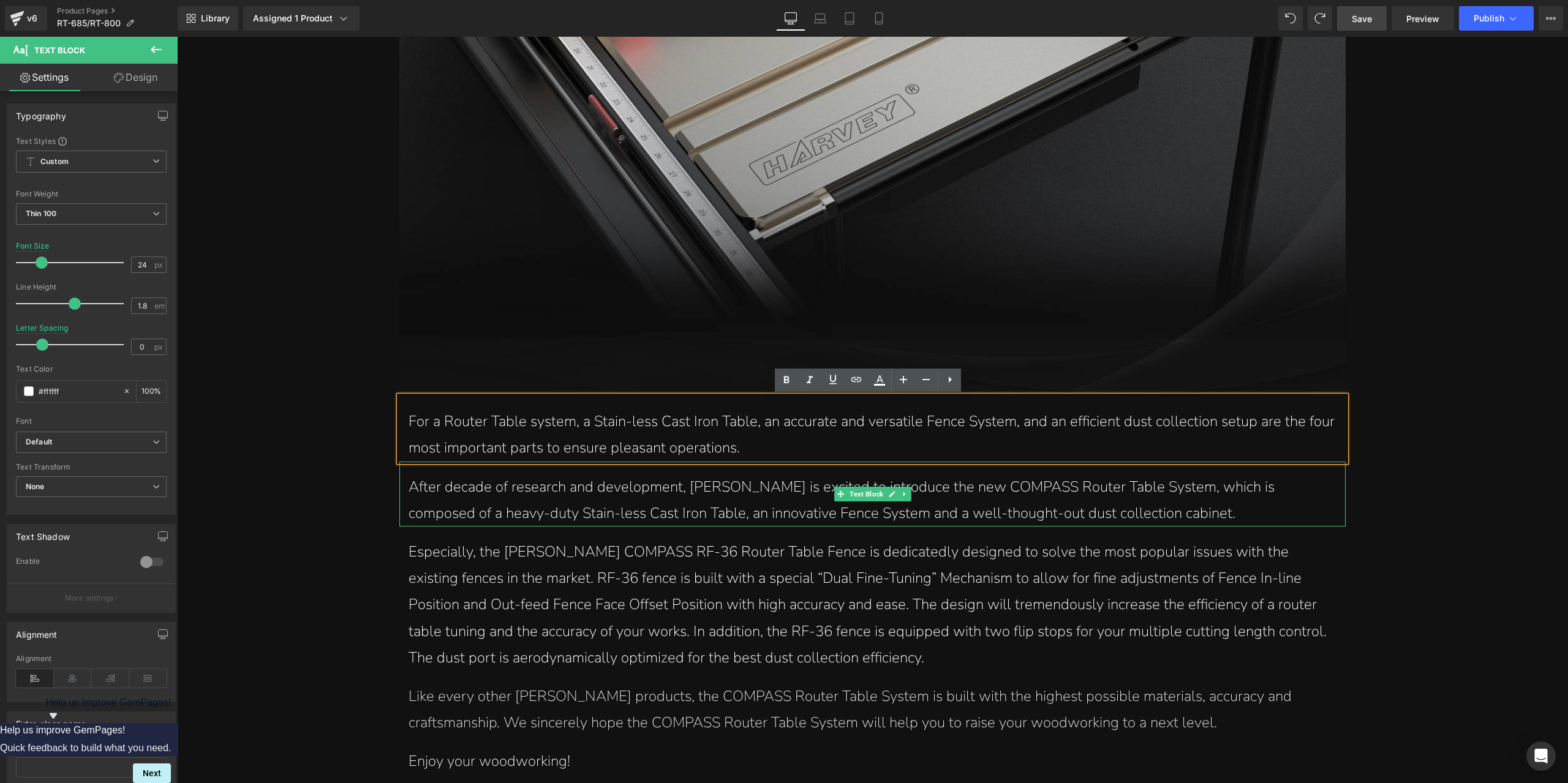
click at [834, 489] on span at bounding box center [840, 494] width 13 height 14
click at [819, 494] on span "After decade of research and development, Harvey is excited to introduce the ne…" at bounding box center [842, 501] width 866 height 46
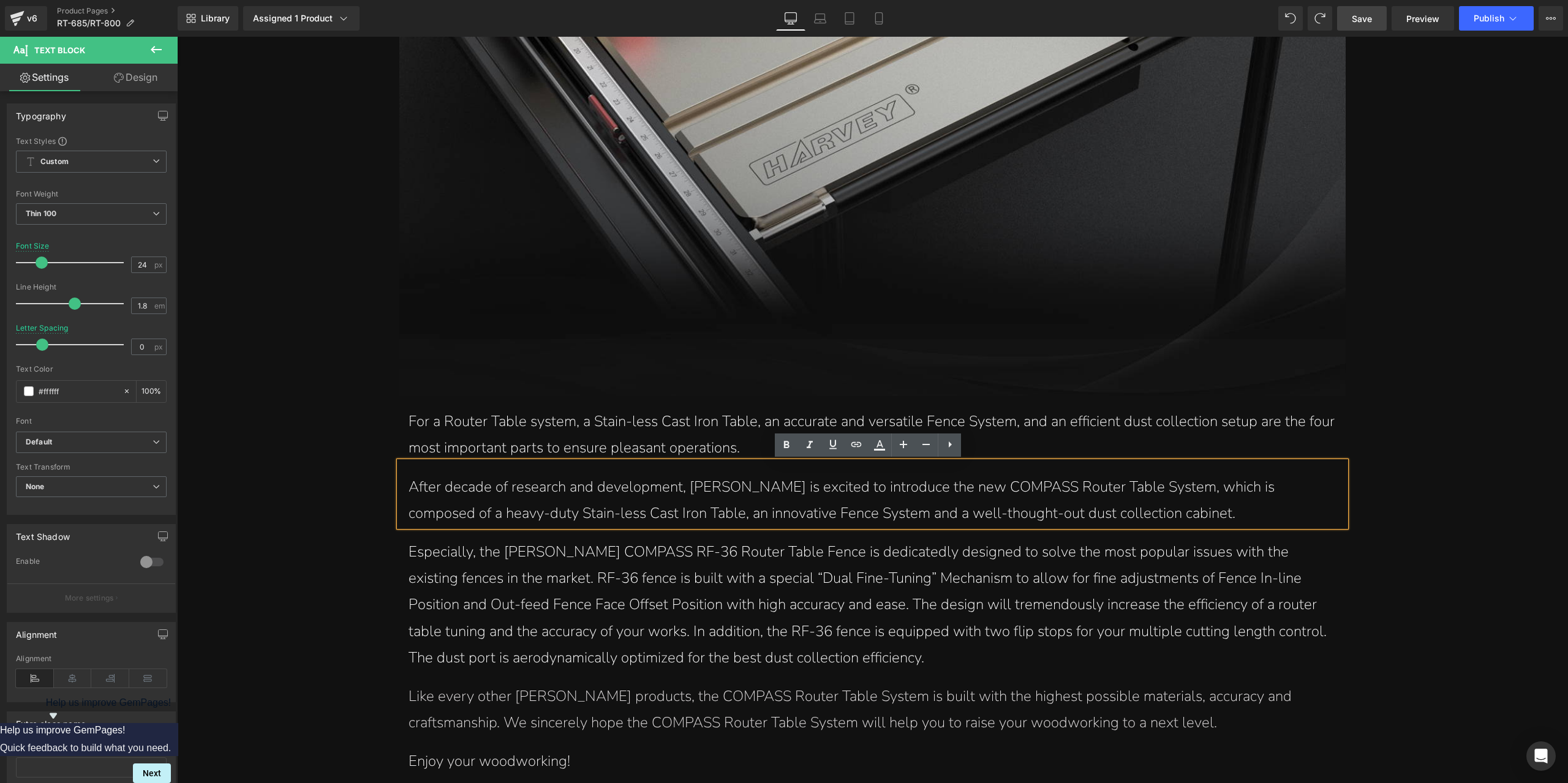
click at [817, 510] on span "After decade of research and development, Harvey is excited to introduce the ne…" at bounding box center [842, 501] width 866 height 46
drag, startPoint x: 825, startPoint y: 514, endPoint x: 1145, endPoint y: 515, distance: 320.0
click at [1145, 515] on p "After decade of research and development, Harvey is excited to introduce the ne…" at bounding box center [872, 500] width 927 height 52
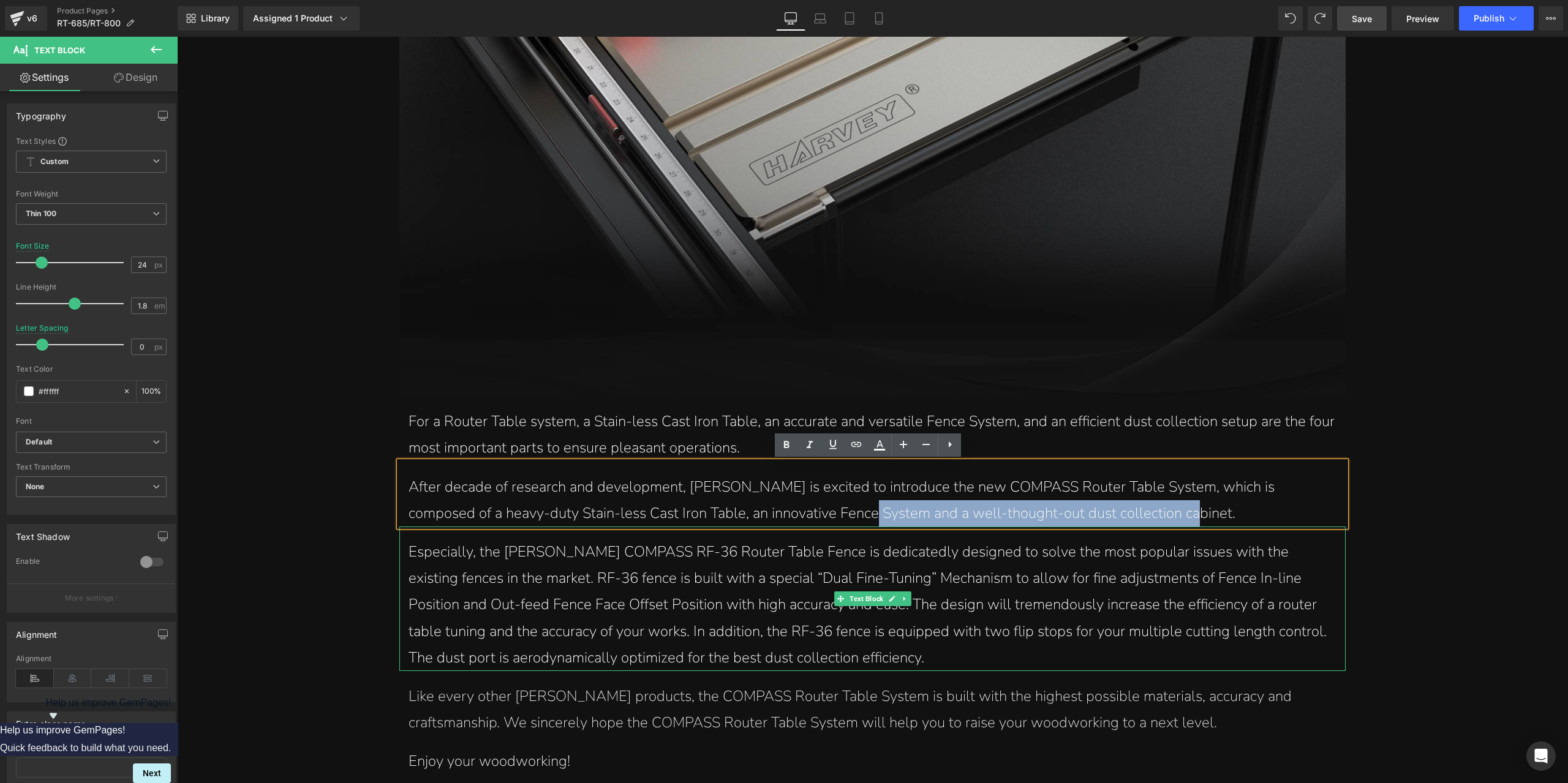
click at [1013, 576] on p "Especially, the Harvey COMPASS RF-36 Router Table Fence is dedicatedly designed…" at bounding box center [872, 605] width 927 height 132
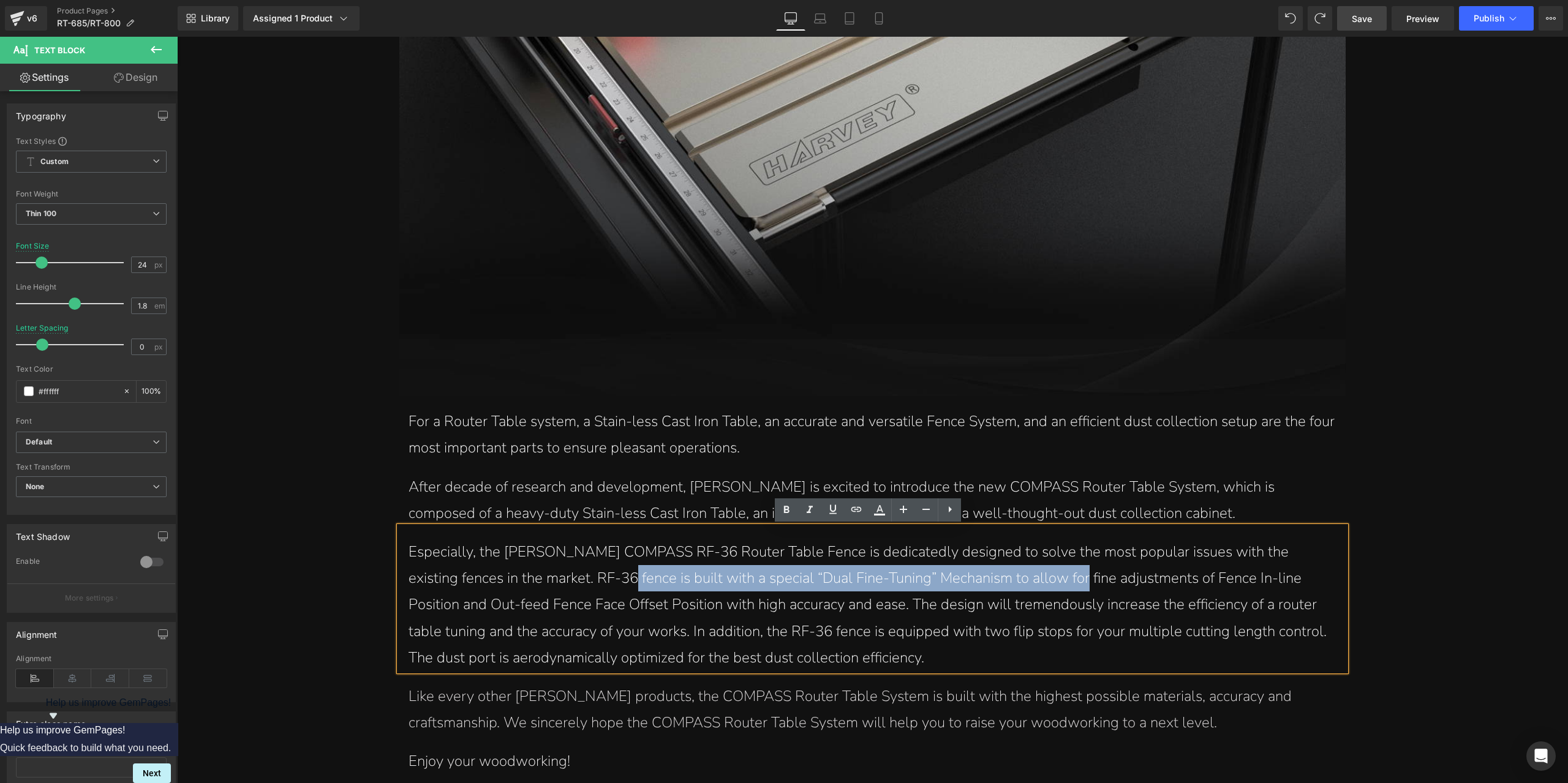
drag, startPoint x: 1007, startPoint y: 586, endPoint x: 563, endPoint y: 578, distance: 444.1
click at [563, 578] on p "Especially, the Harvey COMPASS RF-36 Router Table Fence is dedicatedly designed…" at bounding box center [872, 605] width 927 height 132
click at [647, 586] on p "Especially, the Harvey COMPASS RF-36 Router Table Fence is dedicatedly designed…" at bounding box center [872, 605] width 927 height 132
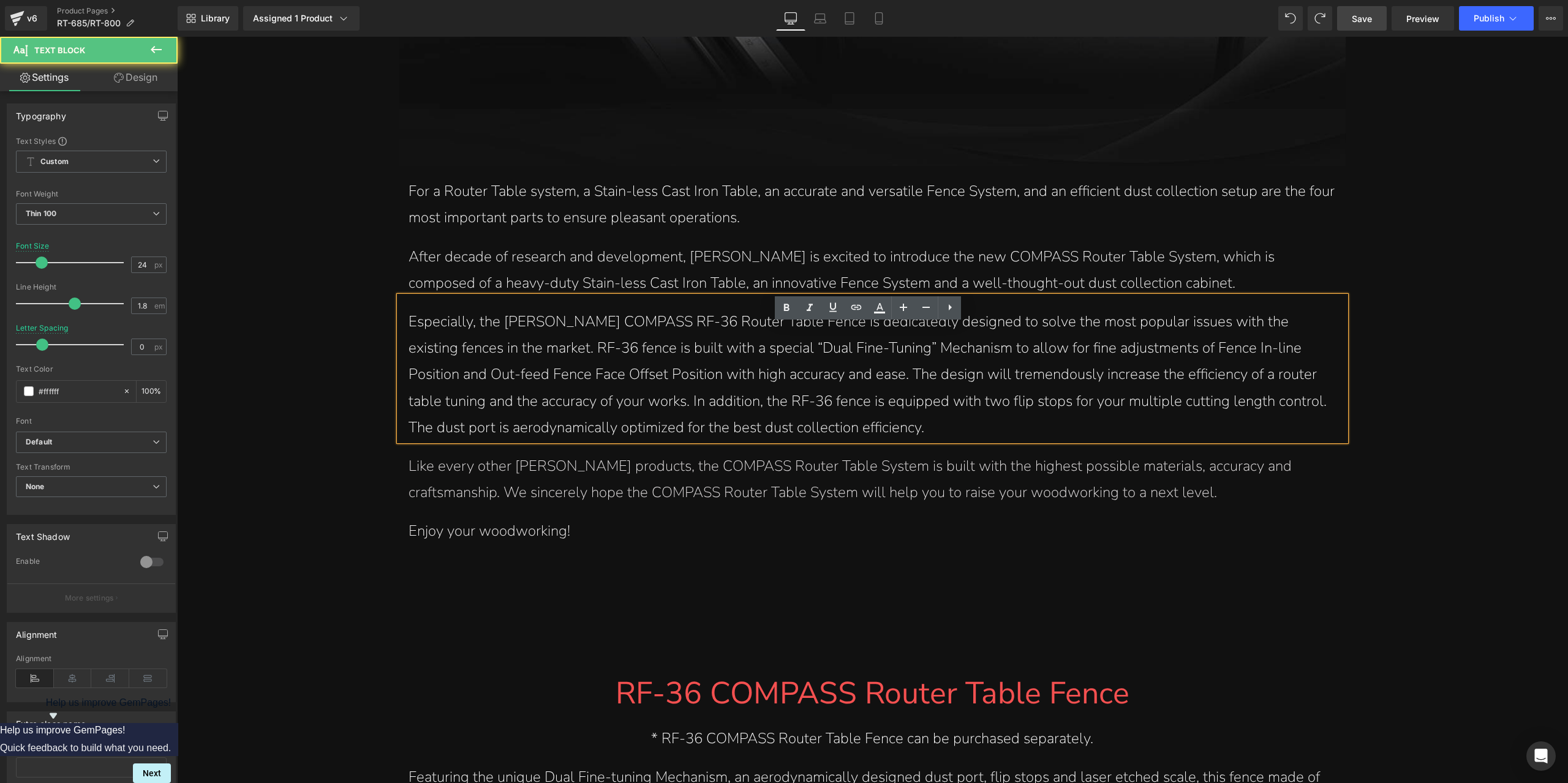
scroll to position [1709, 0]
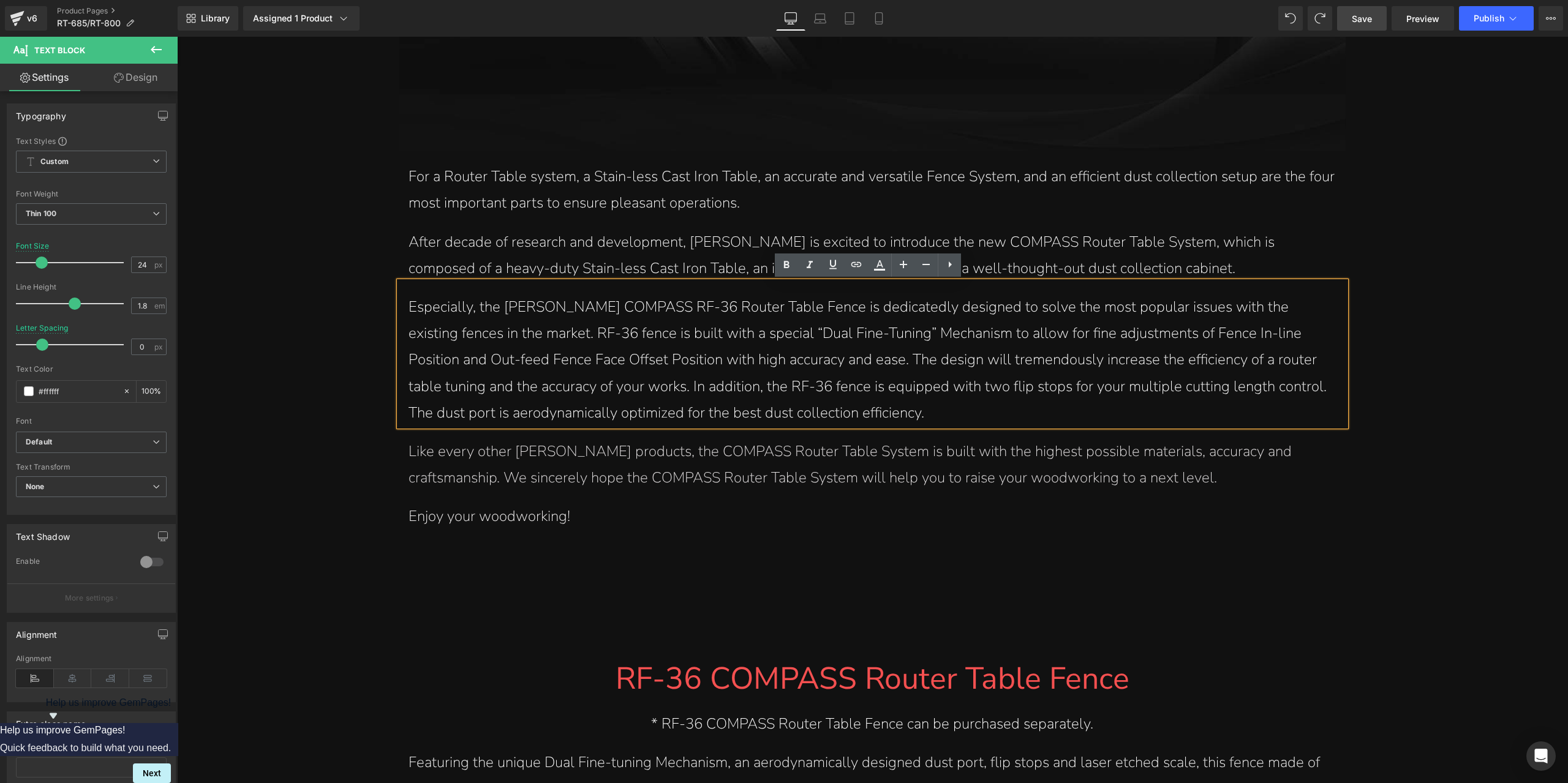
click at [728, 451] on span "Like every other Harvey products, the COMPASS Router Table System is built with…" at bounding box center [851, 465] width 884 height 46
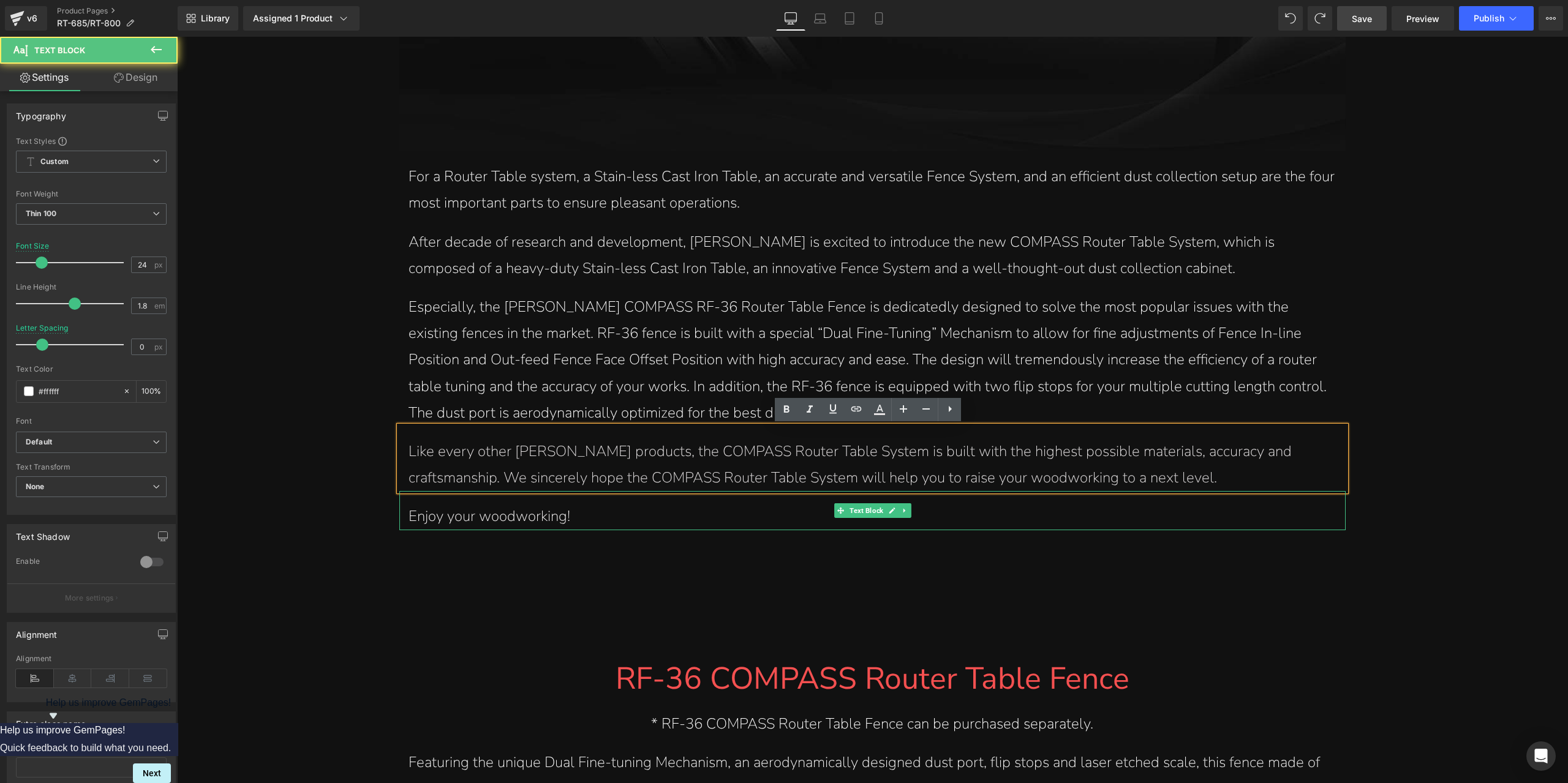
click at [531, 519] on span "Enjoy your woodworking!" at bounding box center [489, 516] width 161 height 19
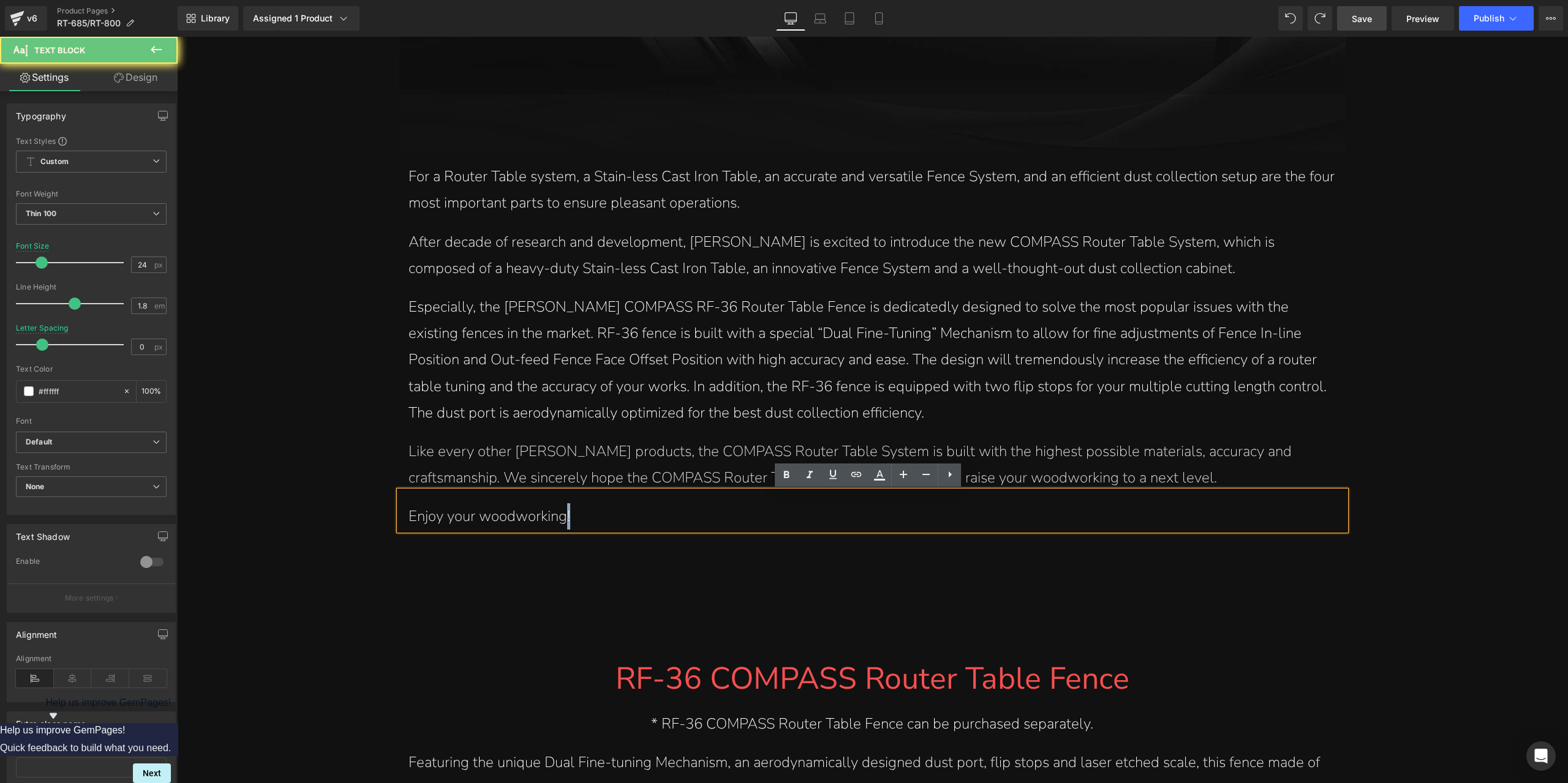
drag, startPoint x: 560, startPoint y: 514, endPoint x: 599, endPoint y: 514, distance: 39.0
click at [599, 514] on p "Enjoy your woodworking!" at bounding box center [872, 516] width 927 height 26
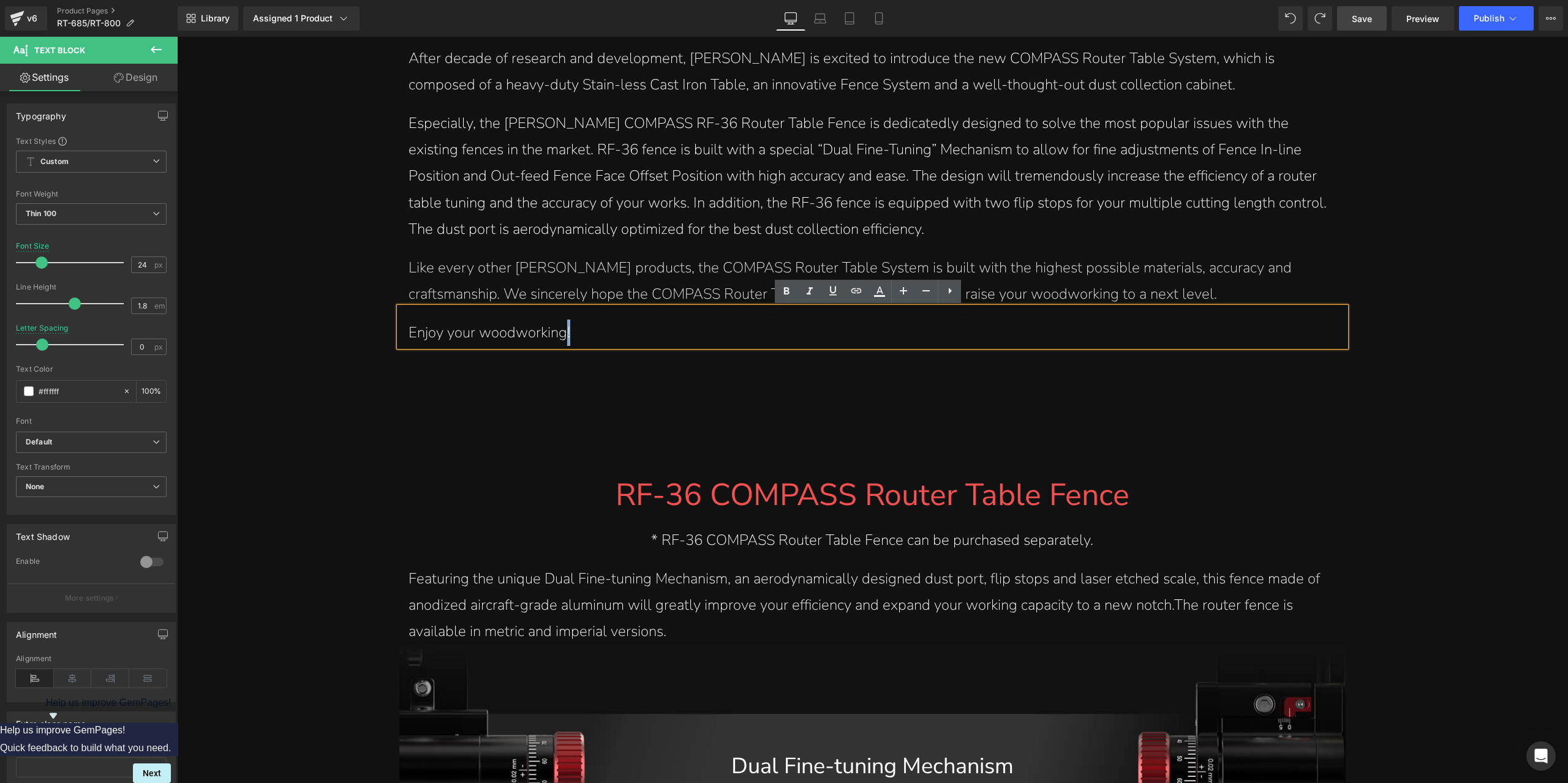
scroll to position [2076, 0]
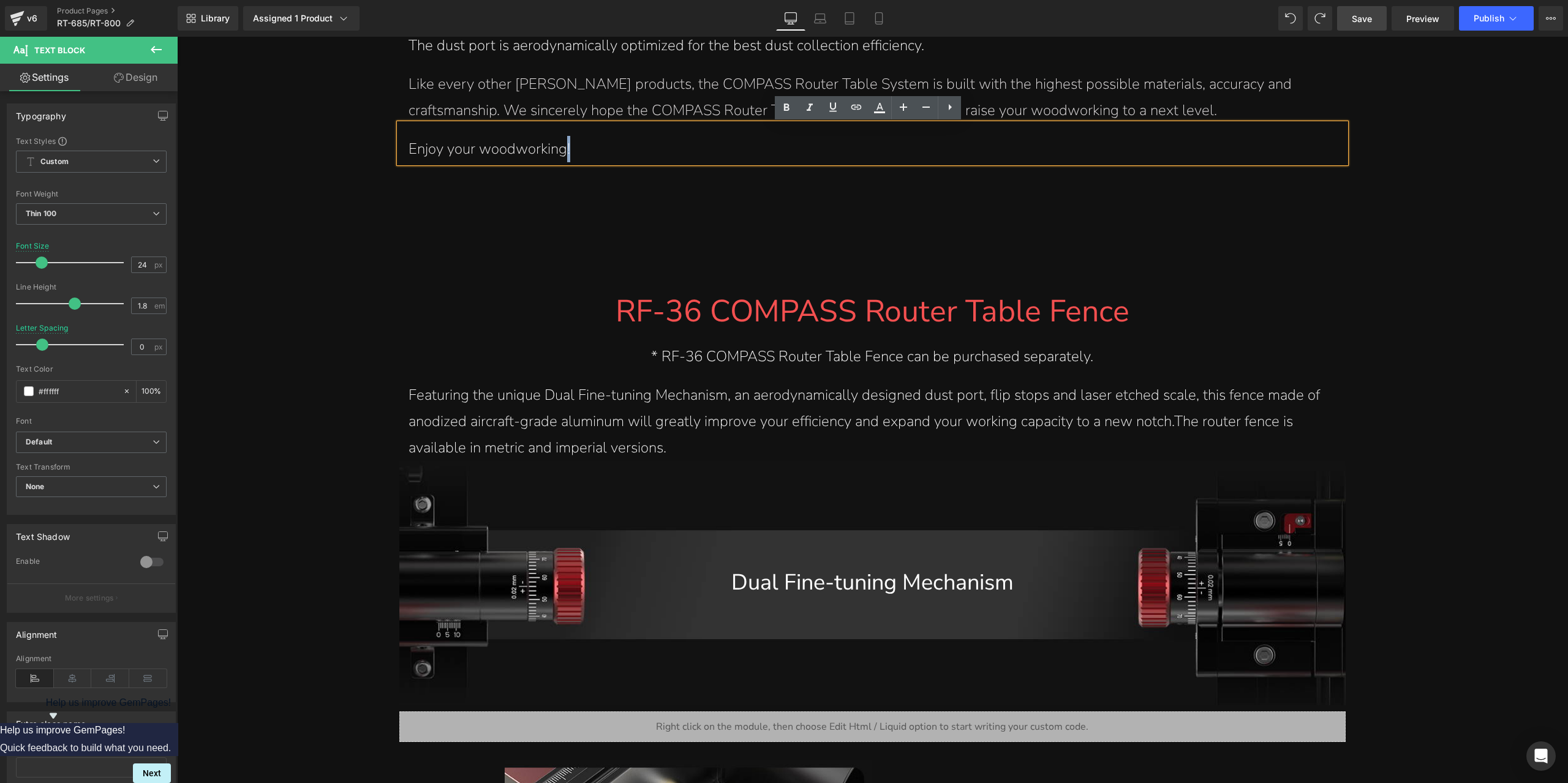
click at [628, 443] on span "Featuring the unique Dual Fine-tuning Mechanism, an aerodynamically designed du…" at bounding box center [864, 421] width 912 height 72
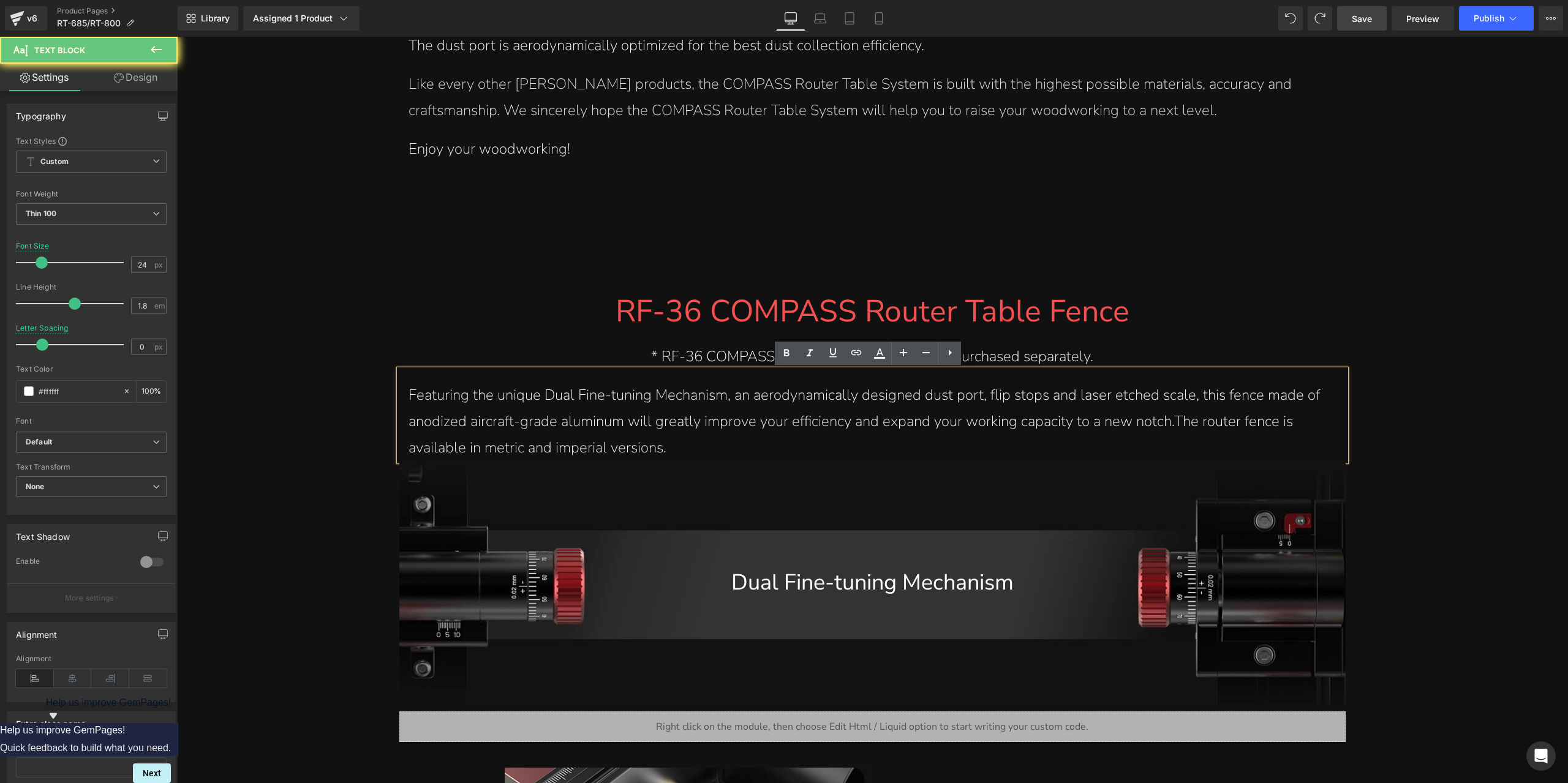
click at [638, 414] on span "Featuring the unique Dual Fine-tuning Mechanism, an aerodynamically designed du…" at bounding box center [864, 421] width 912 height 72
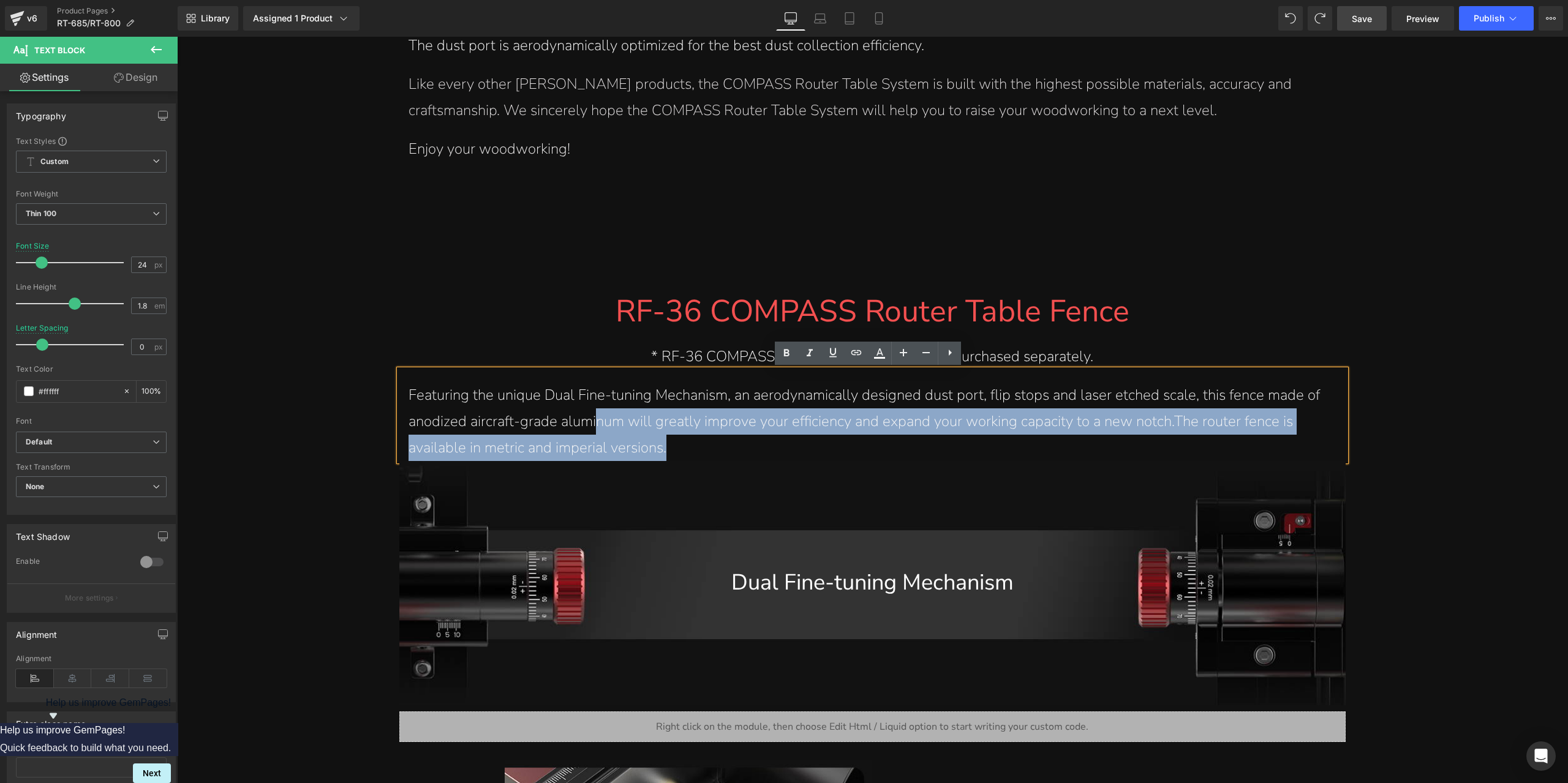
drag, startPoint x: 593, startPoint y: 412, endPoint x: 687, endPoint y: 451, distance: 101.8
click at [687, 451] on p "Featuring the unique Dual Fine-tuning Mechanism, an aerodynamically designed du…" at bounding box center [872, 421] width 927 height 79
click at [649, 423] on span "Featuring the unique Dual Fine-tuning Mechanism, an aerodynamically designed du…" at bounding box center [864, 421] width 912 height 72
drag, startPoint x: 624, startPoint y: 422, endPoint x: 663, endPoint y: 447, distance: 46.3
click at [663, 447] on p "Featuring the unique Dual Fine-tuning Mechanism, an aerodynamically designed du…" at bounding box center [872, 421] width 927 height 79
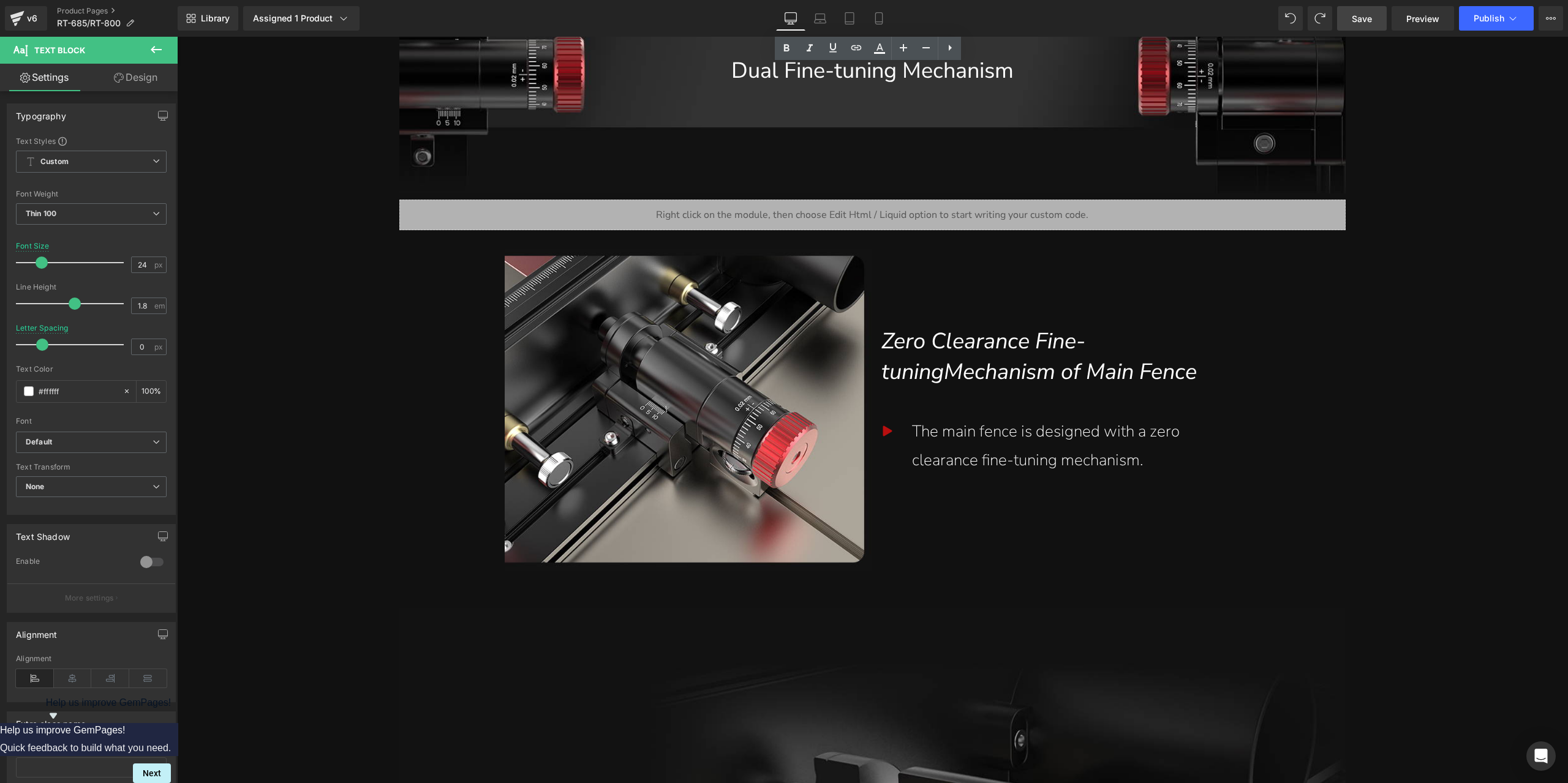
scroll to position [2627, 0]
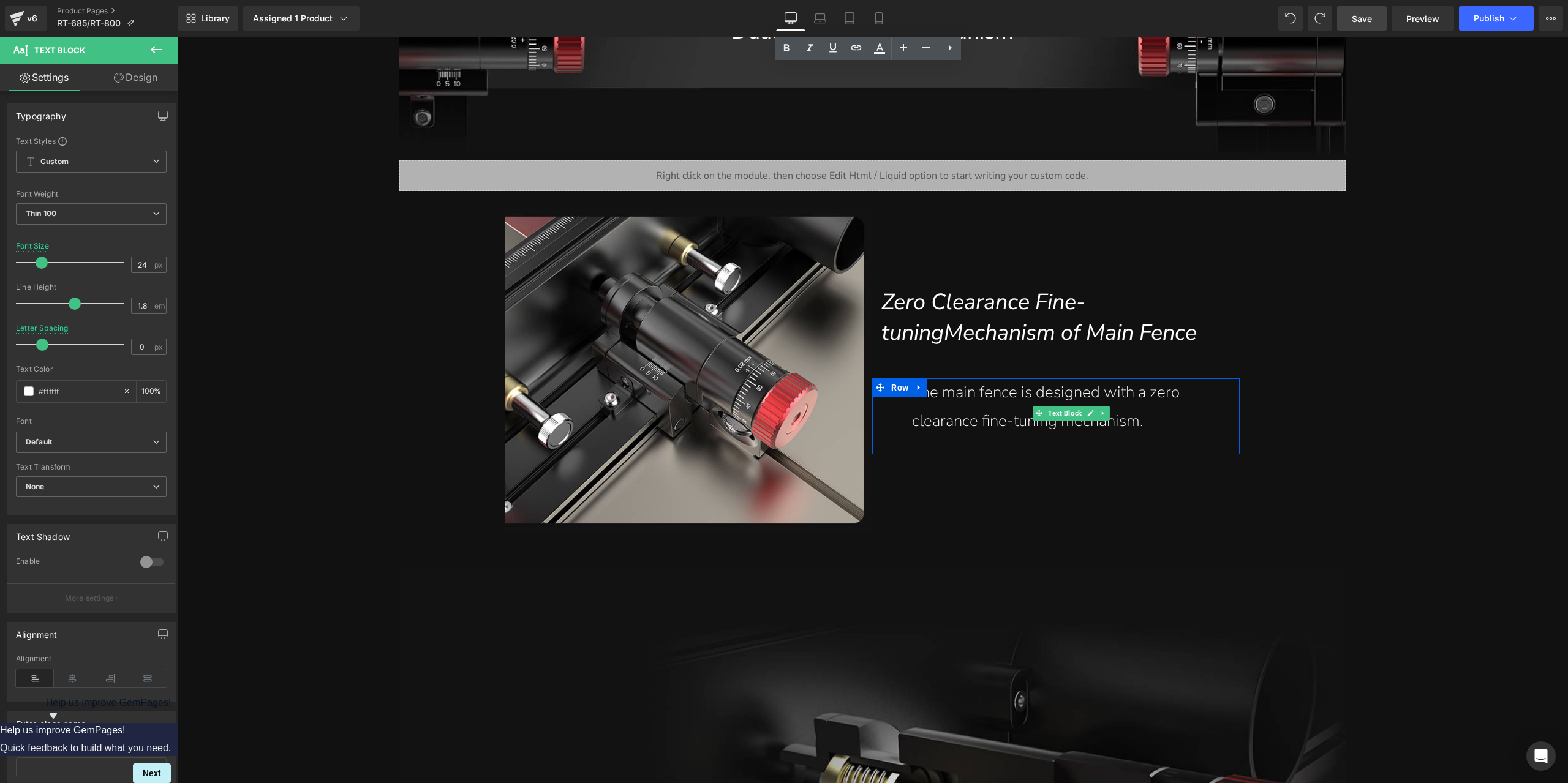
click at [979, 412] on div "The main fence is designed with a zero clearance fine-tuning mechanism." at bounding box center [1070, 408] width 318 height 58
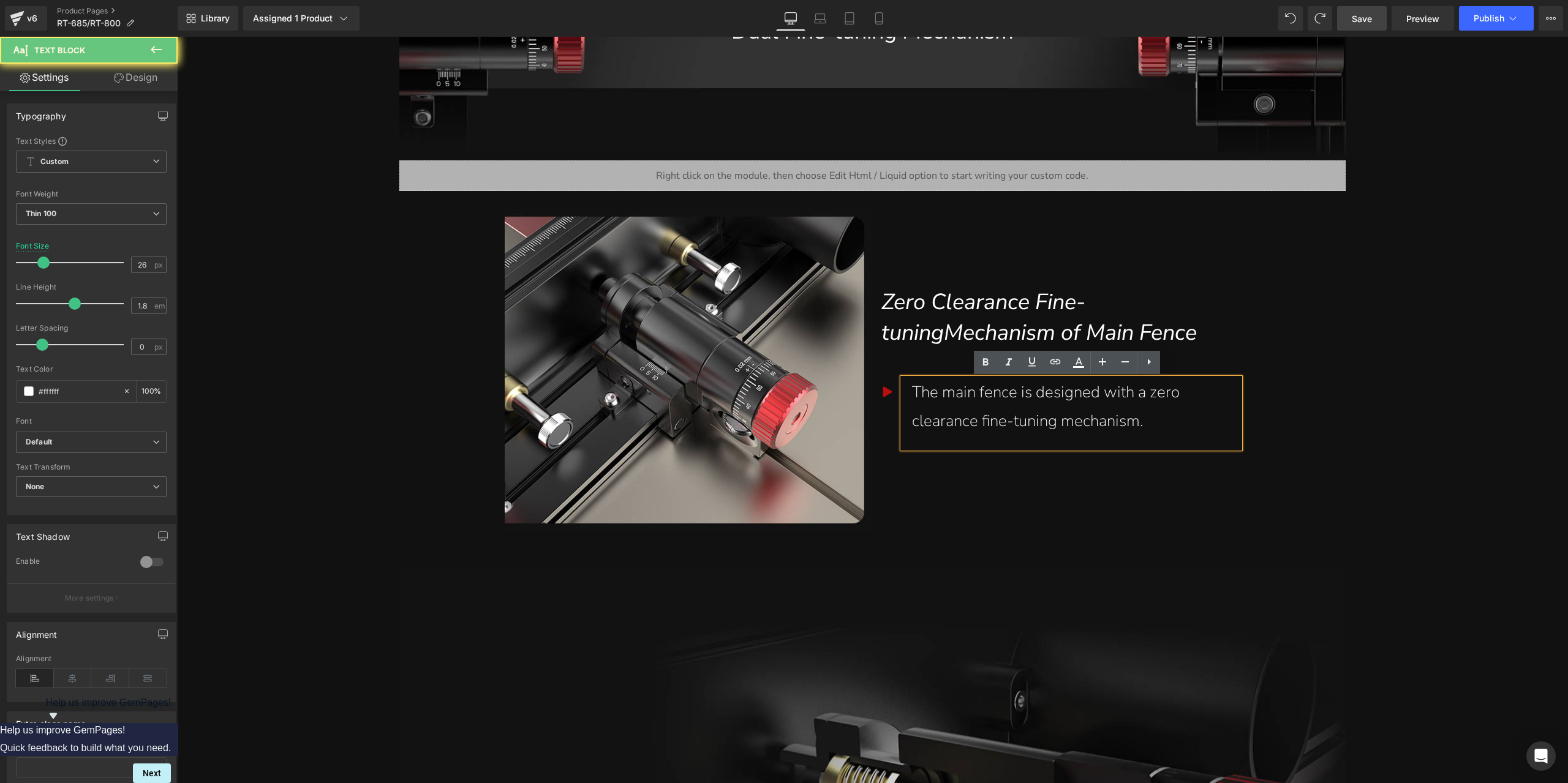
click at [964, 393] on div "The main fence is designed with a zero clearance fine-tuning mechanism." at bounding box center [1070, 408] width 318 height 58
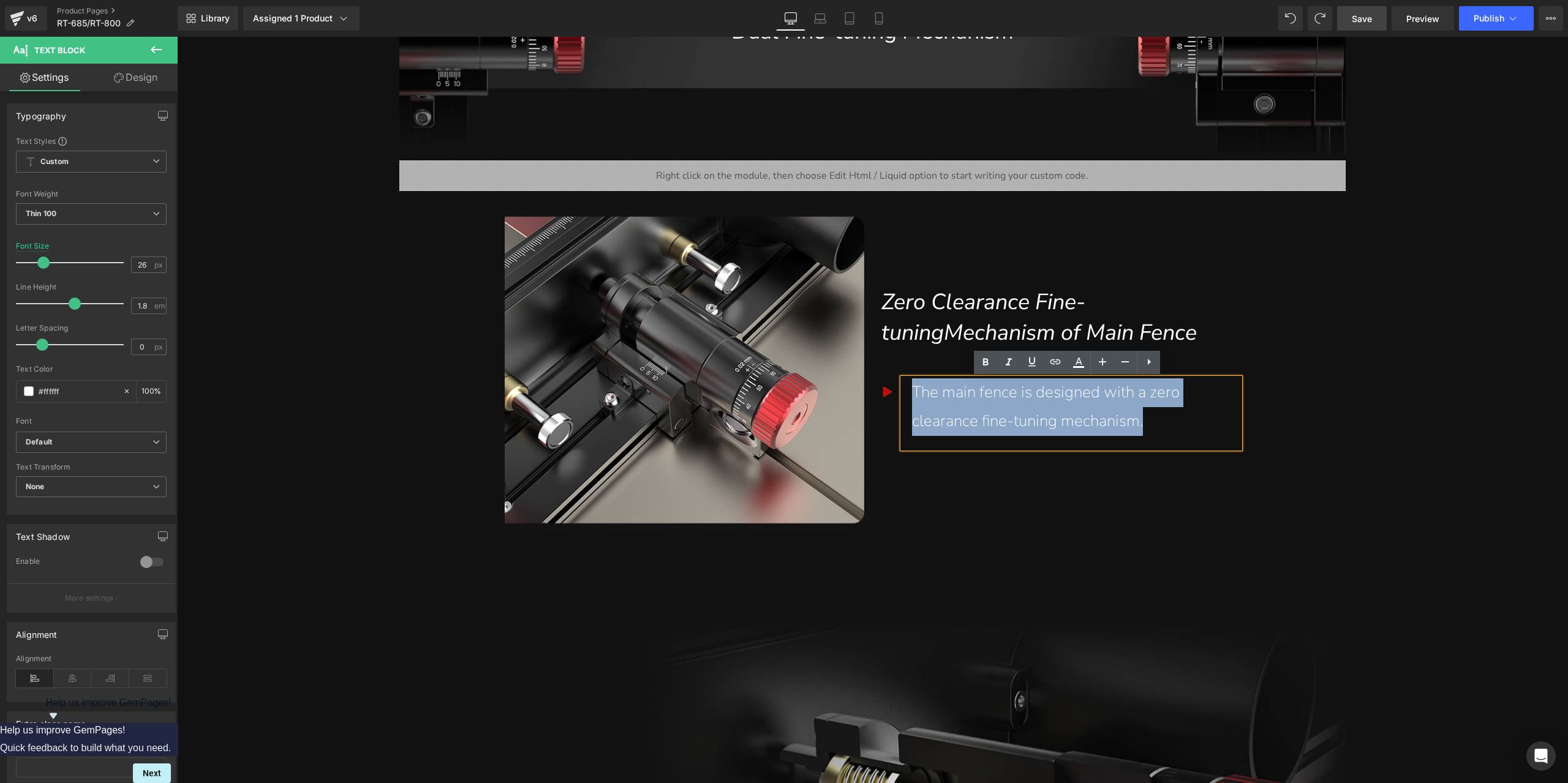
drag, startPoint x: 912, startPoint y: 395, endPoint x: 1155, endPoint y: 429, distance: 245.4
click at [1177, 420] on div "The main fence is designed with a zero clearance fine-tuning mechanism." at bounding box center [1070, 408] width 318 height 58
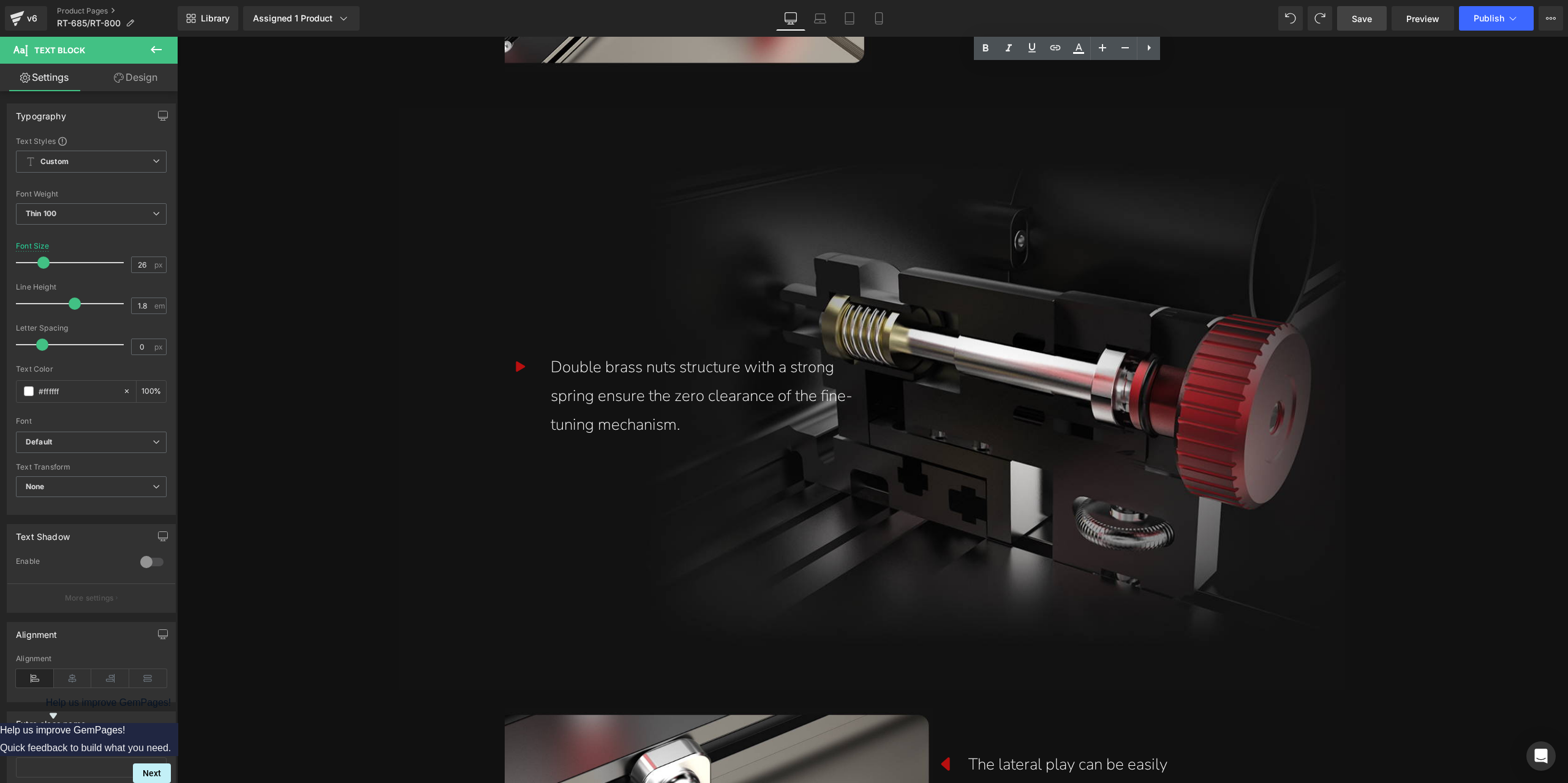
scroll to position [3118, 0]
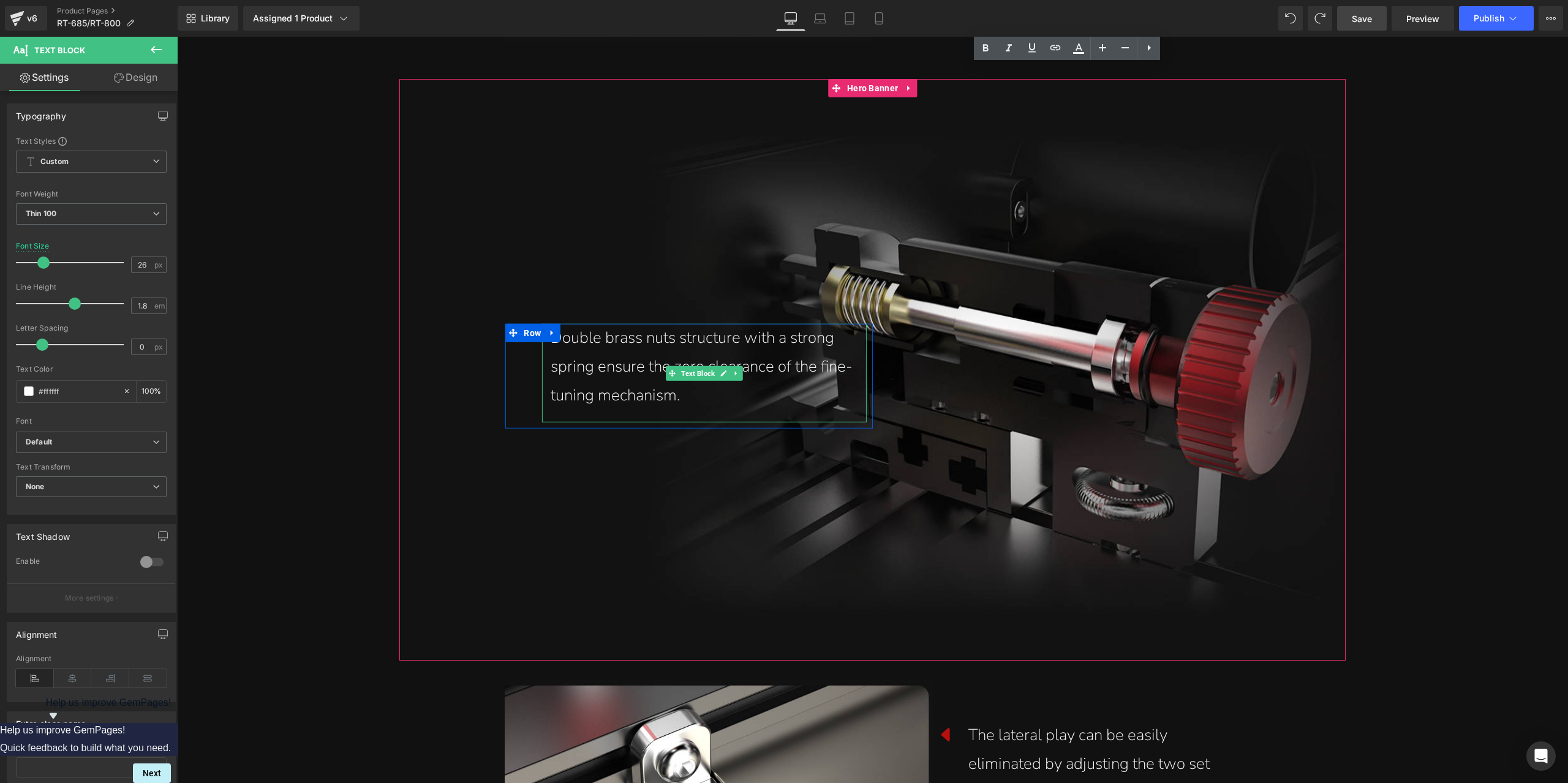
click at [728, 363] on div "Double brass nuts structure with a strong spring ensure the zero clearance of t…" at bounding box center [704, 366] width 306 height 86
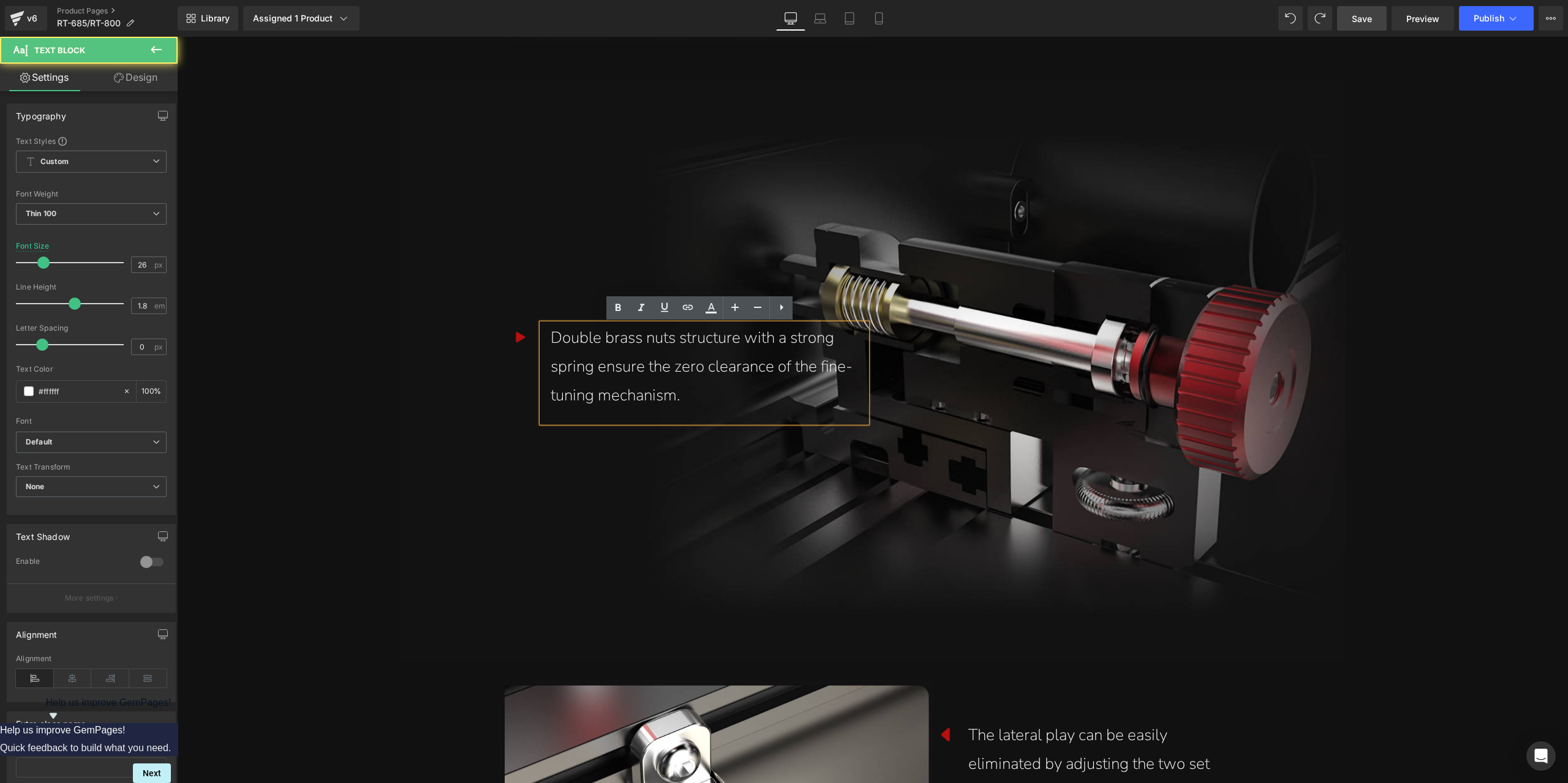
click at [728, 363] on div "Double brass nuts structure with a strong spring ensure the zero clearance of t…" at bounding box center [704, 366] width 306 height 86
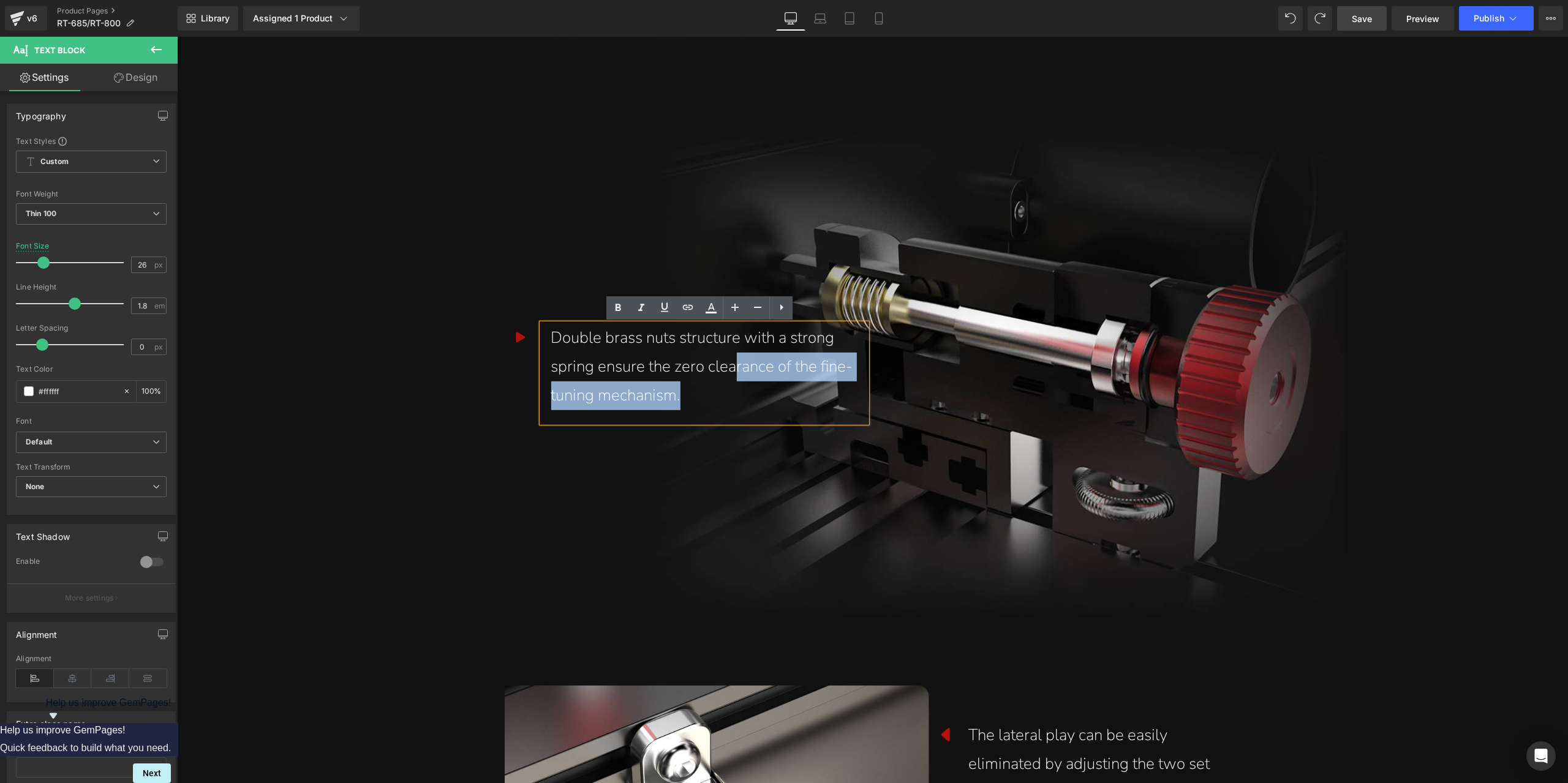
drag, startPoint x: 729, startPoint y: 365, endPoint x: 782, endPoint y: 432, distance: 85.4
click at [782, 432] on div "Icon Double brass nuts structure with a strong spring ensure the zero clearance…" at bounding box center [872, 369] width 735 height 129
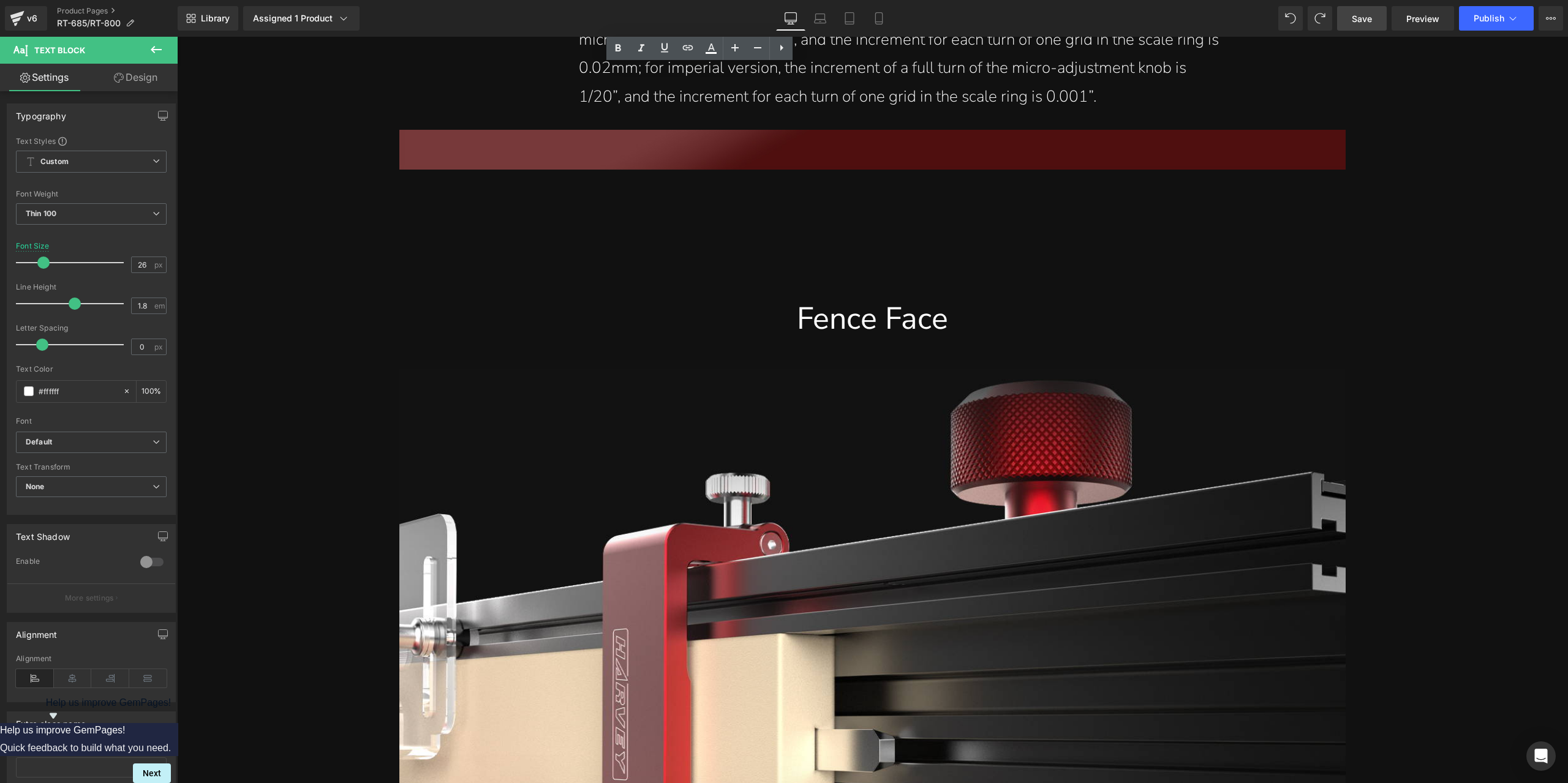
scroll to position [6364, 0]
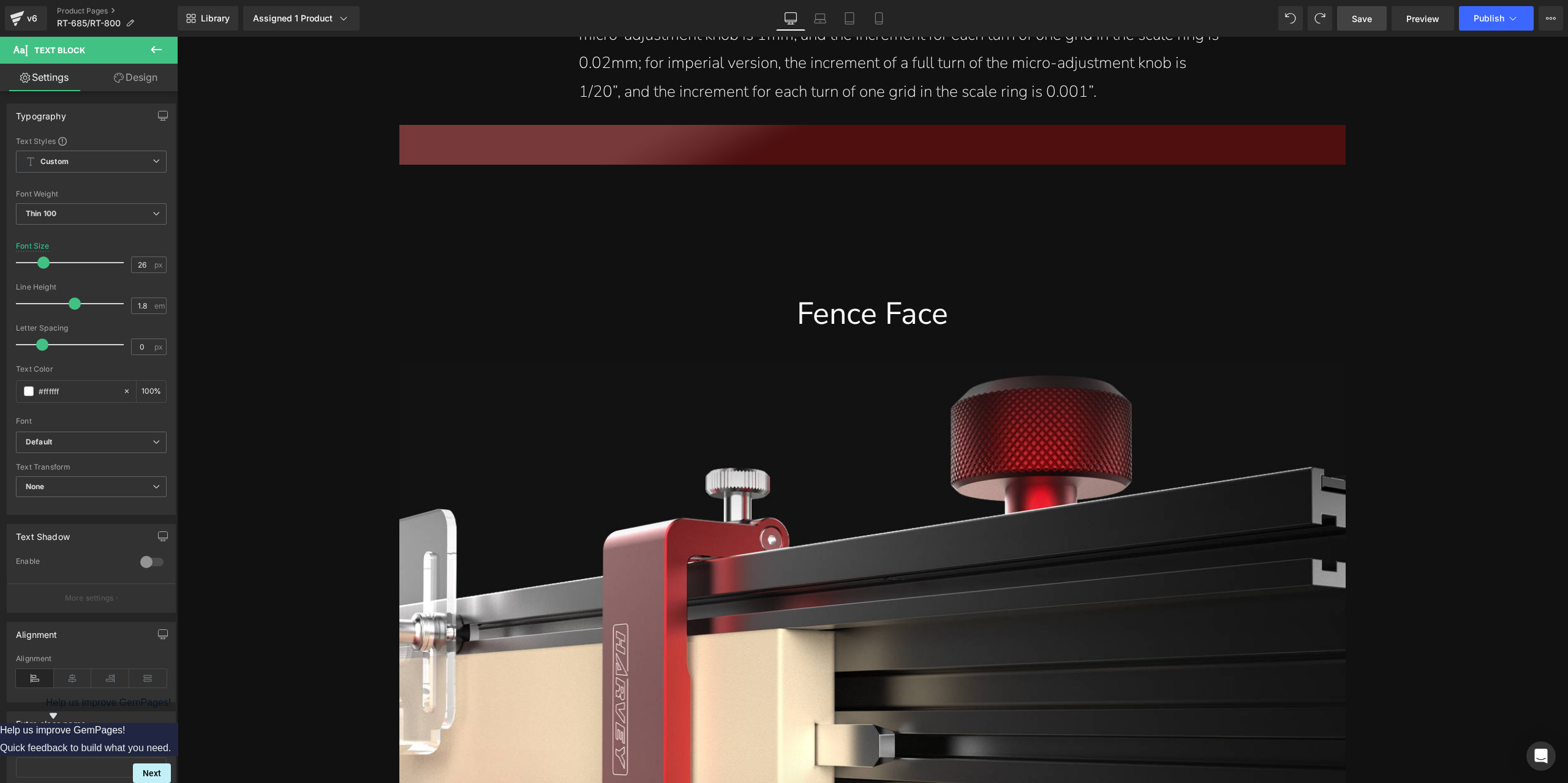
drag, startPoint x: 1366, startPoint y: 14, endPoint x: 1149, endPoint y: 14, distance: 217.0
click at [1366, 14] on span "Save" at bounding box center [1361, 18] width 20 height 13
